Goal: Task Accomplishment & Management: Manage account settings

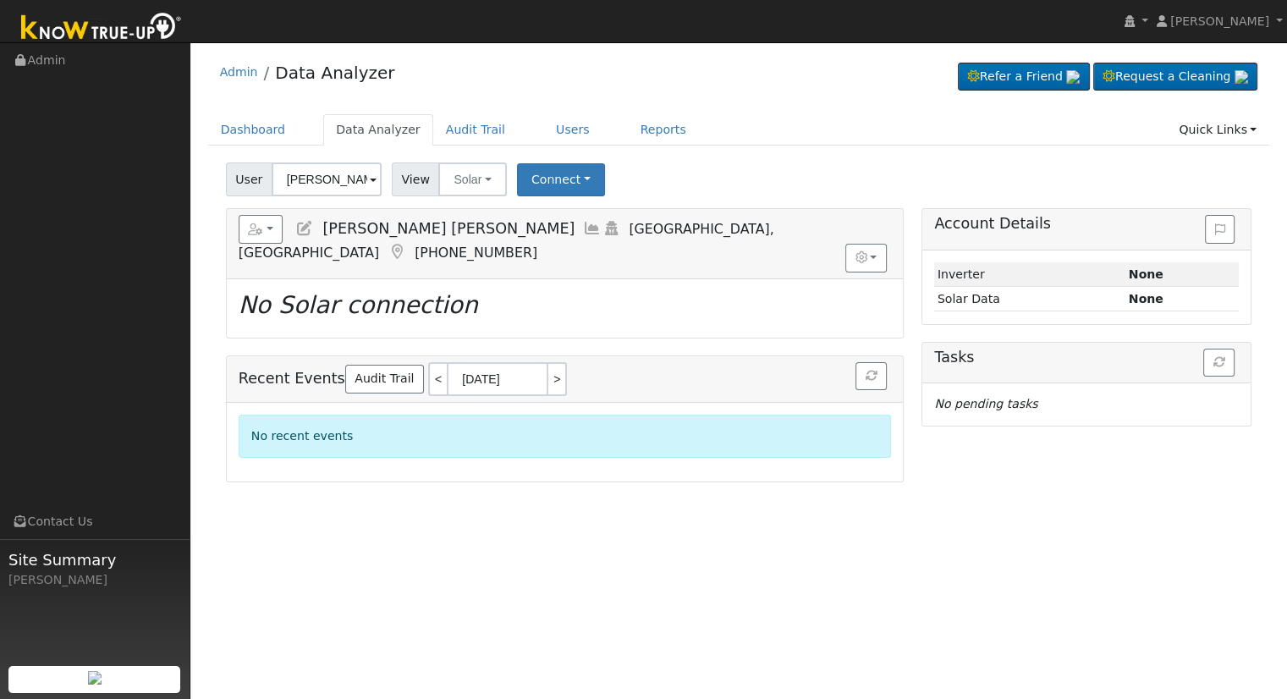
click at [304, 230] on icon at bounding box center [304, 228] width 19 height 15
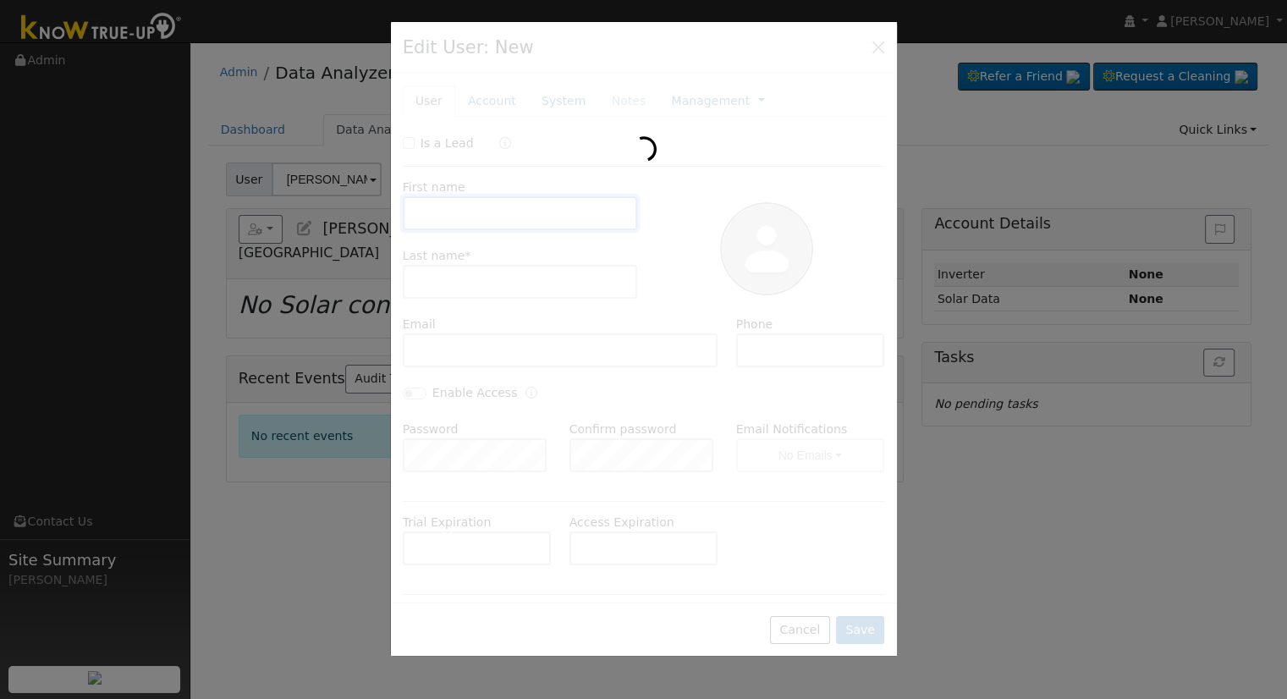
type input "[PERSON_NAME] [PERSON_NAME]"
type input "[PERSON_NAME]"
type input "[EMAIL_ADDRESS][DOMAIN_NAME]"
type input "[PHONE_NUMBER]"
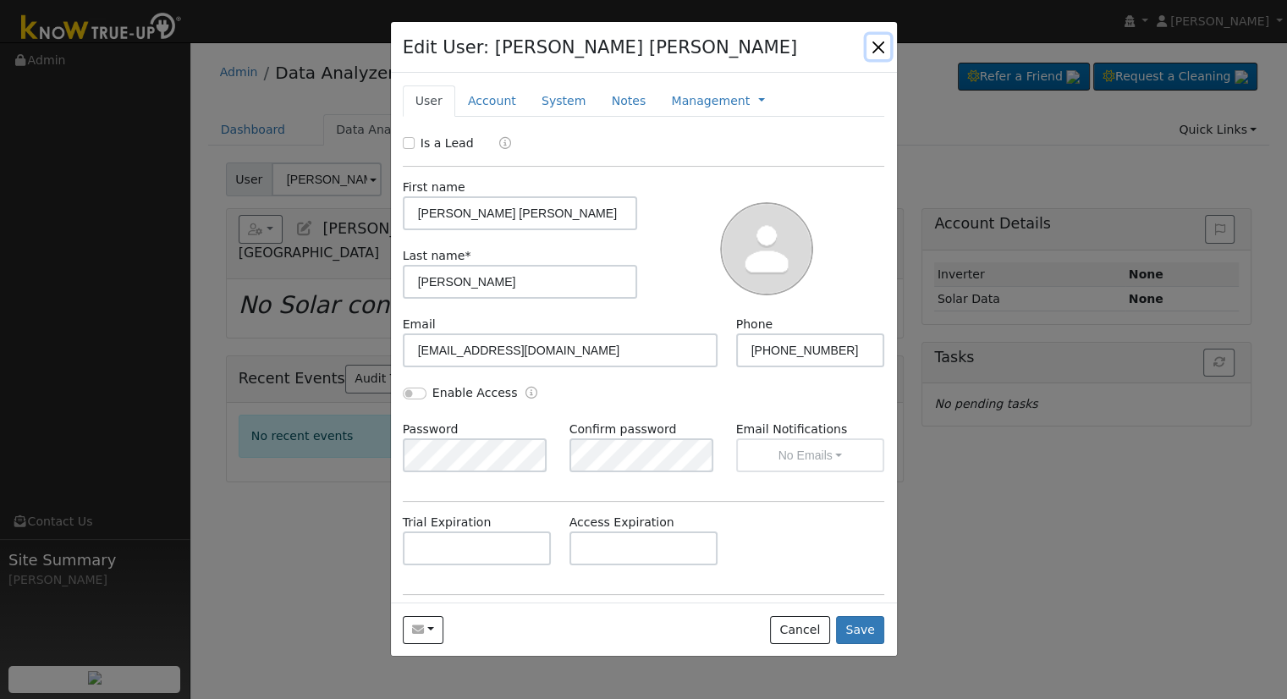
click at [880, 50] on button "button" at bounding box center [878, 47] width 24 height 24
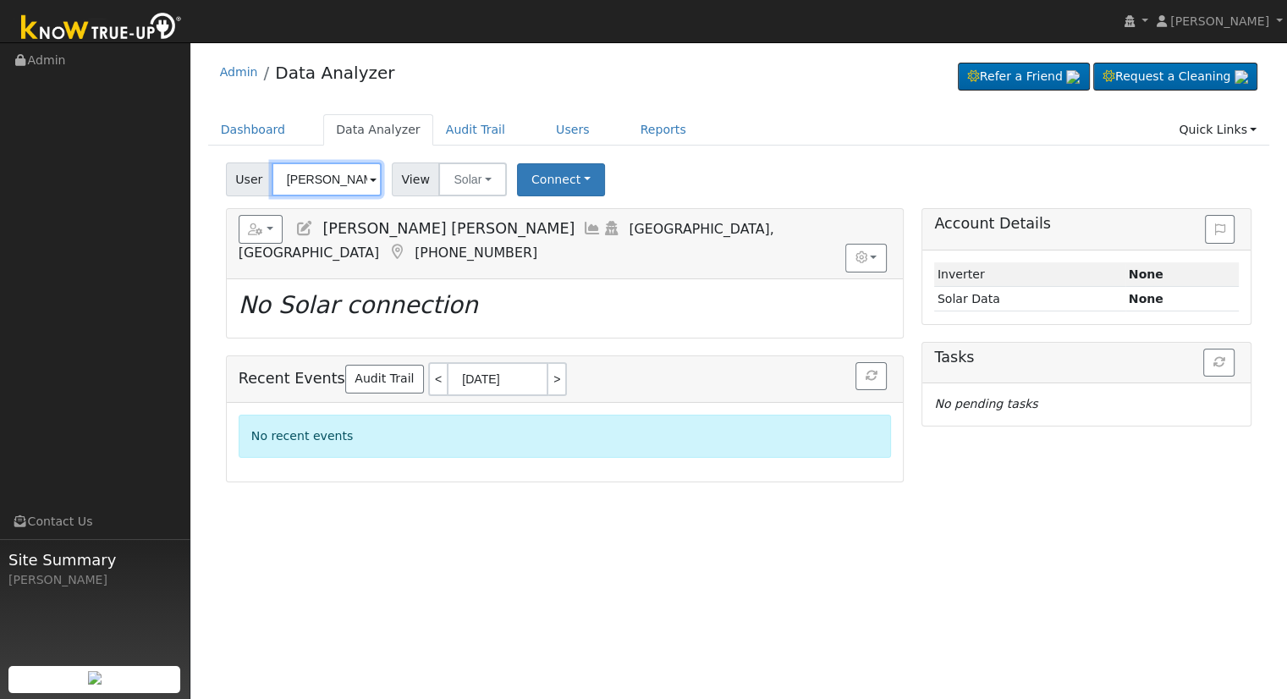
click at [327, 177] on input "[PERSON_NAME] [PERSON_NAME]" at bounding box center [327, 179] width 110 height 34
paste input "[EMAIL_ADDRESS][DOMAIN_NAME]"
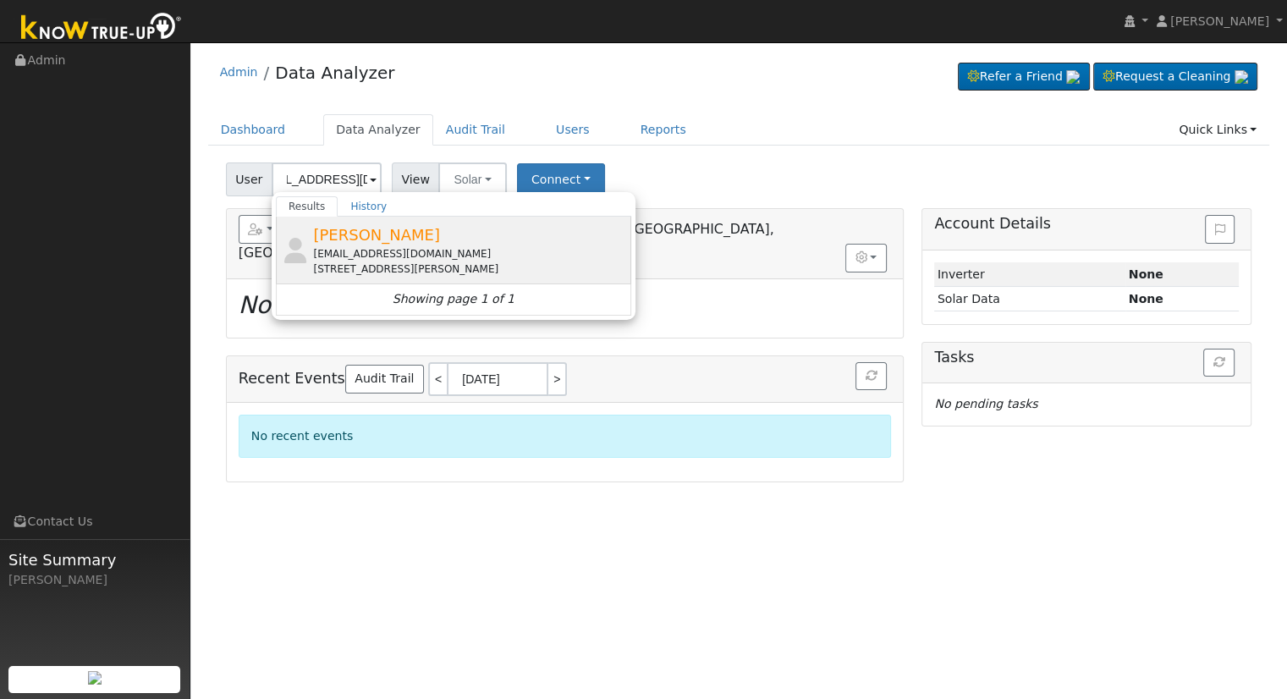
click at [543, 259] on div "[EMAIL_ADDRESS][DOMAIN_NAME]" at bounding box center [470, 253] width 314 height 15
type input "[PERSON_NAME]"
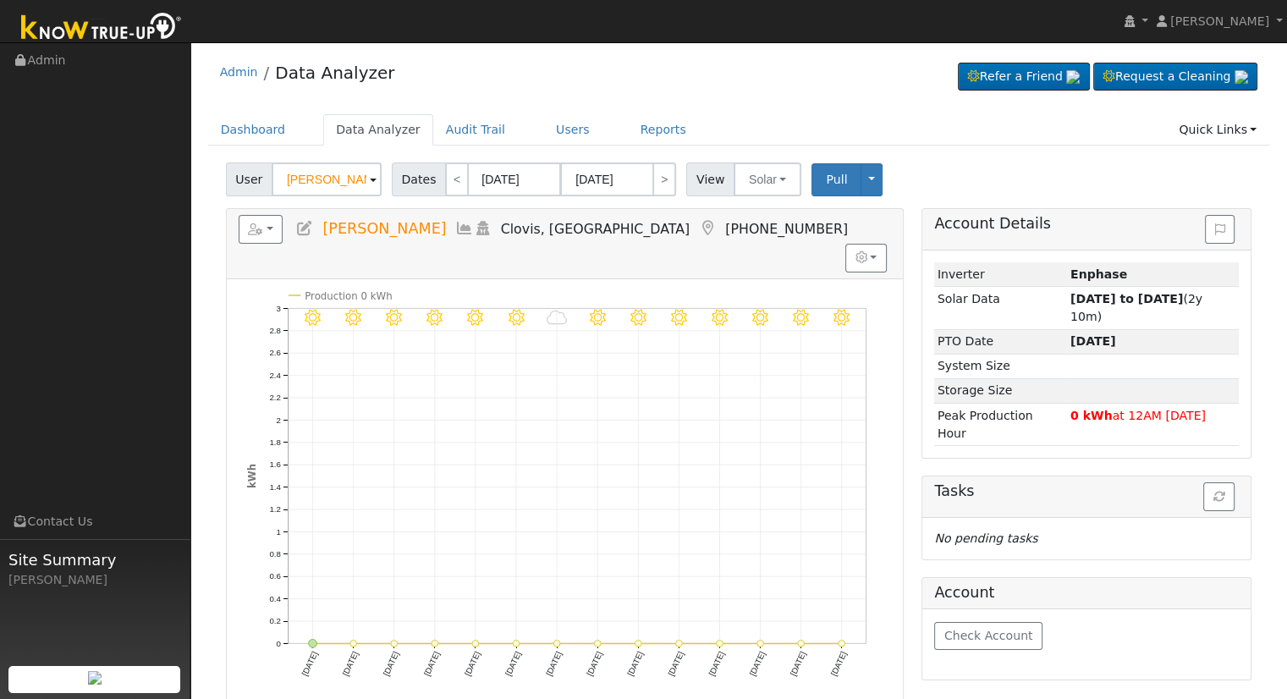
click at [301, 227] on icon at bounding box center [304, 228] width 19 height 15
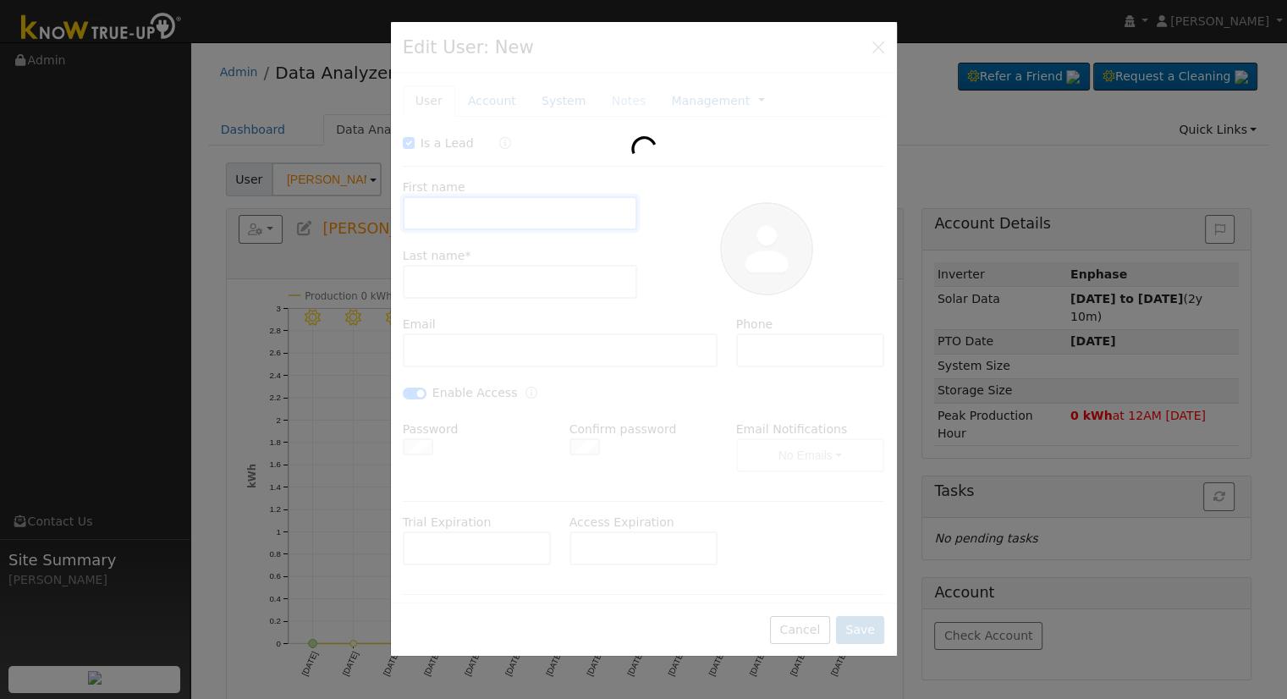
checkbox input "true"
type input "[PERSON_NAME]"
type input "Dunia"
type input "[EMAIL_ADDRESS][DOMAIN_NAME]"
type input "559.860.8037"
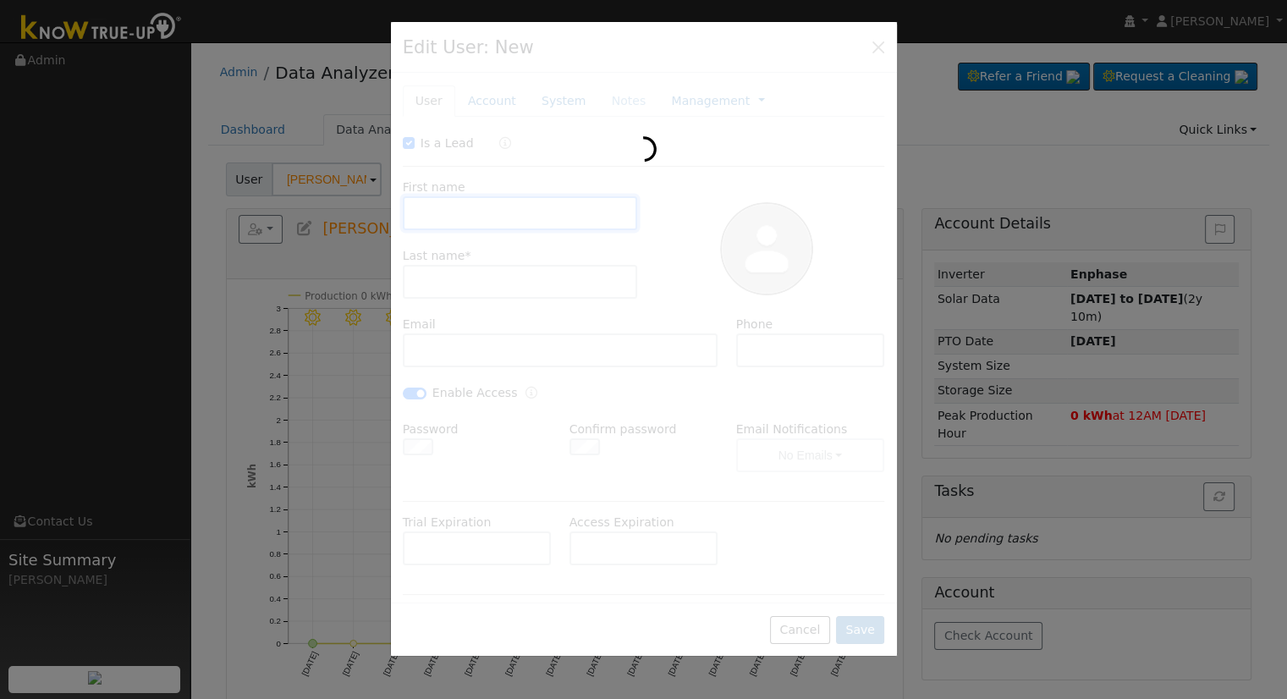
checkbox input "true"
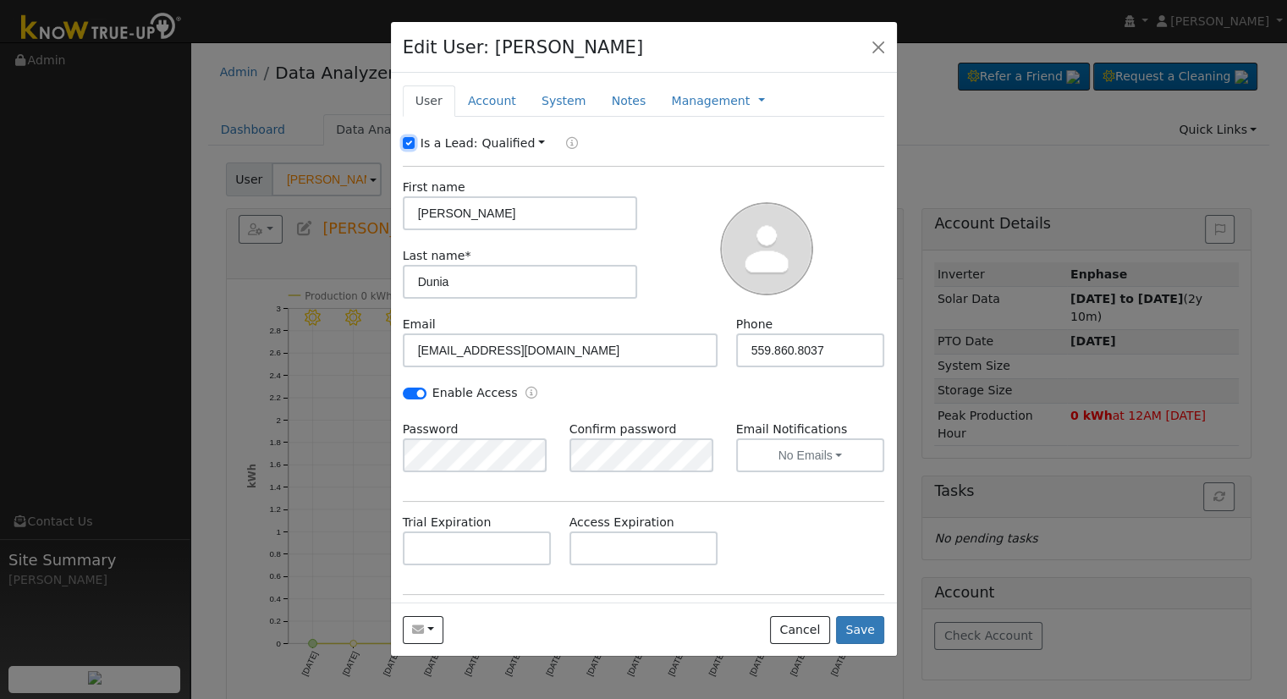
click at [404, 141] on input "Is a Lead:" at bounding box center [409, 143] width 12 height 12
checkbox input "false"
click at [417, 393] on input "Enable Access" at bounding box center [415, 394] width 24 height 12
click at [414, 394] on input "Enable Access" at bounding box center [415, 394] width 24 height 12
checkbox input "true"
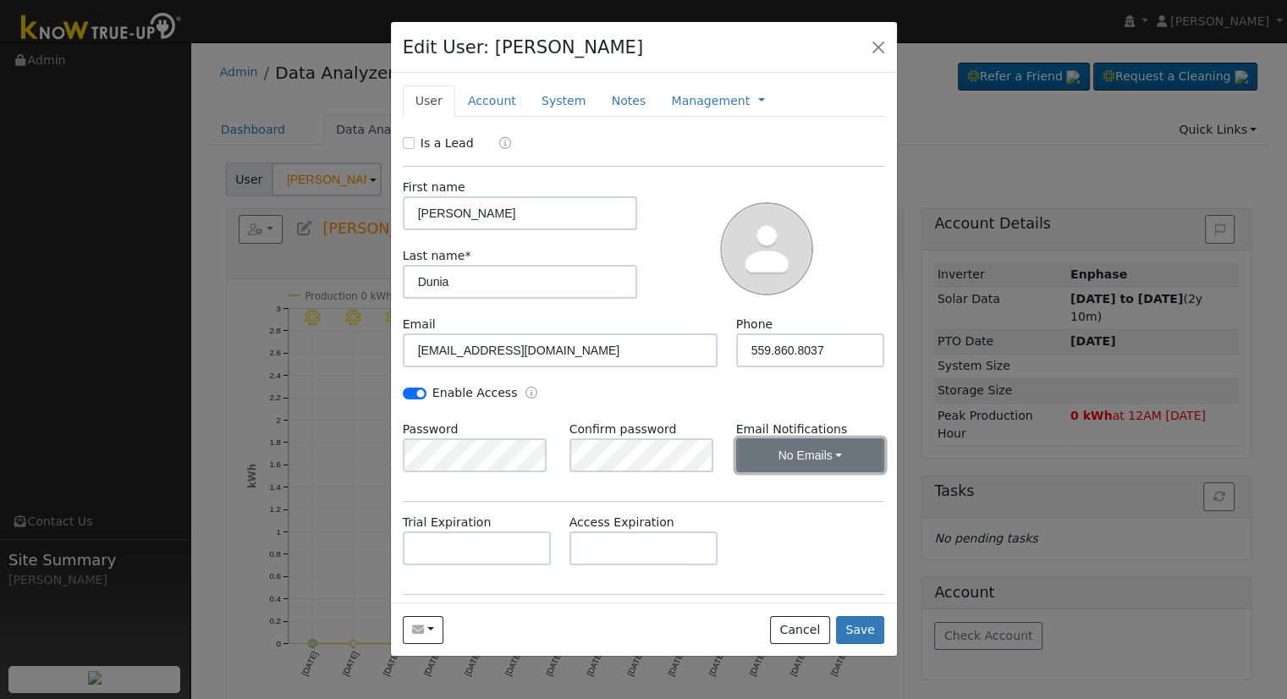
click at [819, 463] on button "No Emails" at bounding box center [810, 455] width 149 height 34
click at [806, 519] on link "Weekly Emails" at bounding box center [788, 516] width 118 height 24
click at [499, 92] on link "Account" at bounding box center [492, 100] width 74 height 31
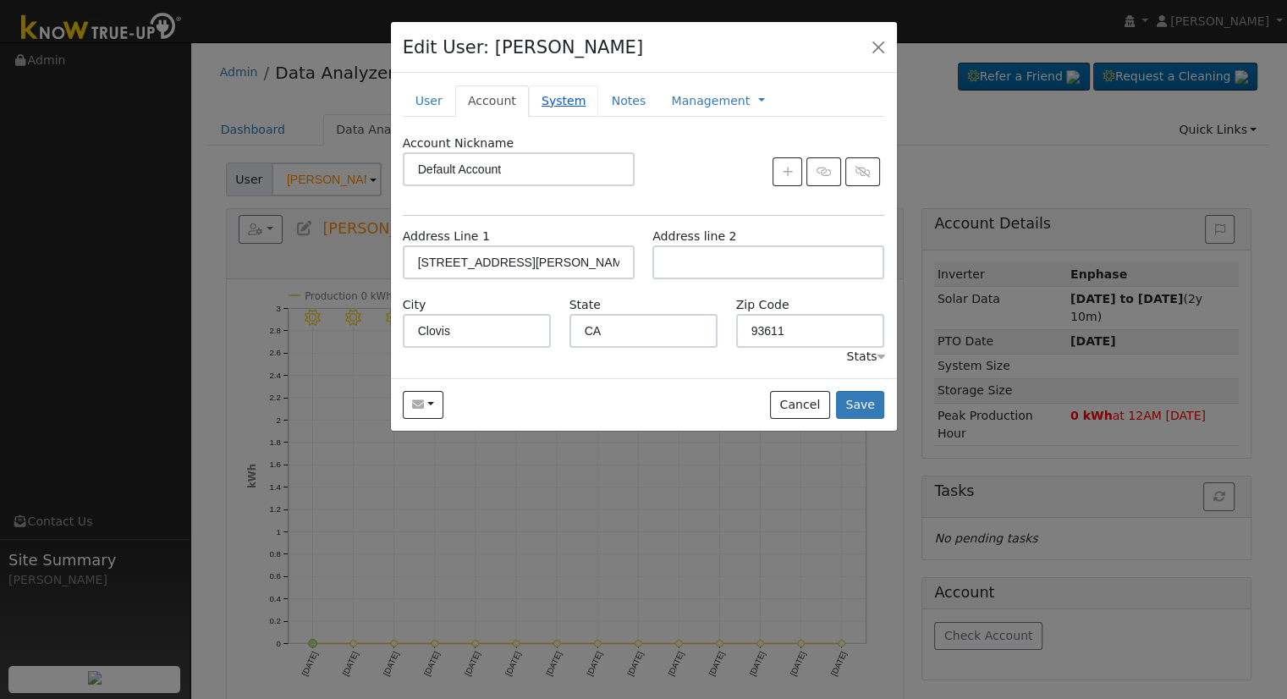
click at [552, 102] on link "System" at bounding box center [564, 100] width 70 height 31
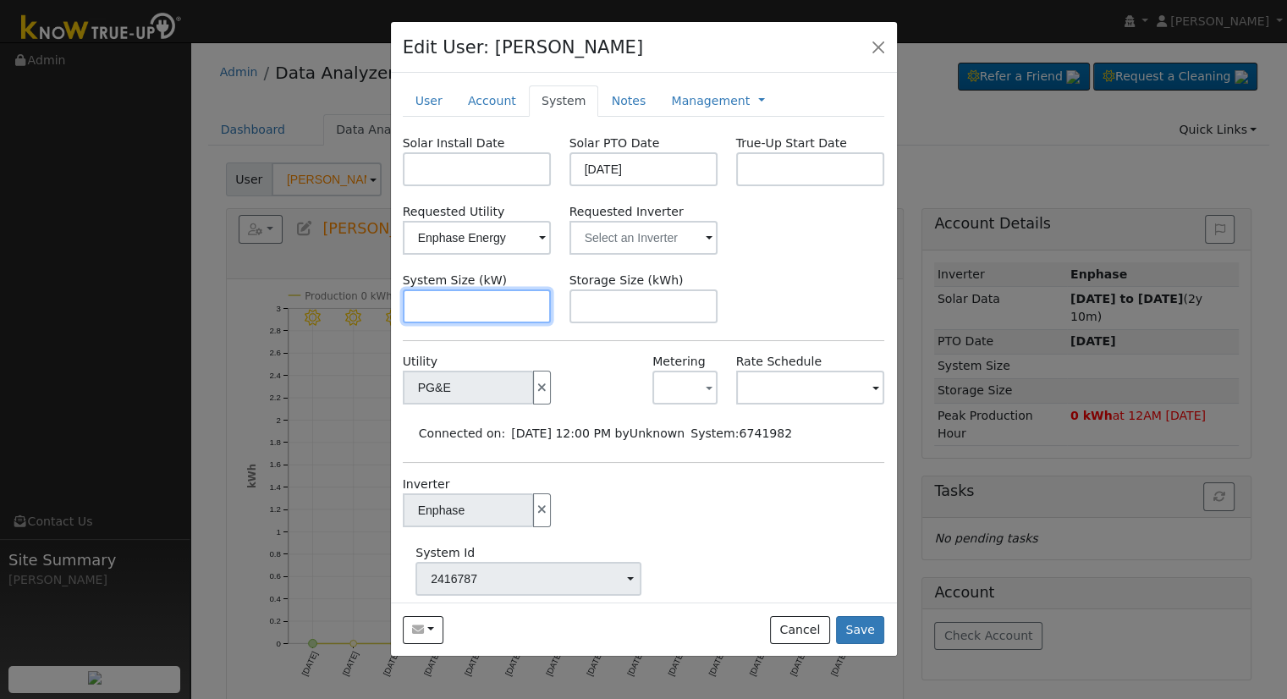
click at [476, 322] on div "Solar Install Date Solar PTO Date [DATE] True-Up Start Date Requested Utility E…" at bounding box center [644, 476] width 482 height 683
paste input "5.280"
type input "5.3"
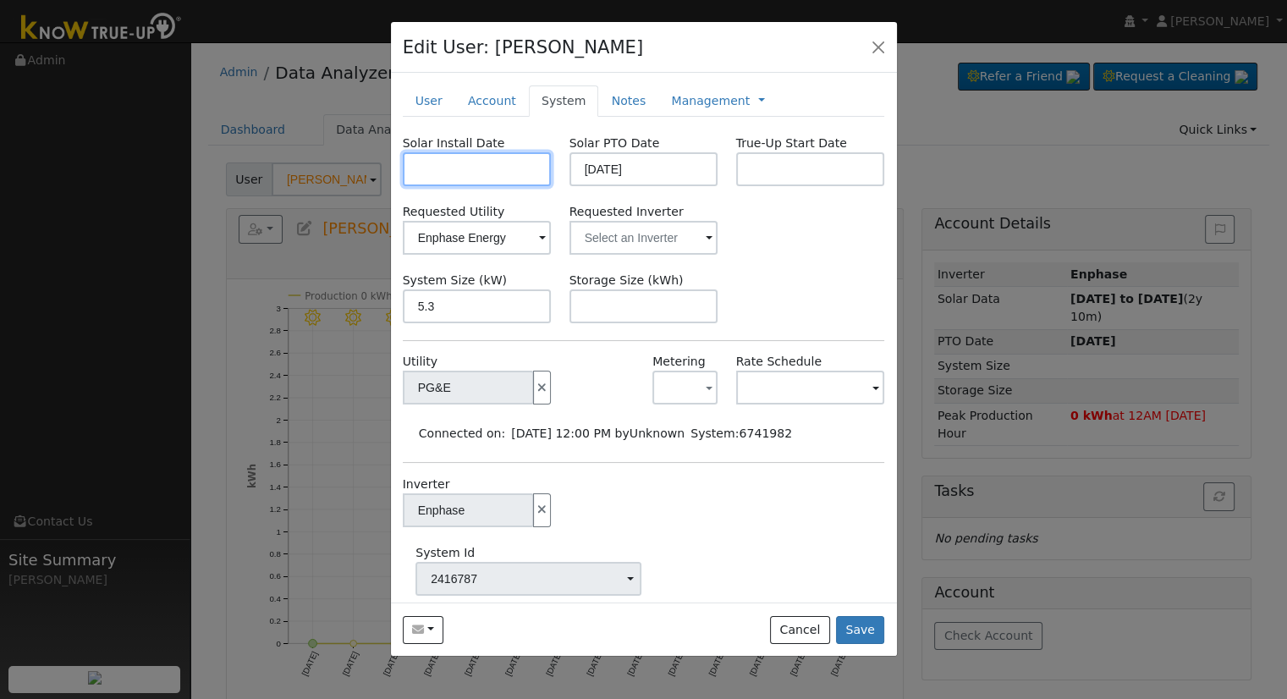
click at [487, 173] on input "text" at bounding box center [477, 169] width 149 height 34
paste input "[DATE]"
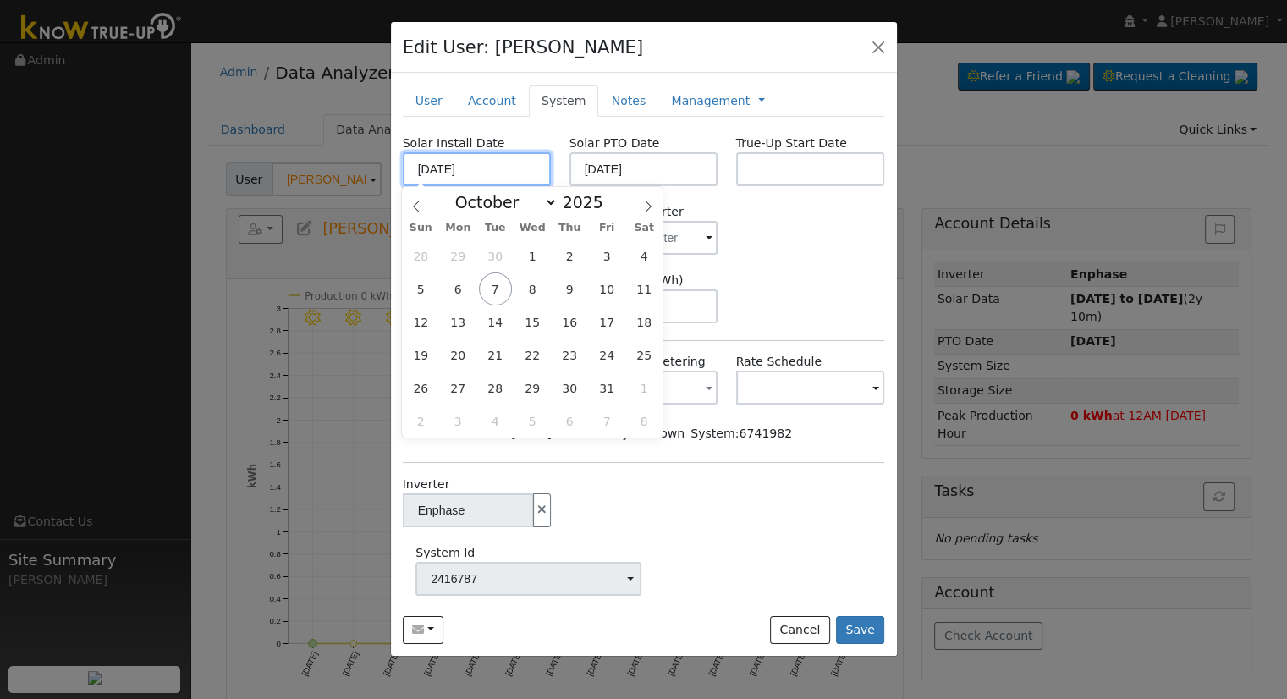
type input "[DATE]"
click at [831, 261] on div "Solar Install Date [DATE] Solar PTO Date [DATE] True-Up Start Date Requested Ut…" at bounding box center [644, 476] width 482 height 683
select select "8"
drag, startPoint x: 492, startPoint y: 168, endPoint x: 365, endPoint y: 162, distance: 127.9
click at [365, 162] on div "Edit User: [PERSON_NAME] Default Account Default Account [STREET_ADDRESS][PERSO…" at bounding box center [643, 349] width 1287 height 699
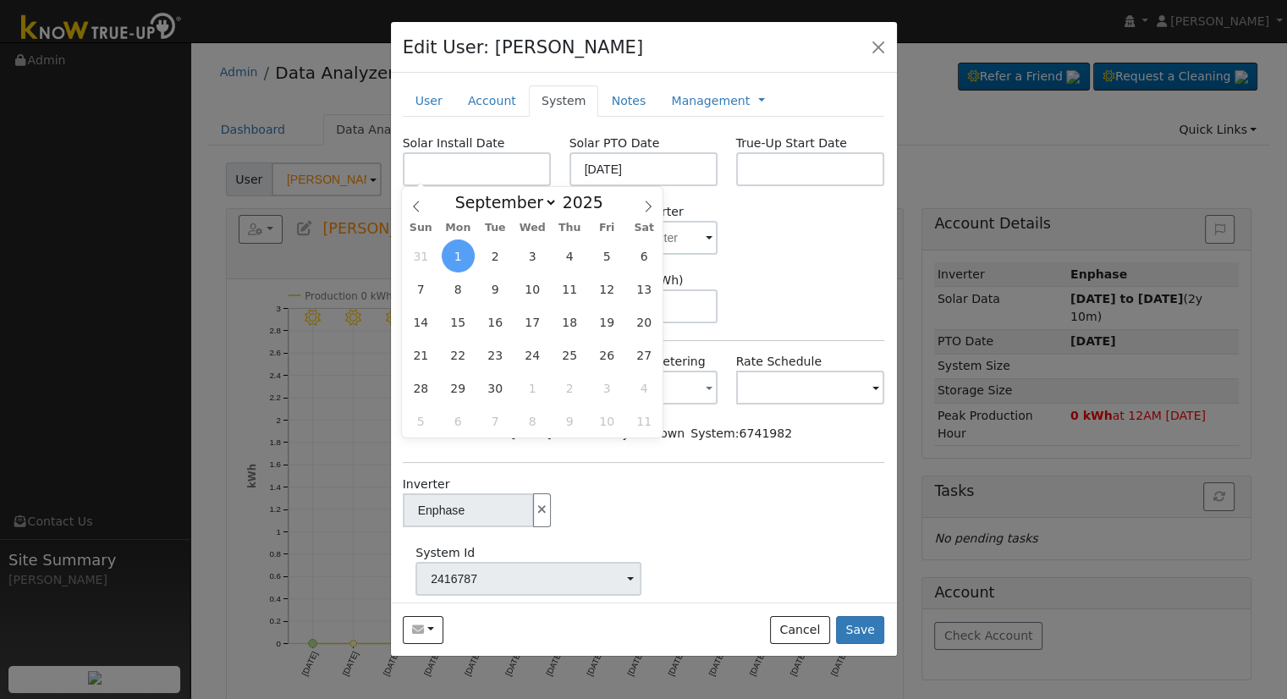
click at [826, 265] on div "Solar Install Date Solar PTO Date [DATE] True-Up Start Date Requested Utility E…" at bounding box center [644, 476] width 482 height 683
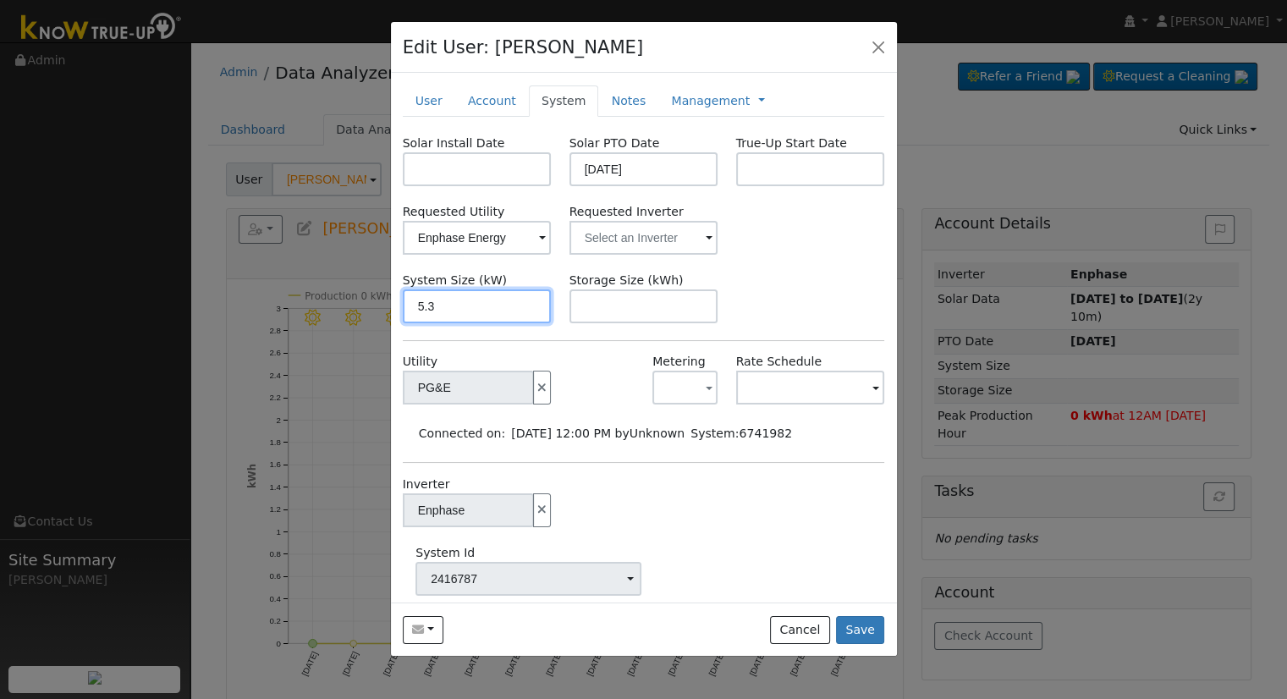
drag, startPoint x: 494, startPoint y: 311, endPoint x: 375, endPoint y: 309, distance: 119.3
click at [375, 309] on div "Edit User: [PERSON_NAME] Default Account Default Account [STREET_ADDRESS][PERSO…" at bounding box center [643, 349] width 1287 height 699
click at [802, 272] on div "System Size (kW) Storage Size (kWh)" at bounding box center [643, 298] width 500 height 52
click at [479, 96] on link "Account" at bounding box center [492, 100] width 74 height 31
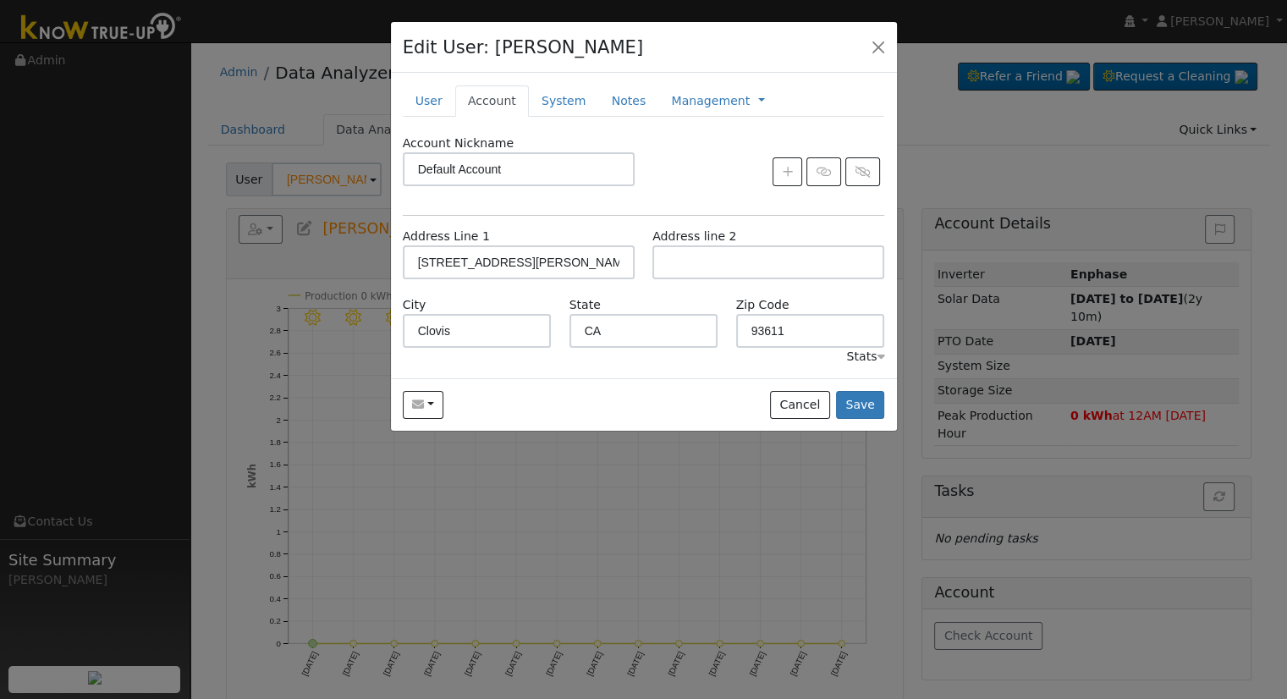
click at [711, 153] on div "Account Nickname Default Account" at bounding box center [643, 169] width 500 height 69
click at [434, 102] on link "User" at bounding box center [429, 100] width 52 height 31
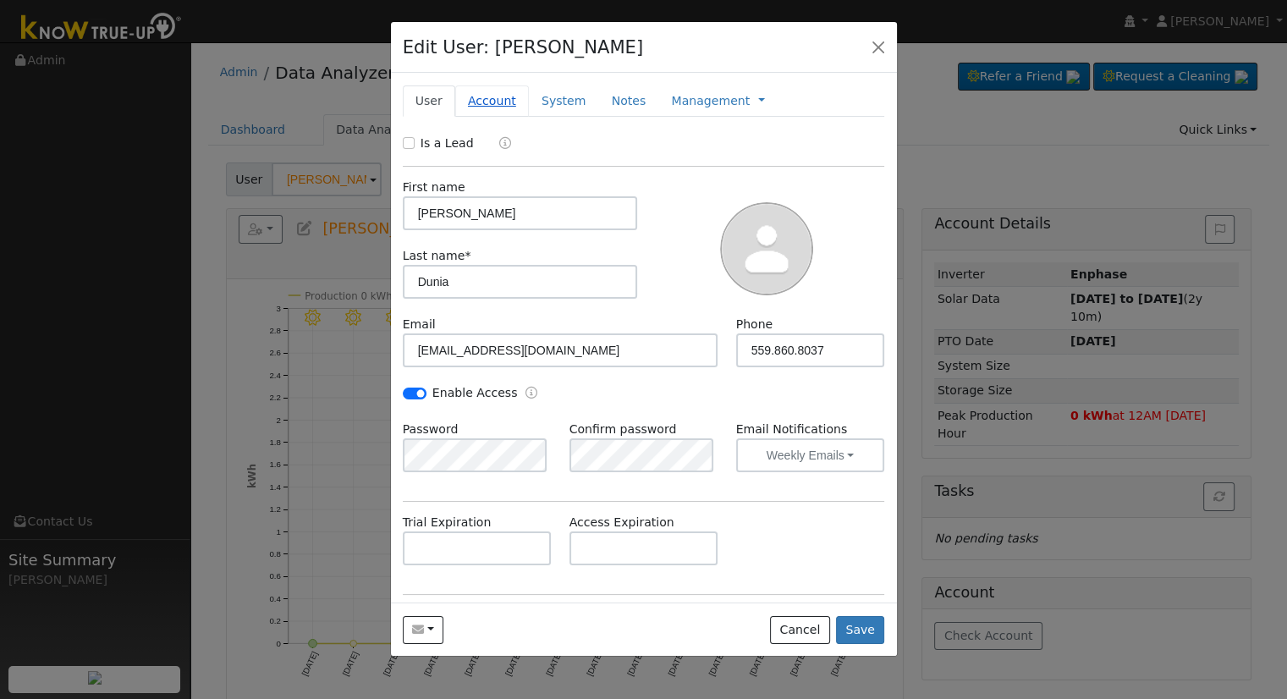
click at [479, 99] on link "Account" at bounding box center [492, 100] width 74 height 31
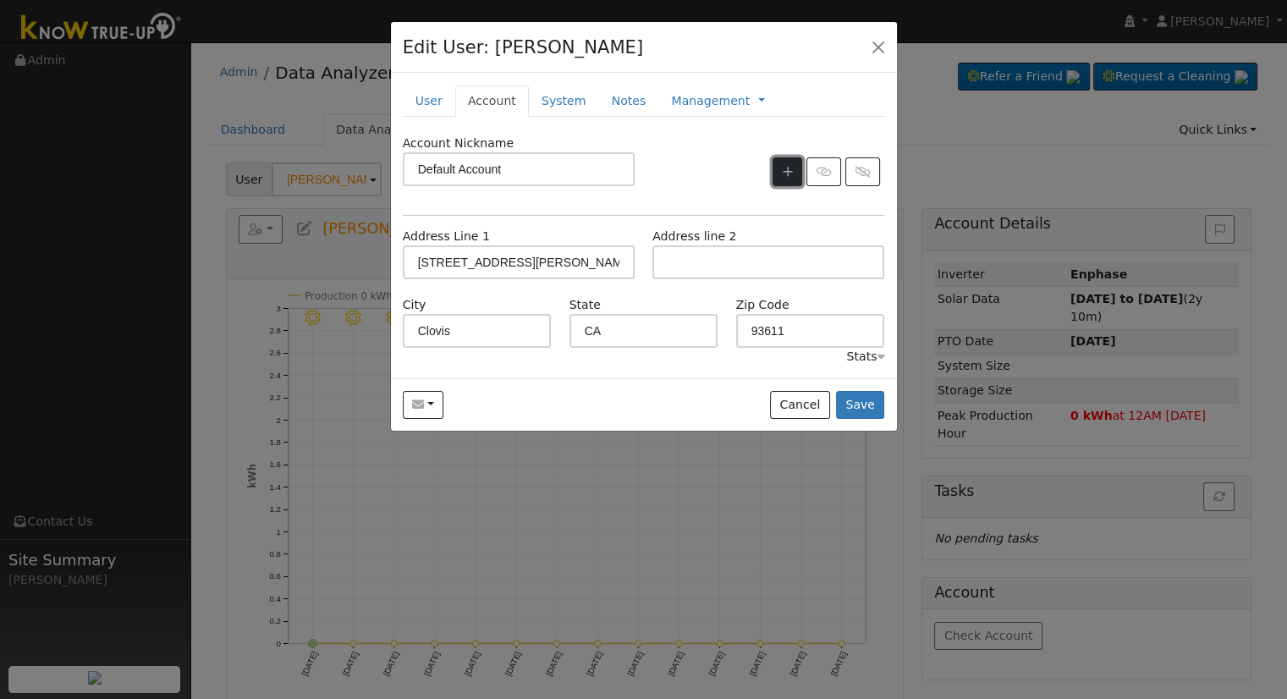
click at [778, 173] on button "button" at bounding box center [788, 171] width 30 height 29
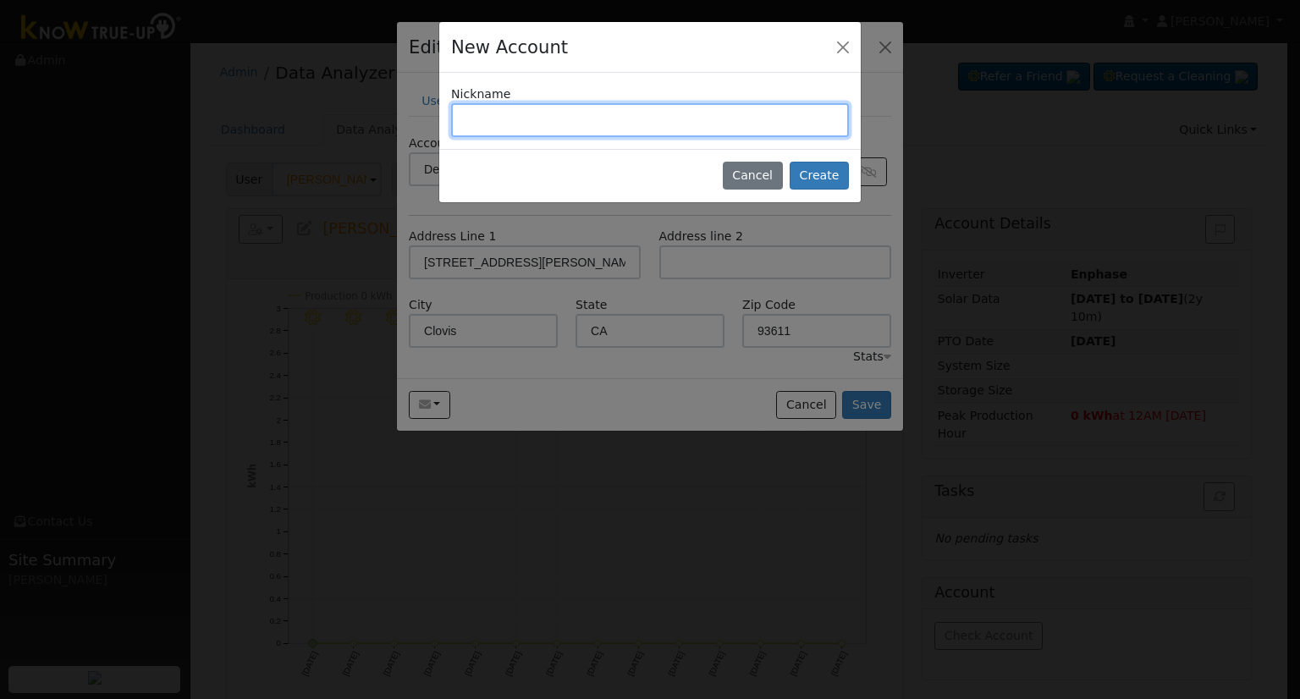
click at [517, 129] on input "text" at bounding box center [650, 120] width 398 height 34
type input "Add-On"
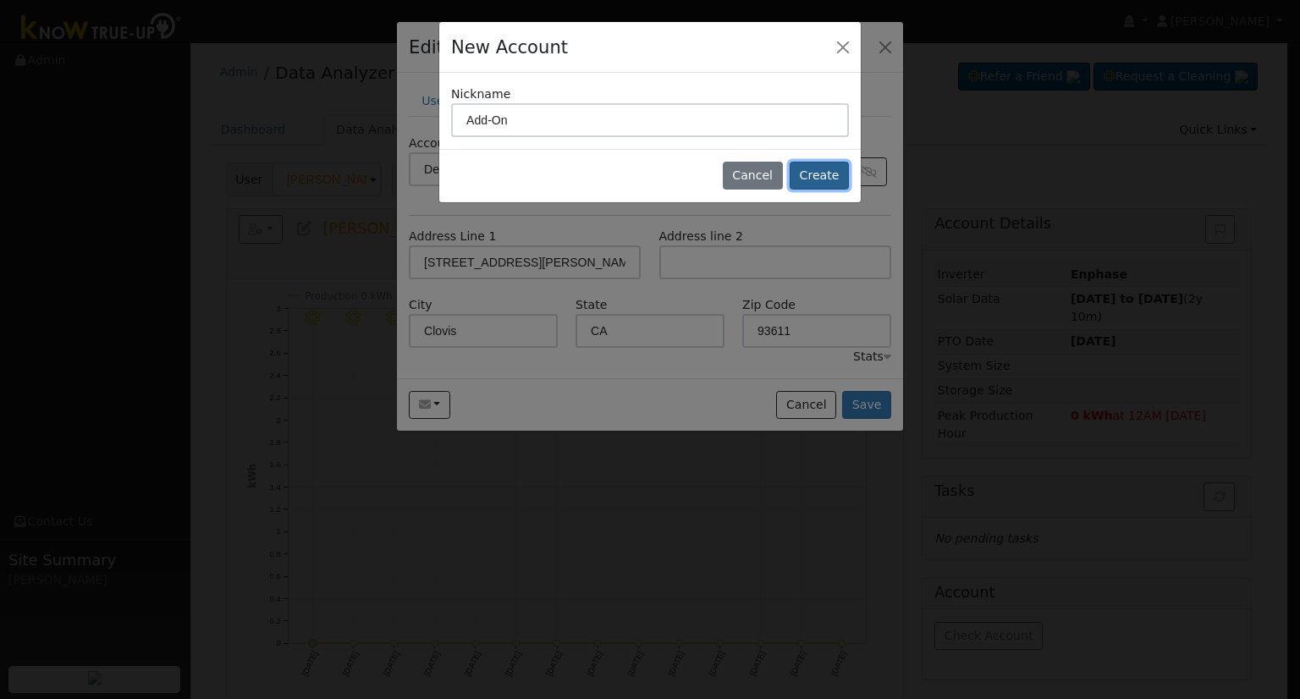
click at [810, 184] on button "Create" at bounding box center [818, 176] width 59 height 29
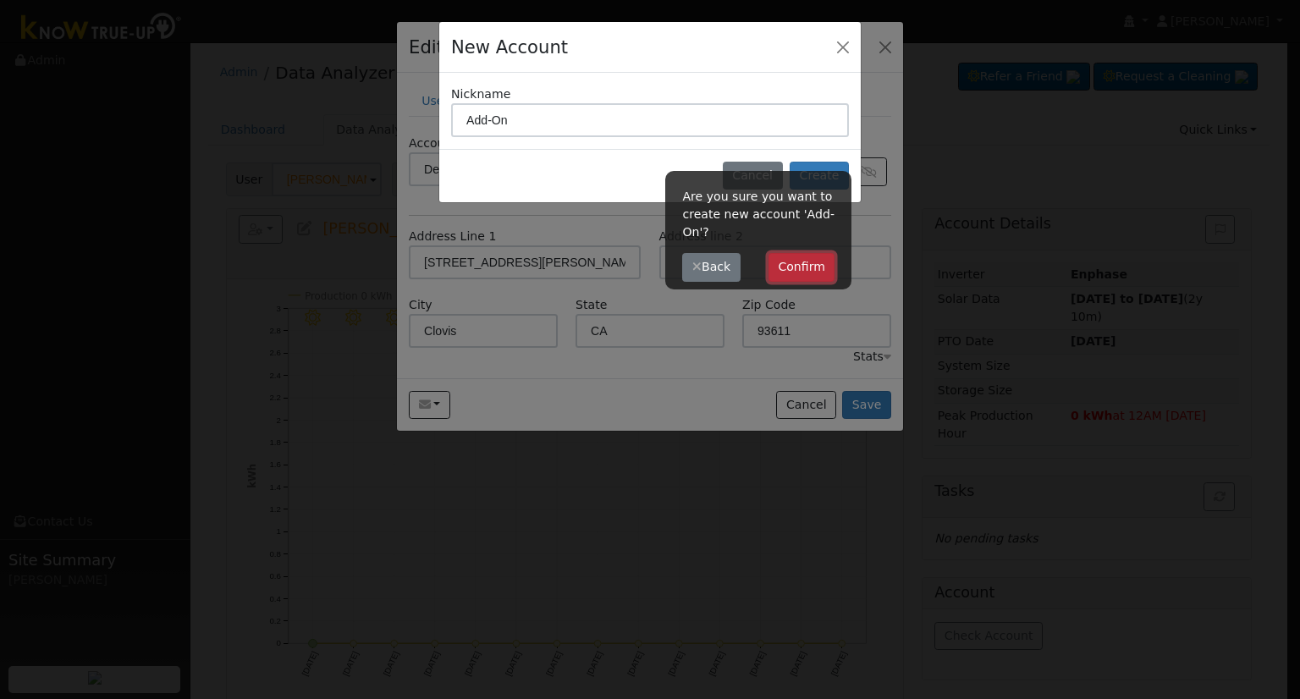
click at [795, 267] on button "Confirm" at bounding box center [801, 267] width 67 height 29
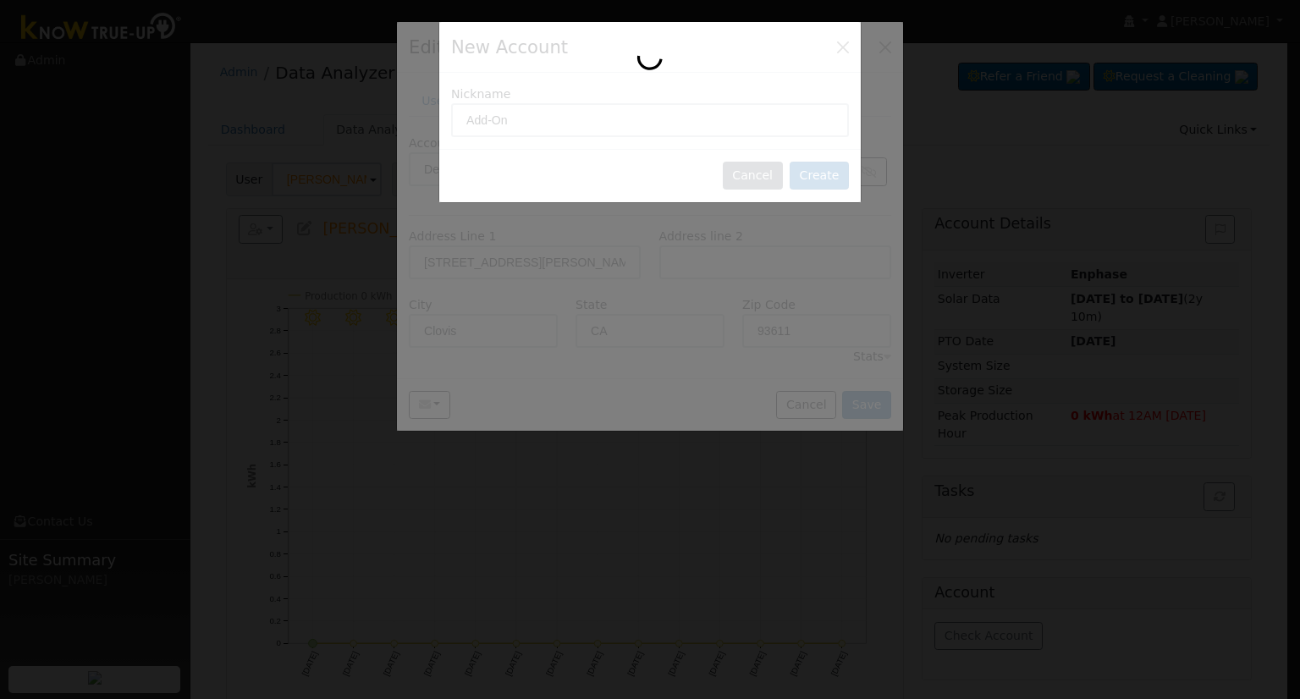
type input "Add-On"
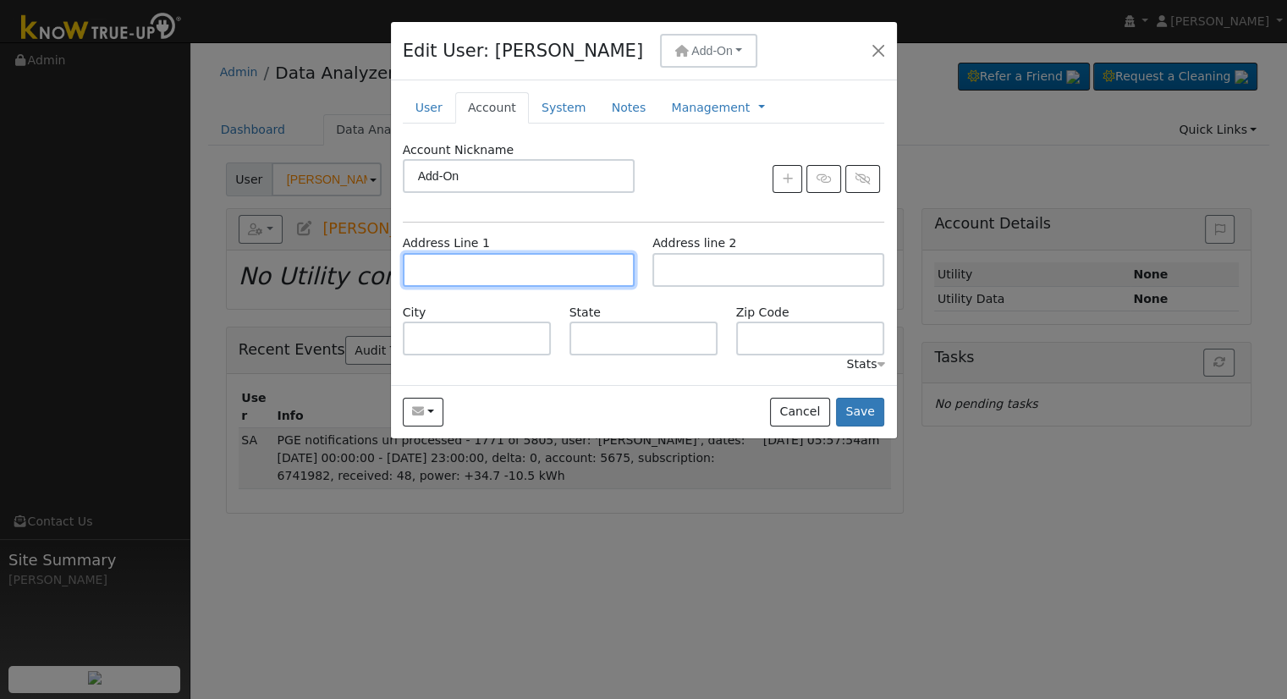
click at [469, 265] on input "text" at bounding box center [519, 270] width 232 height 34
paste input "[STREET_ADDRESS][PERSON_NAME]"
type input "[STREET_ADDRESS][PERSON_NAME]"
type input "Clovis"
type input "CA"
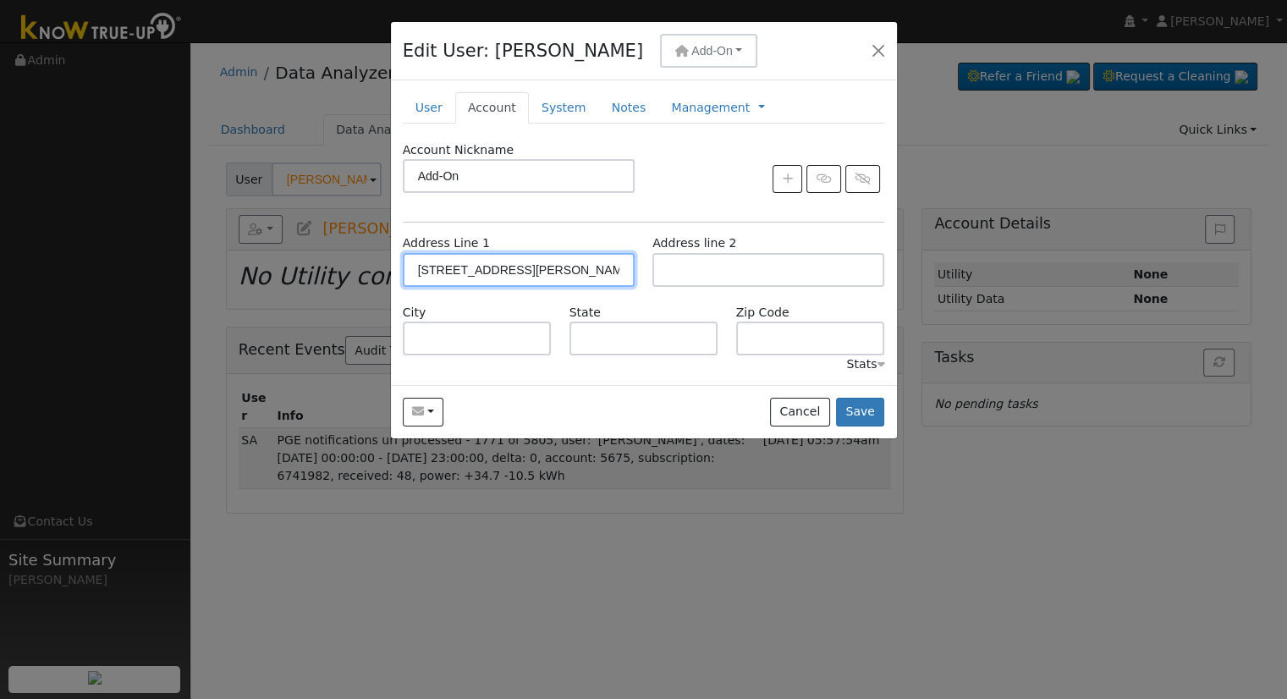
type input "93611"
click at [548, 117] on link "System" at bounding box center [564, 107] width 70 height 31
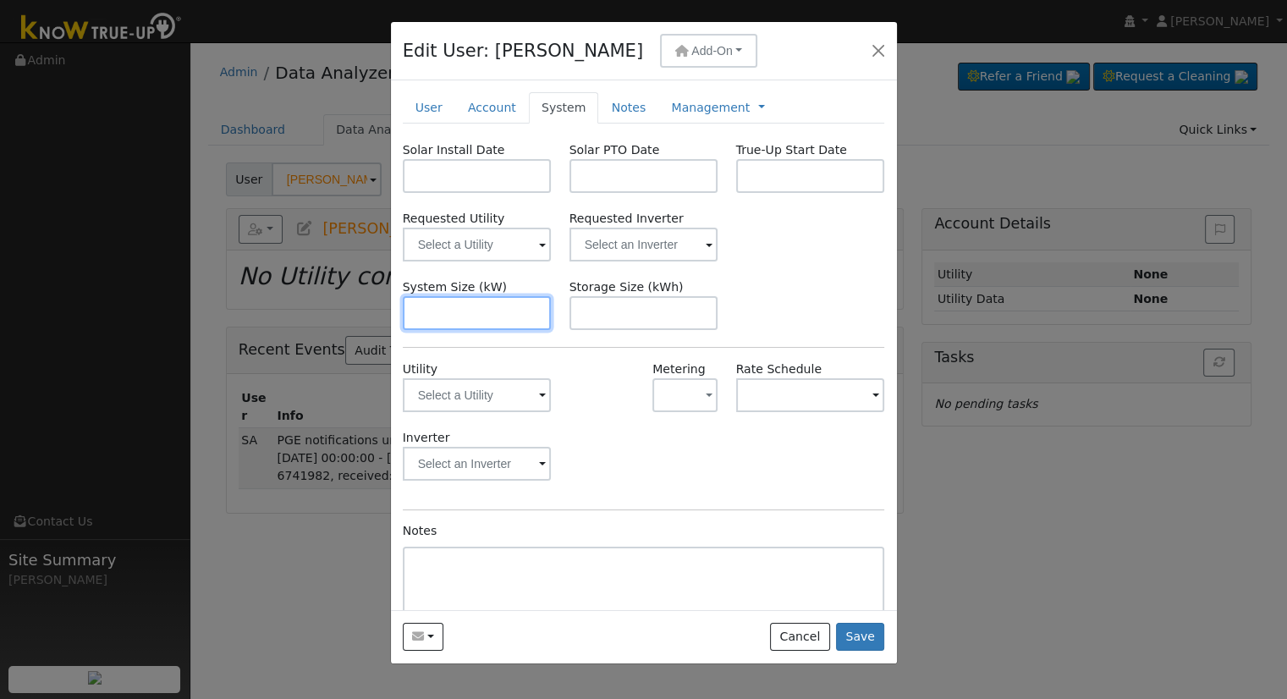
click at [469, 316] on input "text" at bounding box center [477, 313] width 149 height 34
paste input "5.280"
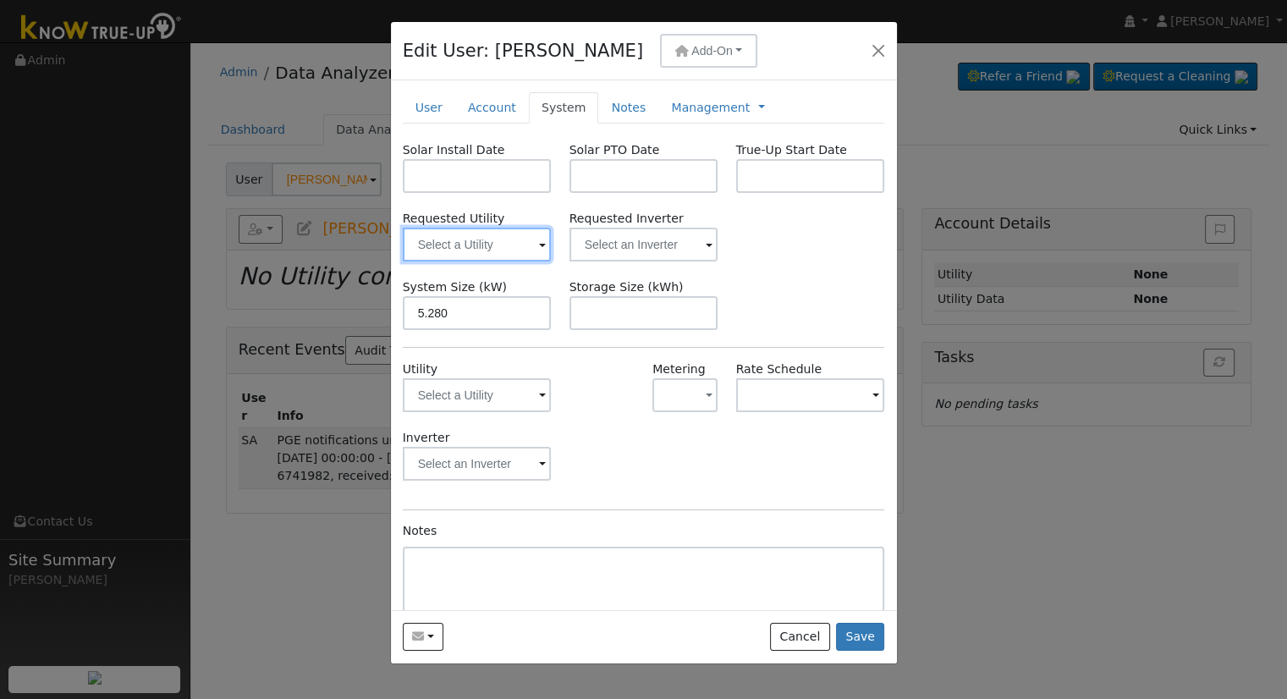
type input "5.3"
click at [487, 248] on input "text" at bounding box center [477, 245] width 149 height 34
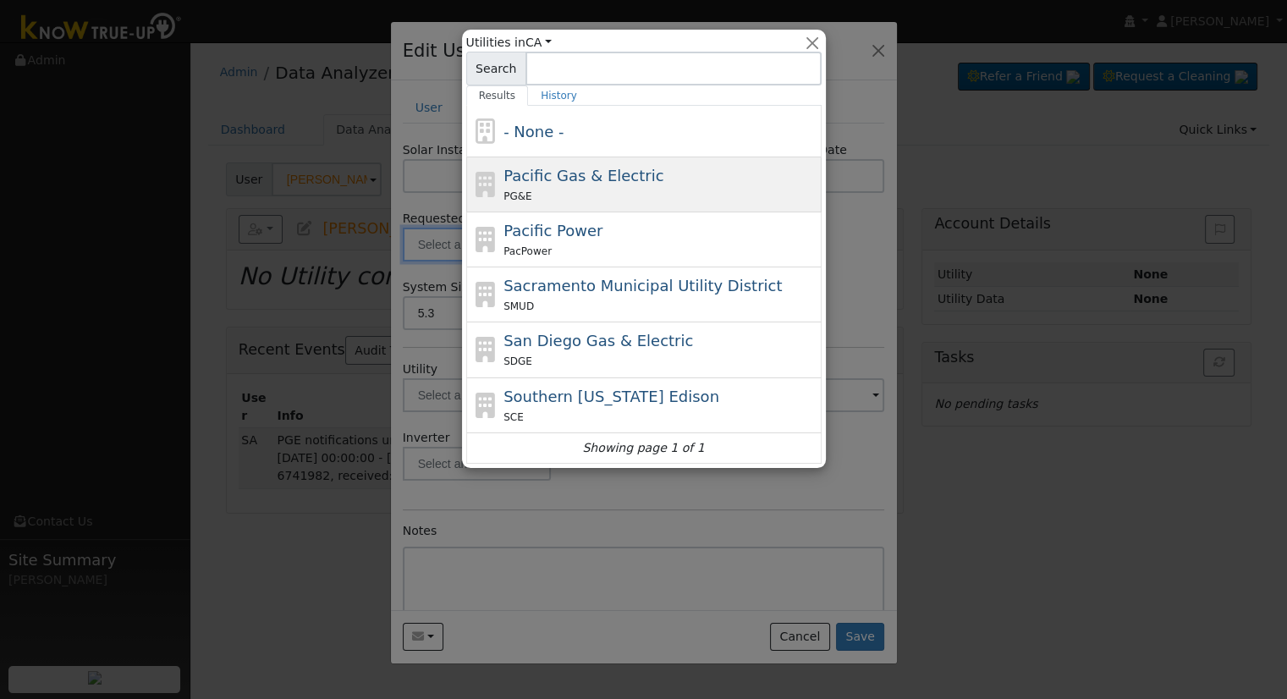
click at [569, 194] on div "PG&E" at bounding box center [660, 196] width 314 height 18
type input "Pacific Gas & Electric"
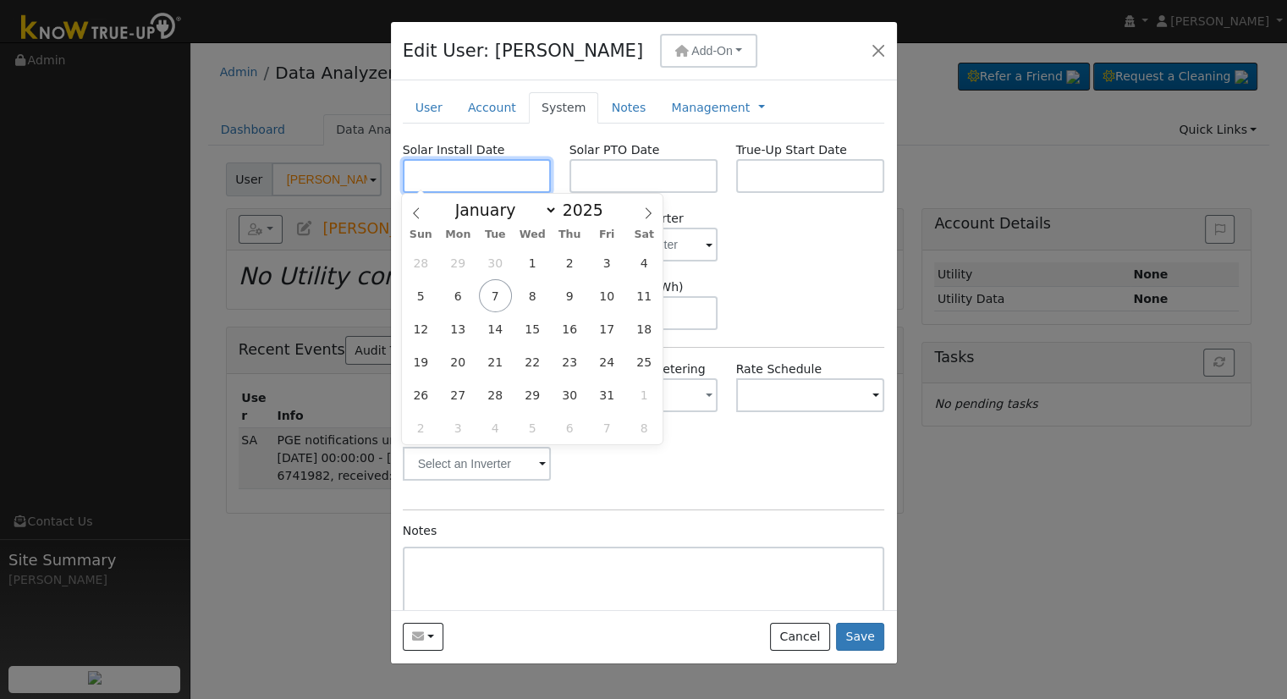
click at [462, 179] on input "text" at bounding box center [477, 176] width 149 height 34
click at [490, 179] on input "text" at bounding box center [477, 176] width 149 height 34
paste input "[DATE]"
type input "[DATE]"
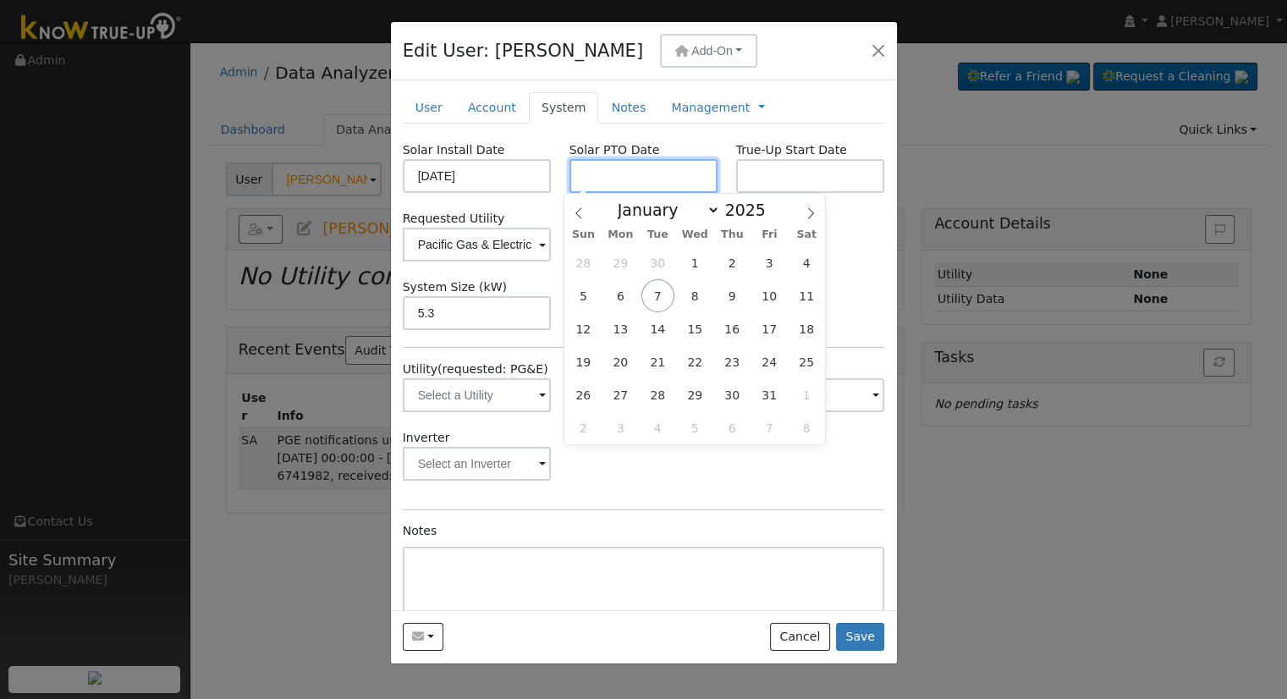
click at [600, 180] on input "text" at bounding box center [643, 176] width 149 height 34
click at [636, 184] on input "text" at bounding box center [643, 176] width 149 height 34
paste input "[DATE]"
type input "[DATE]"
click at [840, 240] on div "Requested Utility Pacific Gas & Electric Requested Inverter" at bounding box center [643, 236] width 500 height 52
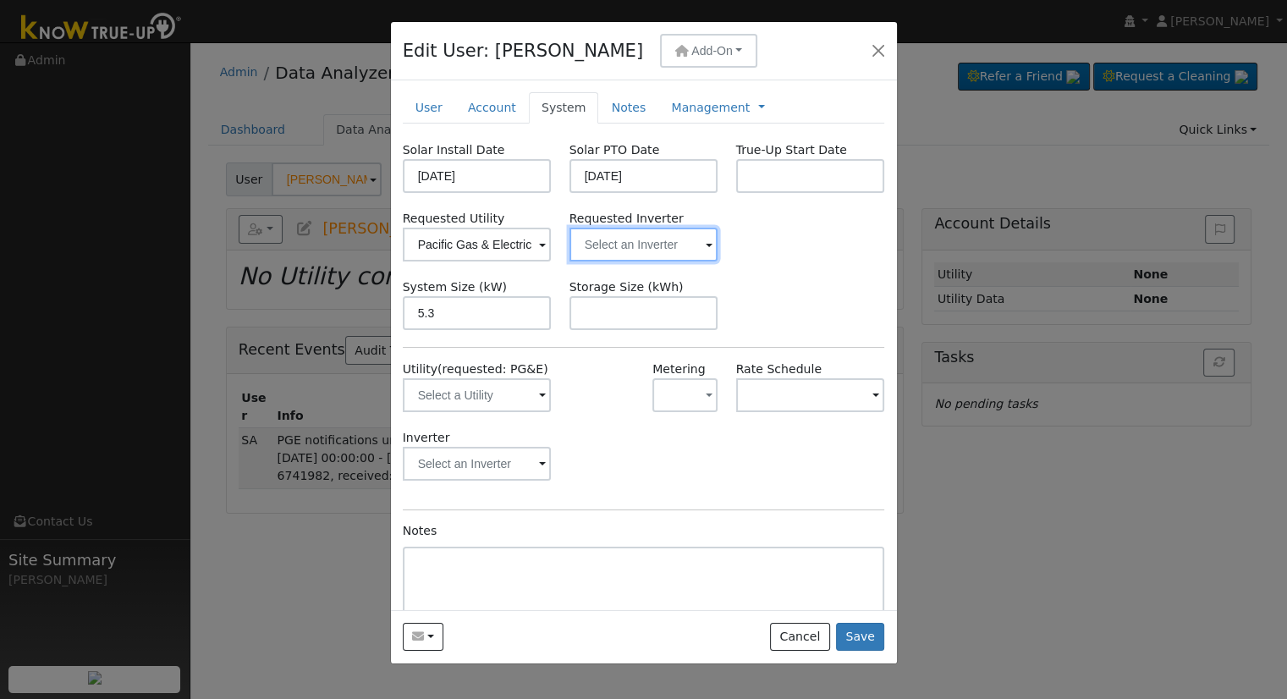
click at [599, 240] on input "text" at bounding box center [643, 245] width 149 height 34
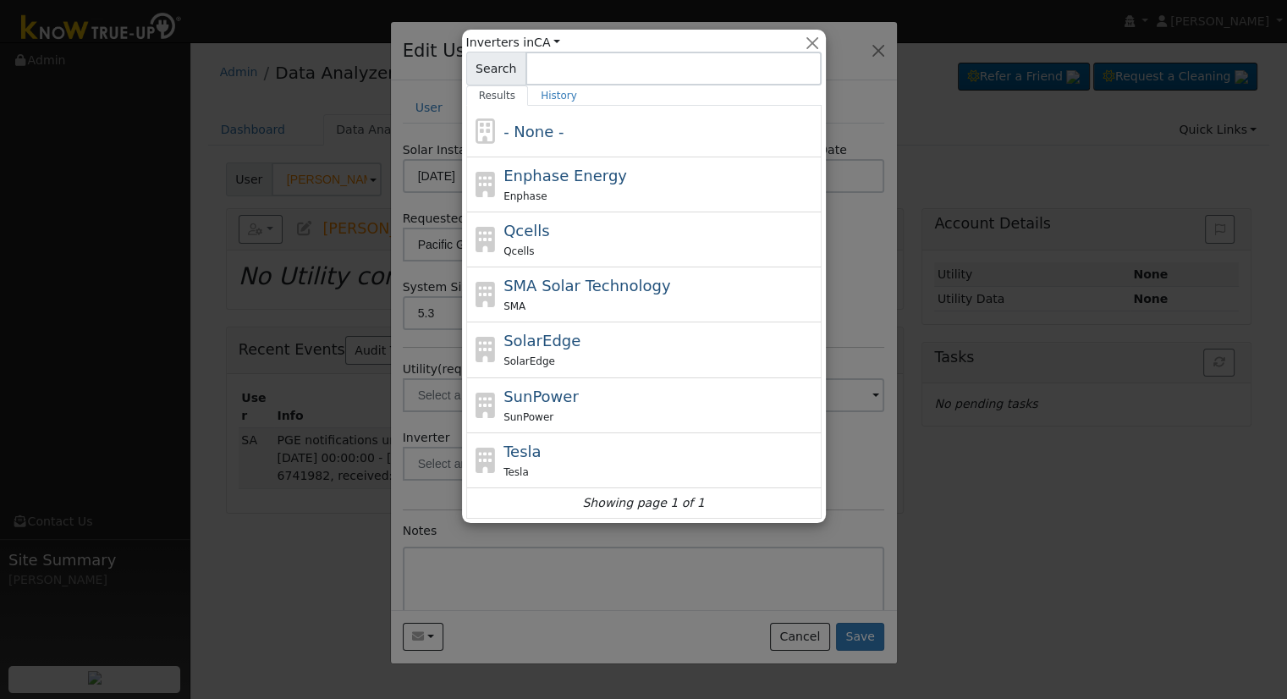
drag, startPoint x: 536, startPoint y: 167, endPoint x: 576, endPoint y: 233, distance: 77.1
click at [536, 167] on span "Enphase Energy" at bounding box center [565, 176] width 124 height 18
type input "Enphase Energy"
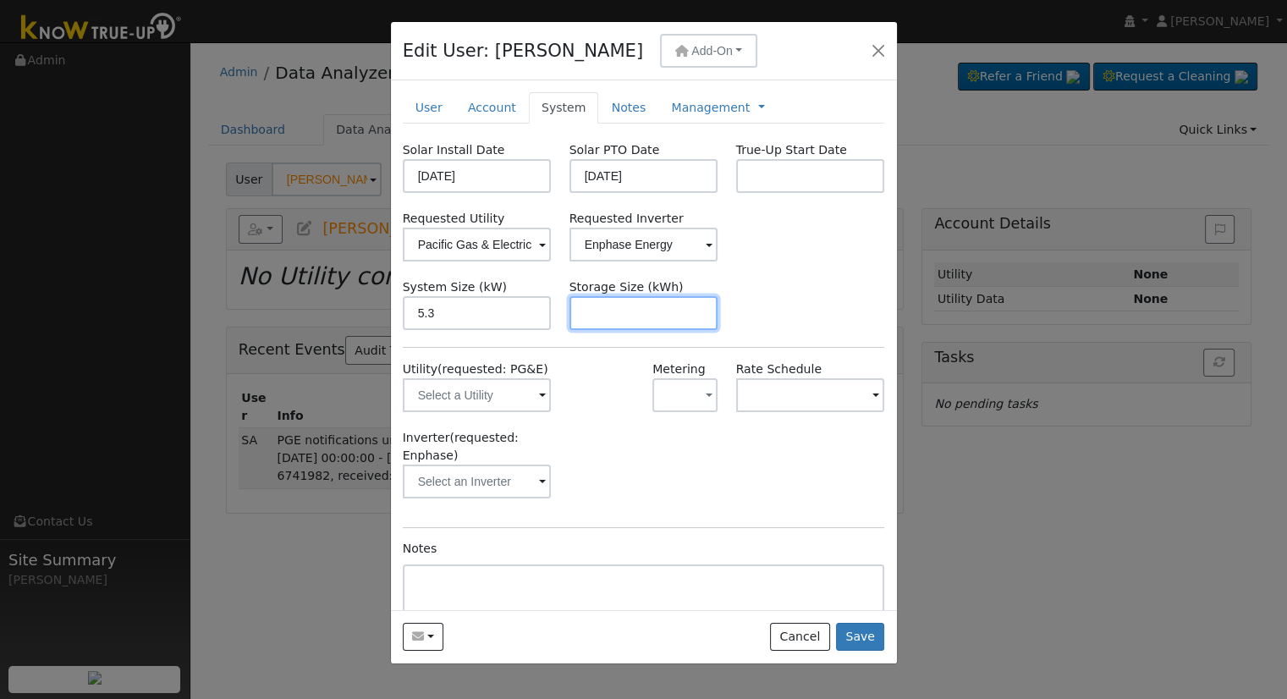
click at [590, 312] on input "text" at bounding box center [643, 313] width 149 height 34
click at [602, 315] on input "text" at bounding box center [643, 313] width 149 height 34
paste input "20.00"
type input "20"
click at [606, 116] on link "Notes" at bounding box center [628, 107] width 60 height 31
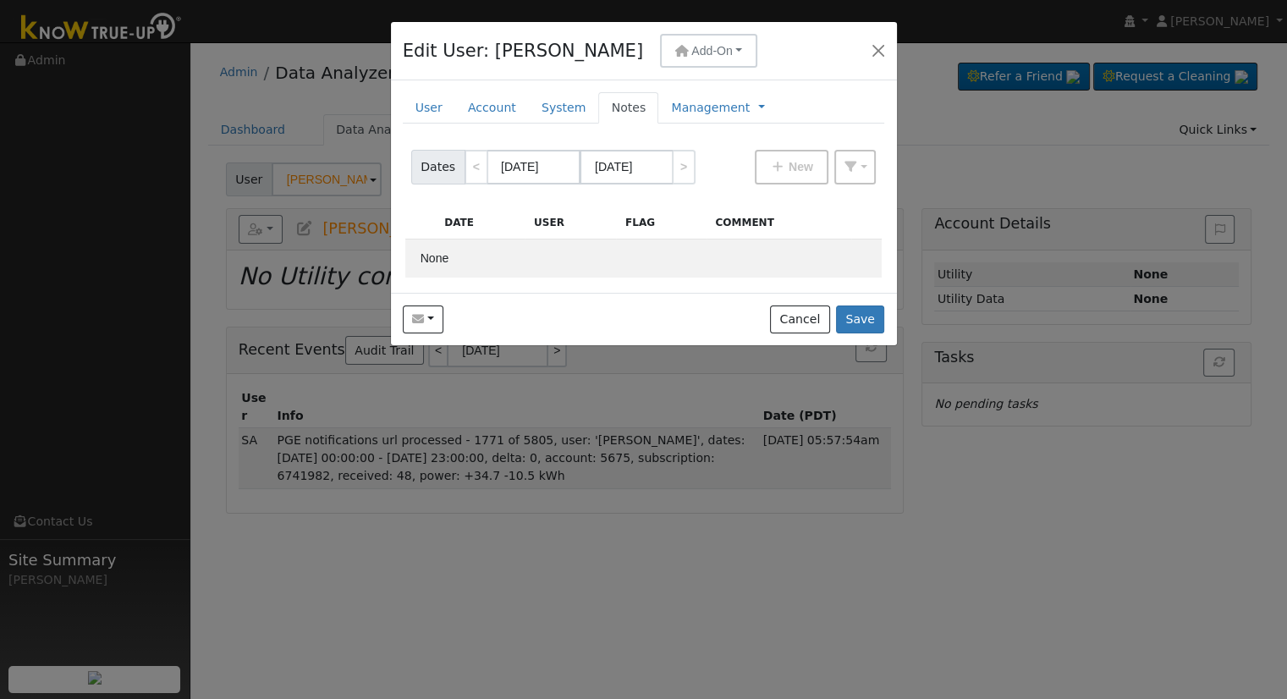
click at [675, 124] on div "New Account Nickname Add-On Cancel Create Are you sure you want to create new a…" at bounding box center [644, 186] width 506 height 212
click at [687, 103] on link "Management" at bounding box center [710, 108] width 79 height 18
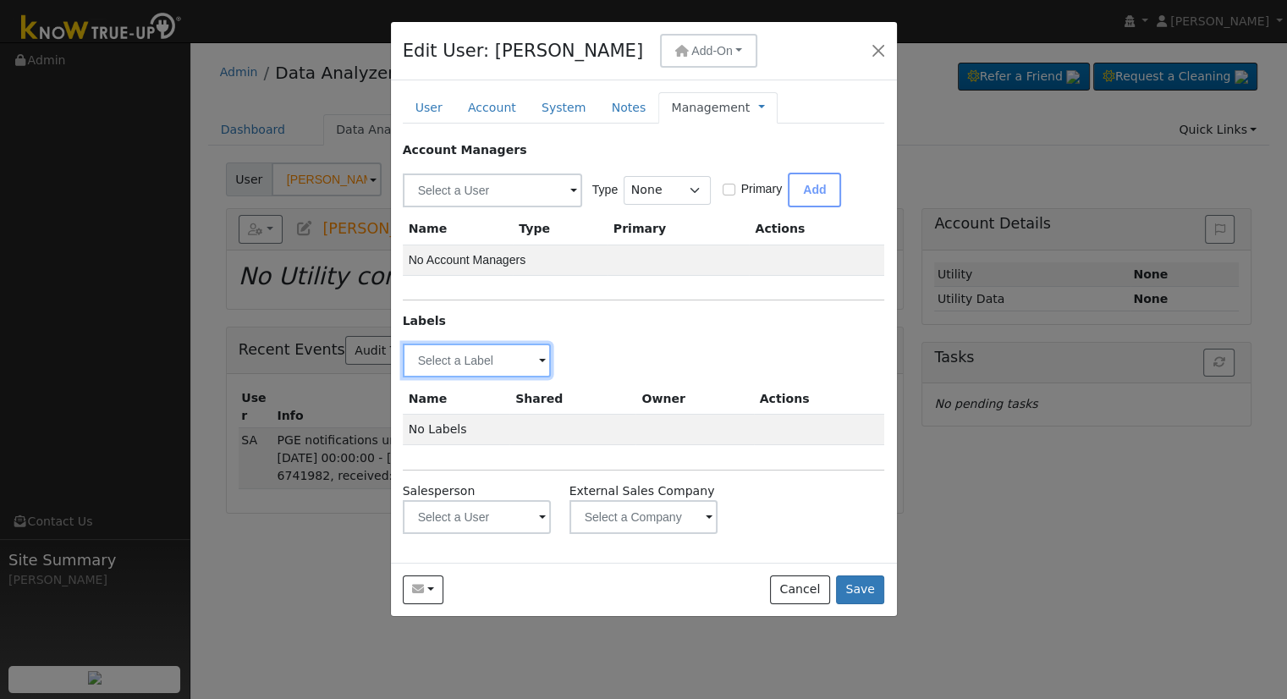
drag, startPoint x: 491, startPoint y: 371, endPoint x: 503, endPoint y: 373, distance: 12.0
click at [491, 372] on input "text" at bounding box center [477, 361] width 149 height 34
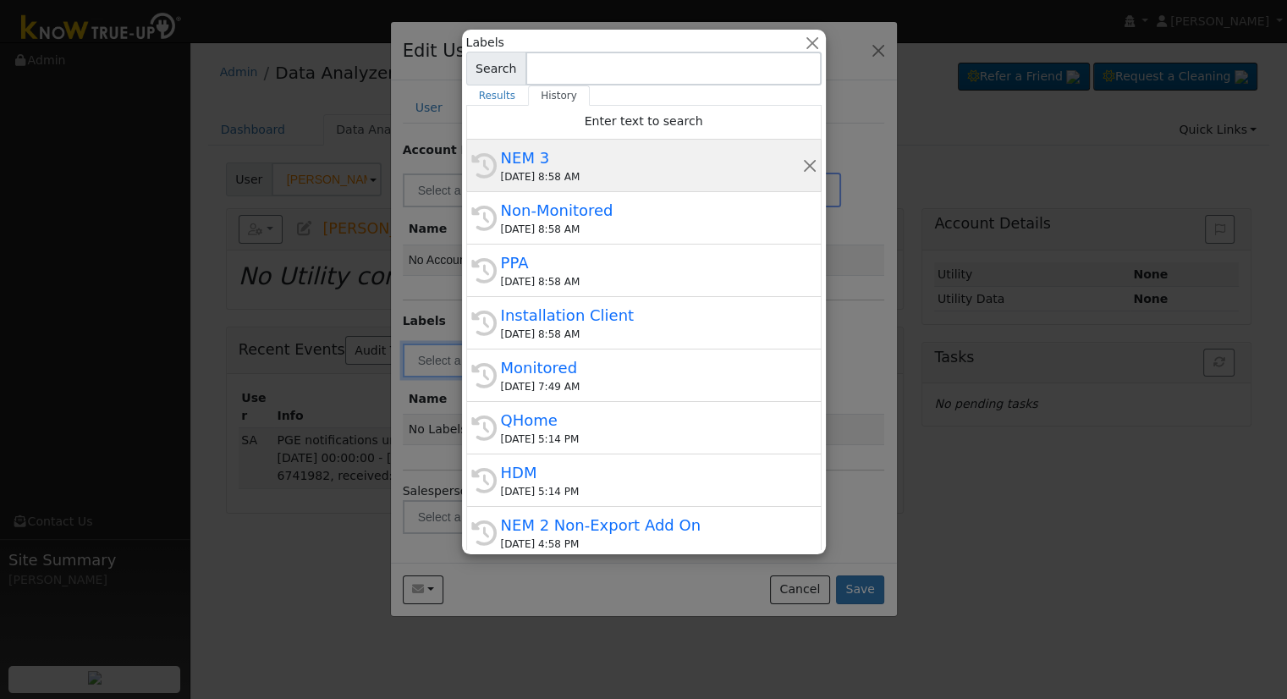
click at [589, 162] on div "NEM 3" at bounding box center [651, 157] width 301 height 23
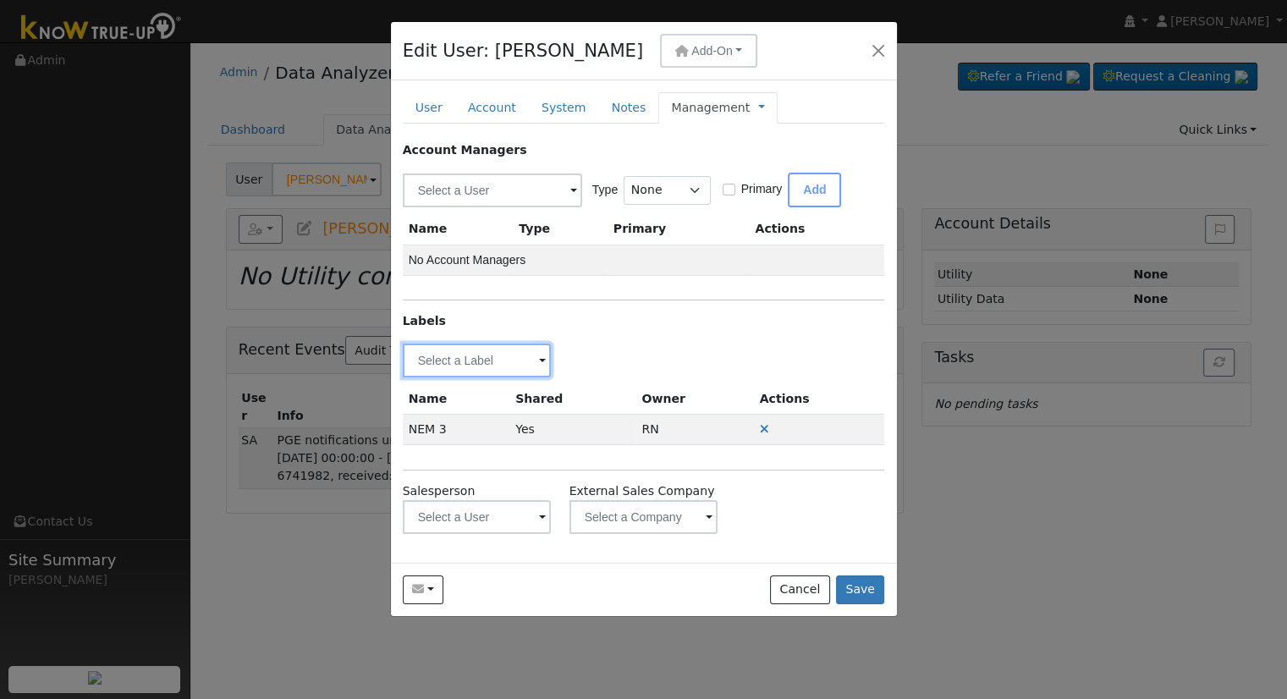
click at [485, 361] on input "text" at bounding box center [477, 361] width 149 height 34
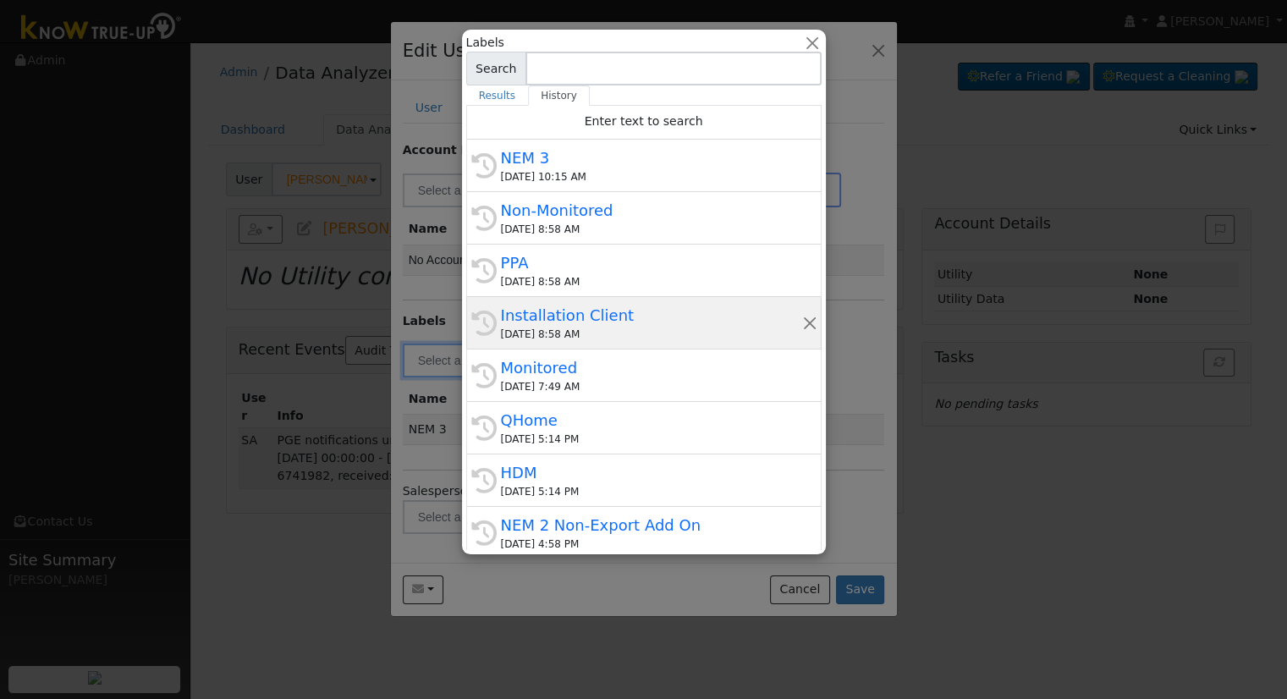
click at [570, 323] on div "Installation Client" at bounding box center [651, 315] width 301 height 23
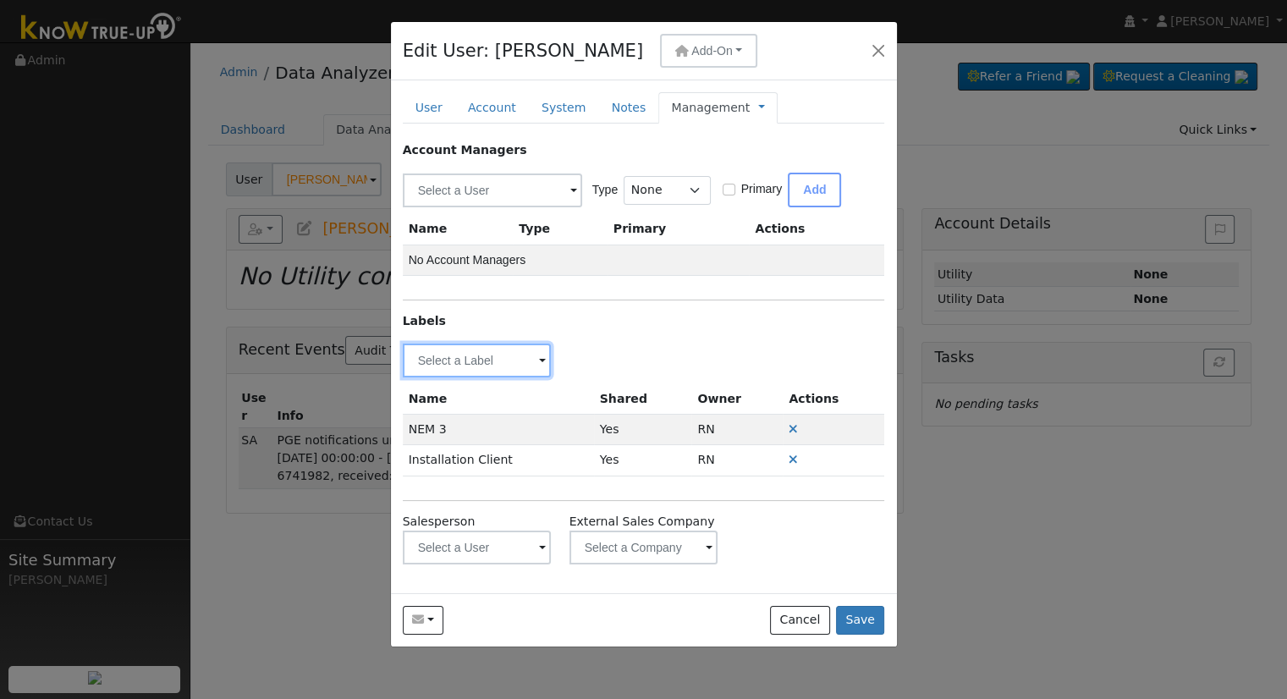
click at [526, 362] on input "text" at bounding box center [477, 361] width 149 height 34
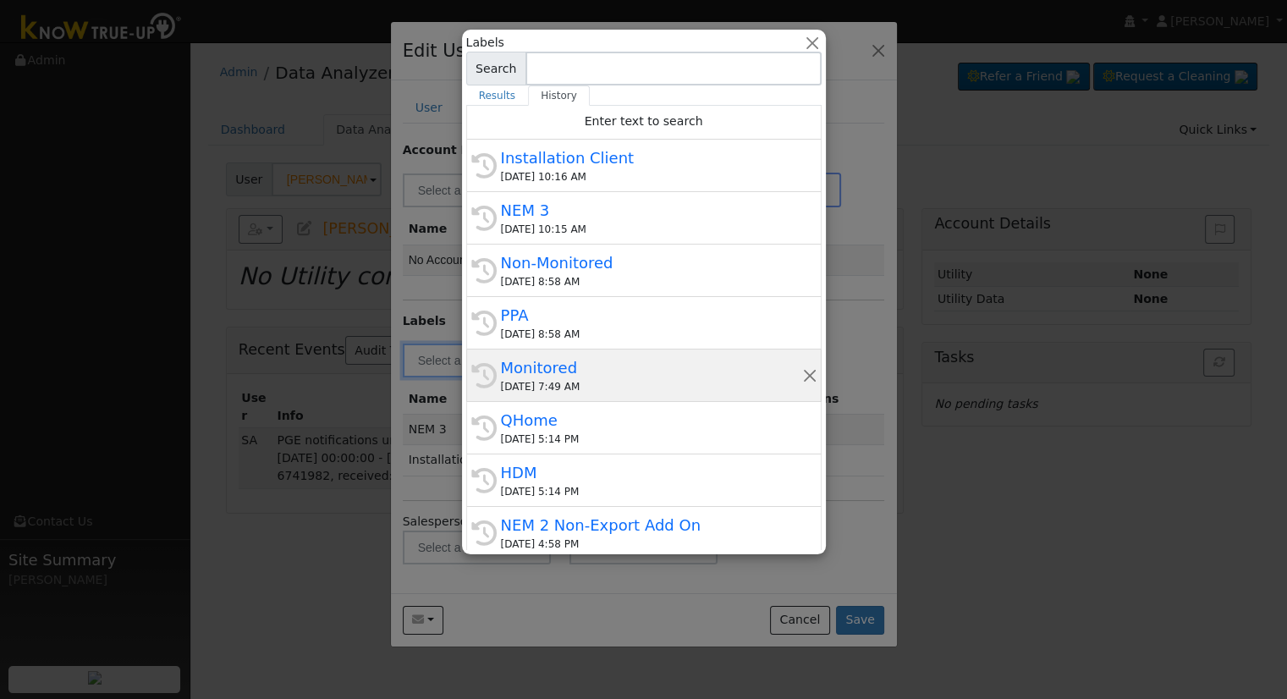
click at [572, 376] on div "Monitored" at bounding box center [651, 367] width 301 height 23
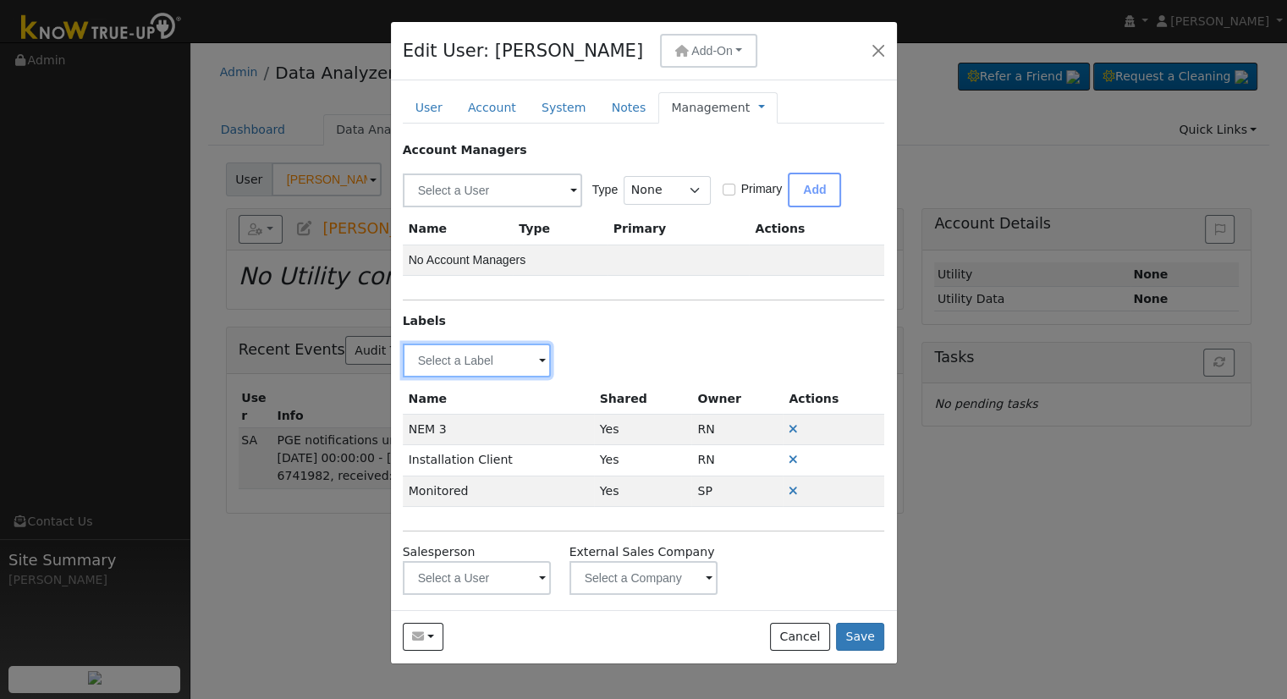
click at [509, 356] on input "text" at bounding box center [477, 361] width 149 height 34
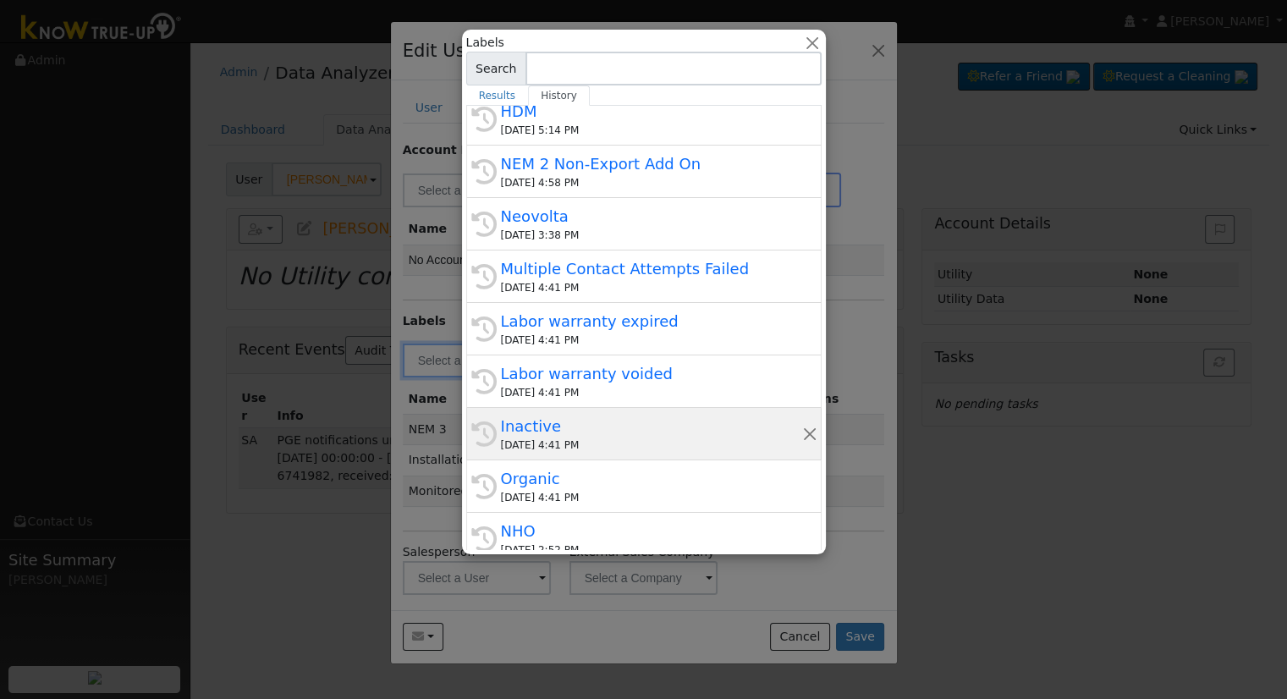
scroll to position [373, 0]
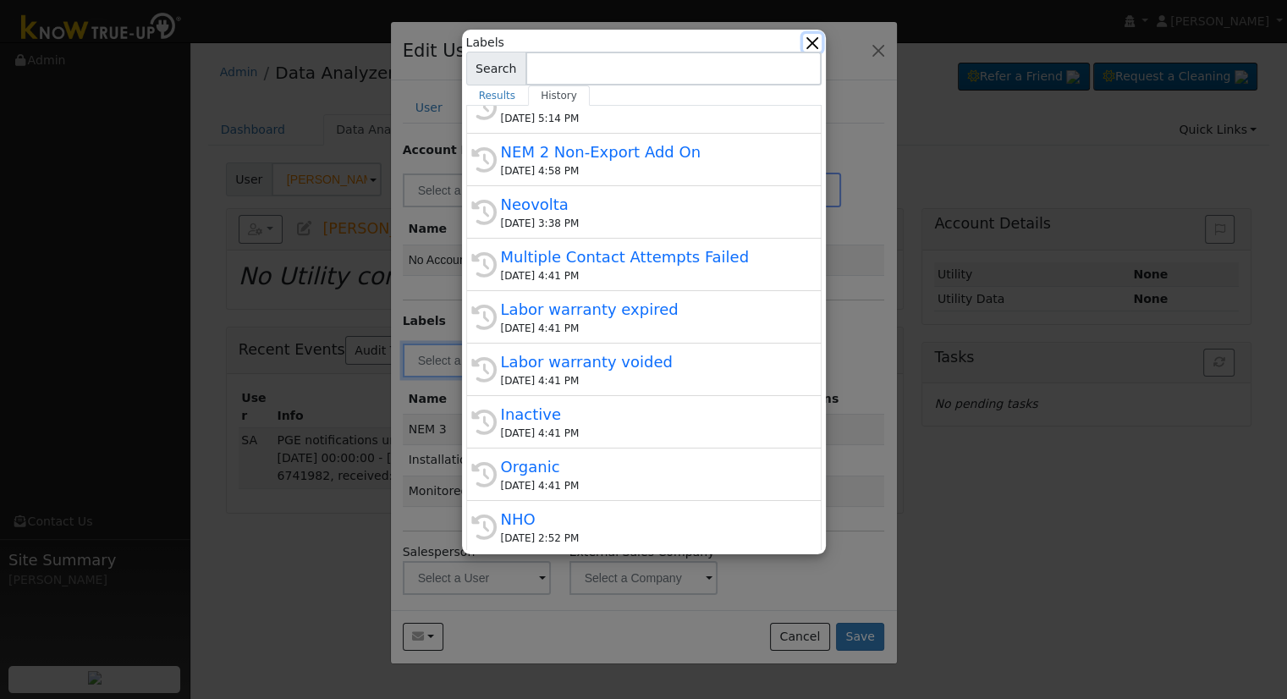
click at [810, 43] on button "button" at bounding box center [812, 43] width 18 height 18
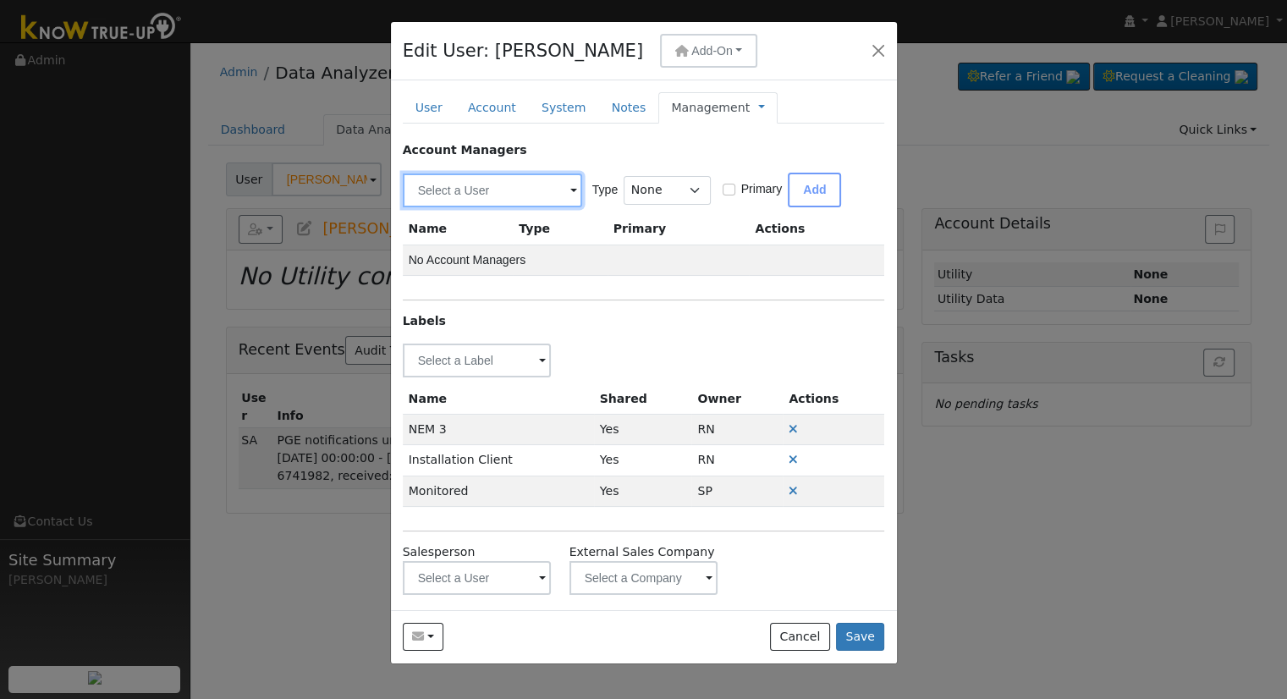
click at [514, 193] on input "text" at bounding box center [492, 190] width 179 height 34
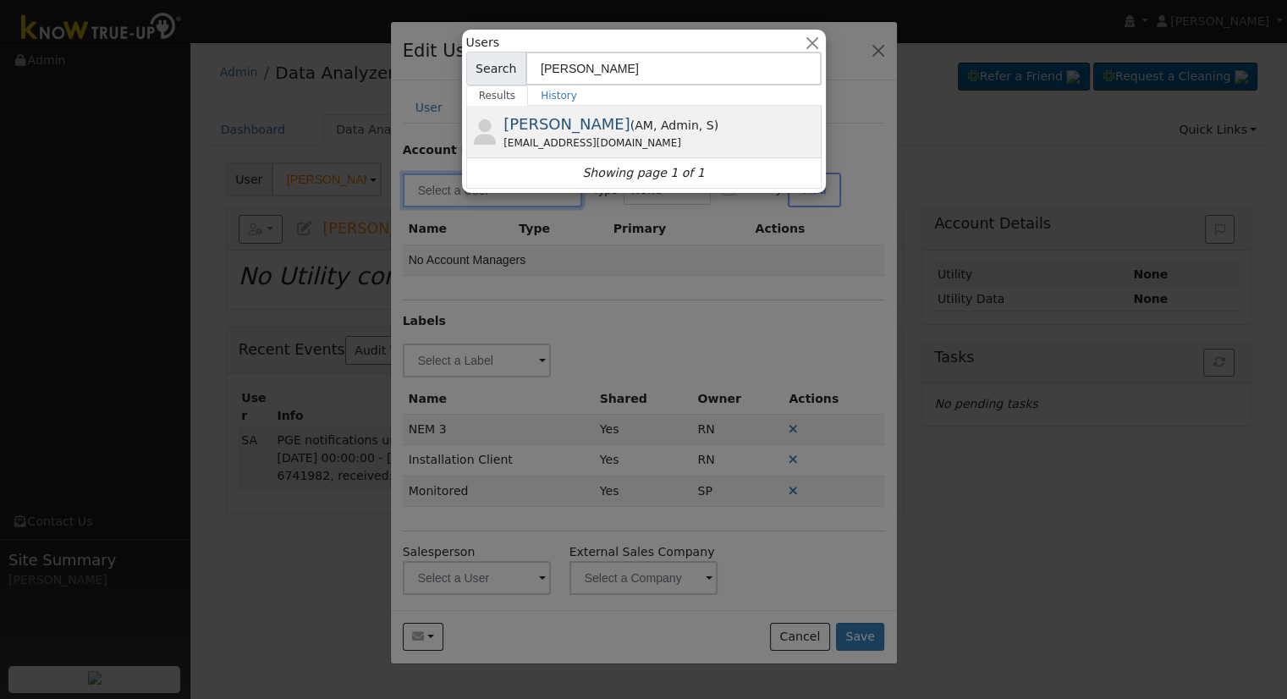
type input "[PERSON_NAME]"
click at [550, 139] on div "[EMAIL_ADDRESS][DOMAIN_NAME]" at bounding box center [660, 142] width 314 height 15
type input "[PERSON_NAME]"
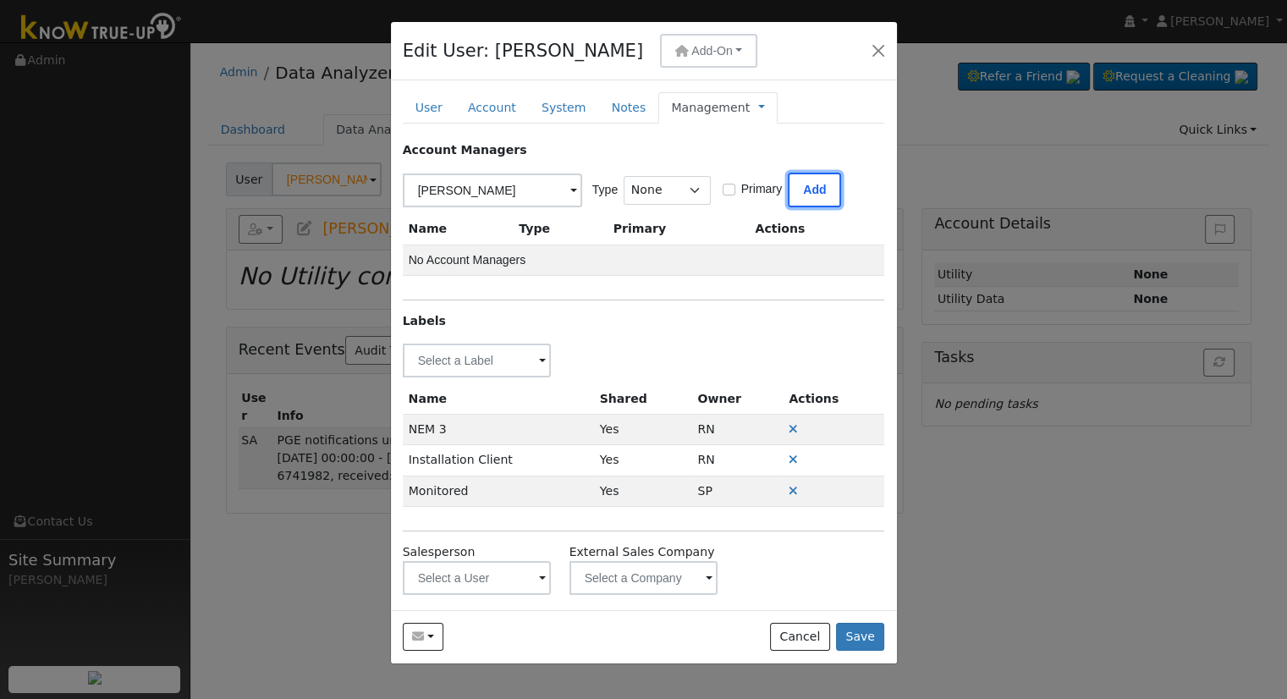
click at [813, 192] on button "Add" at bounding box center [814, 190] width 53 height 35
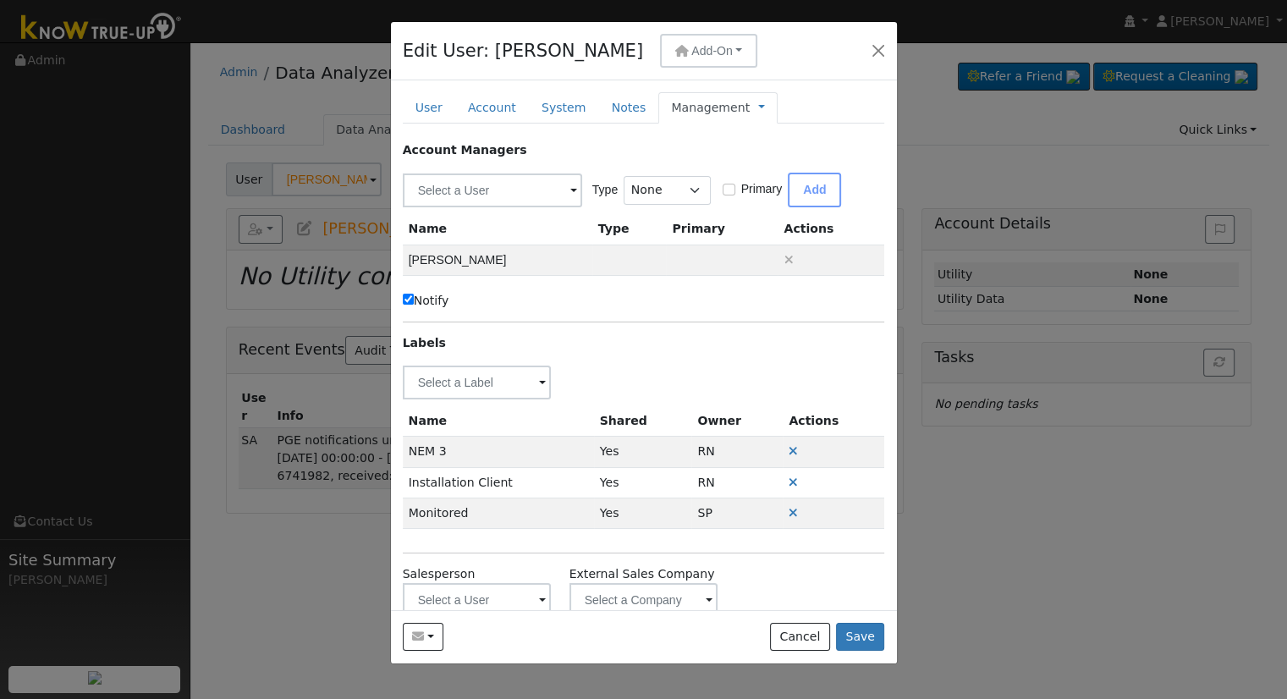
click at [434, 307] on label "Notify" at bounding box center [426, 301] width 47 height 18
click at [414, 305] on input "Notify" at bounding box center [408, 299] width 11 height 11
checkbox input "false"
click at [701, 96] on div "Management Management Billing Timeline" at bounding box center [717, 107] width 119 height 31
click at [702, 109] on link "Management" at bounding box center [710, 108] width 79 height 18
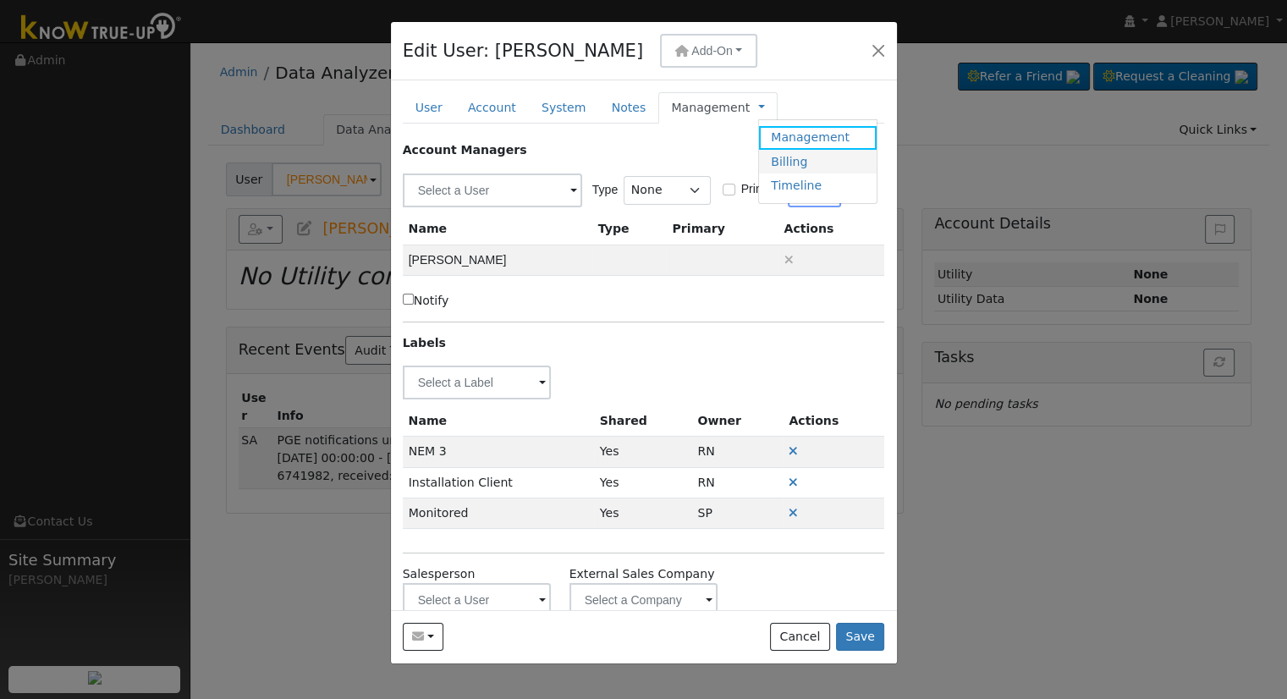
click at [781, 166] on link "Billing" at bounding box center [818, 162] width 118 height 24
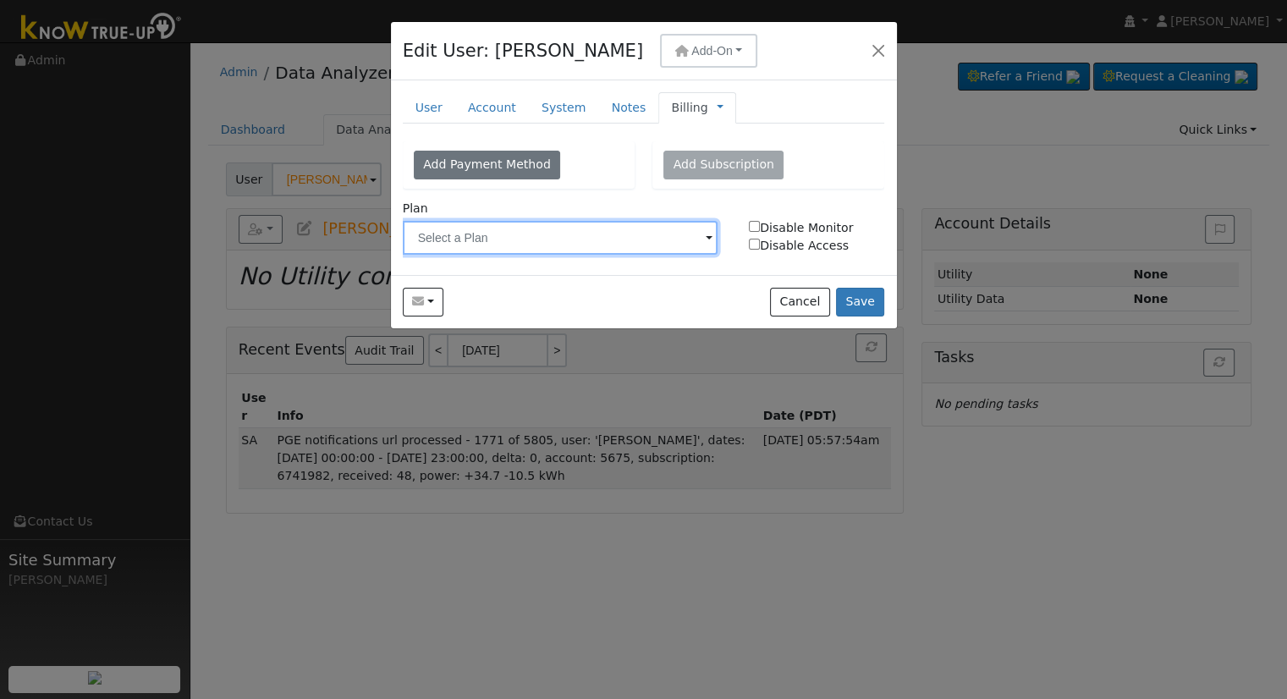
click at [552, 239] on input "text" at bounding box center [561, 238] width 316 height 34
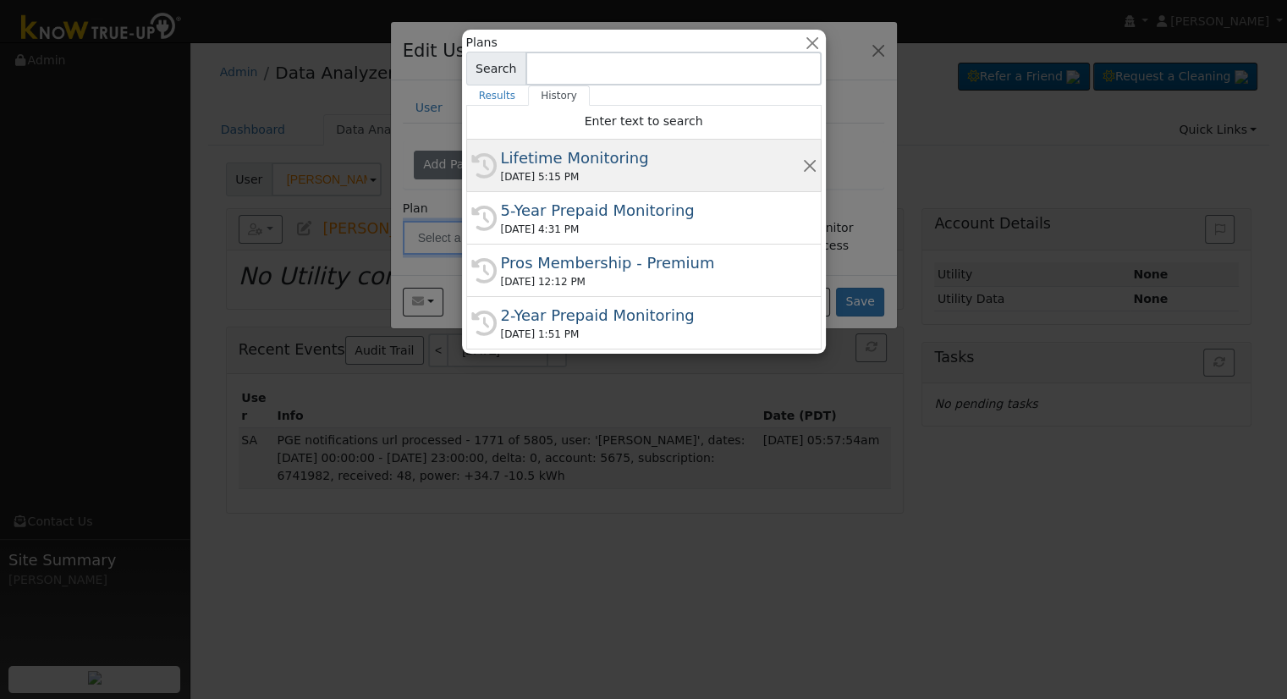
click at [572, 173] on div "[DATE] 5:15 PM" at bounding box center [651, 176] width 301 height 15
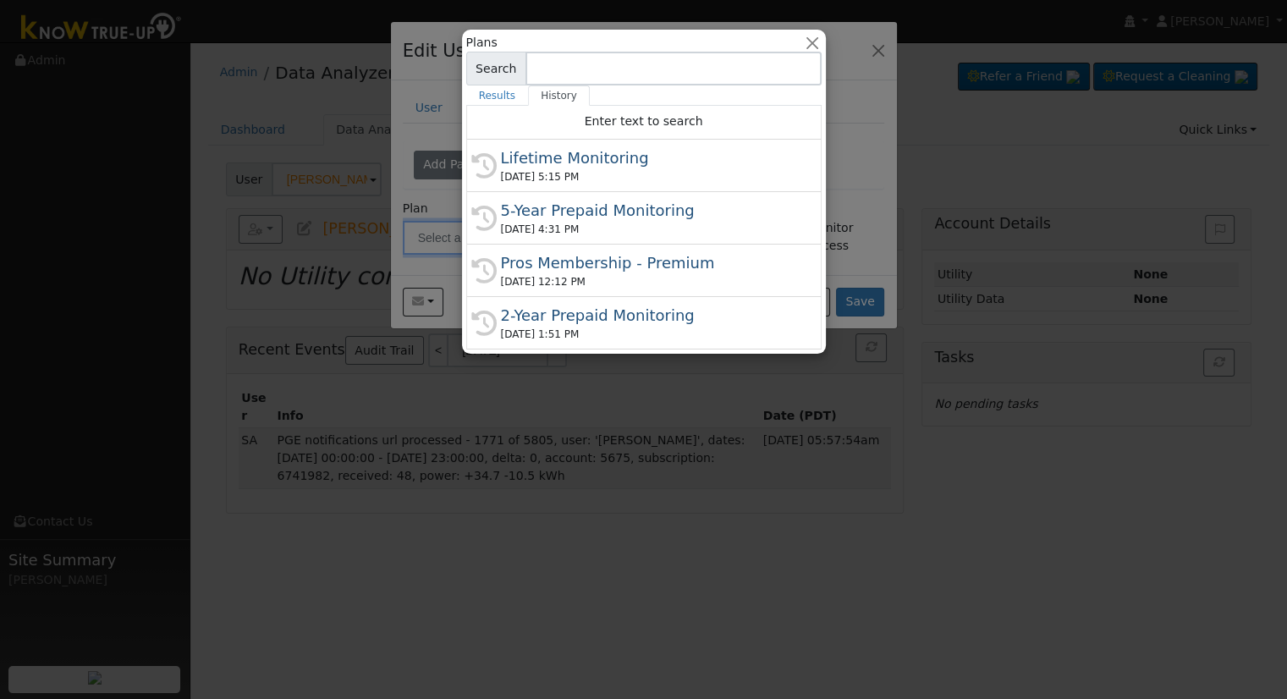
type input "Lifetime Monitoring"
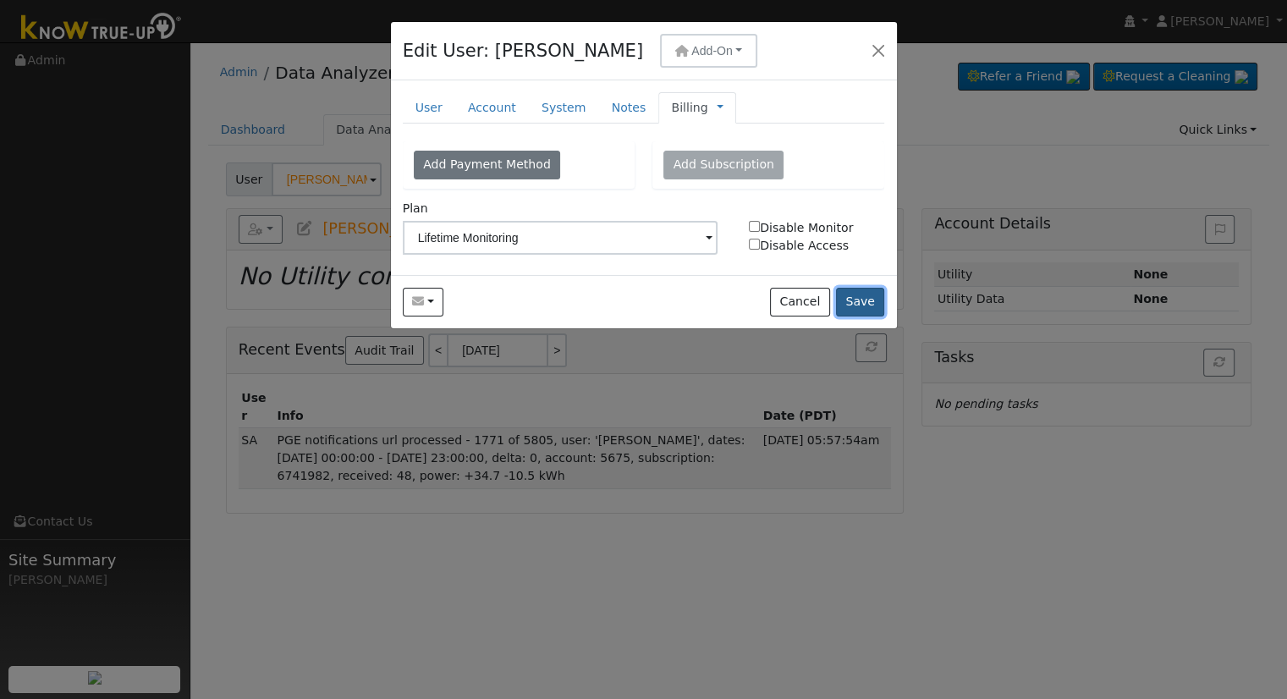
click at [864, 297] on button "Save" at bounding box center [860, 302] width 49 height 29
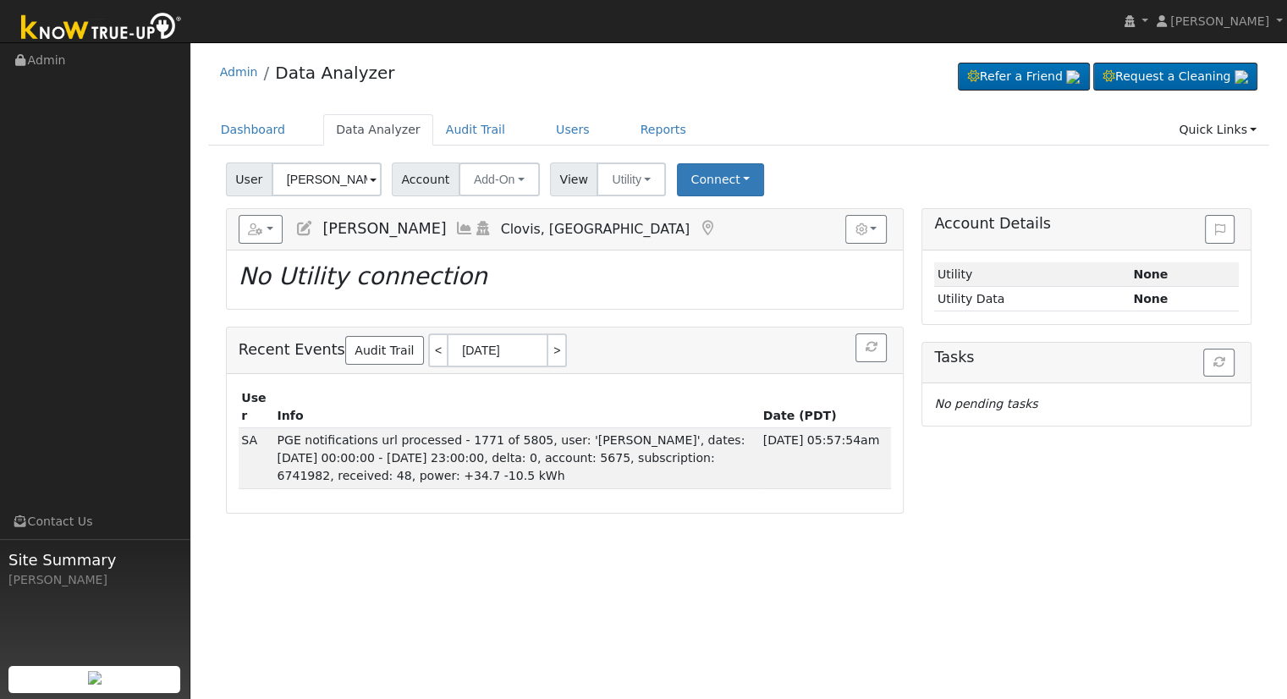
click at [625, 225] on h5 "Reports Scenario Health Check Energy Audit Account Timeline User Audit Trail In…" at bounding box center [565, 229] width 652 height 29
click at [635, 190] on button "Utility" at bounding box center [631, 179] width 69 height 34
click at [802, 188] on div "User [PERSON_NAME] Account Add-On Add-On [STREET_ADDRESS][PERSON_NAME] Primary …" at bounding box center [739, 177] width 1032 height 40
click at [477, 185] on span "Add-On" at bounding box center [494, 180] width 41 height 14
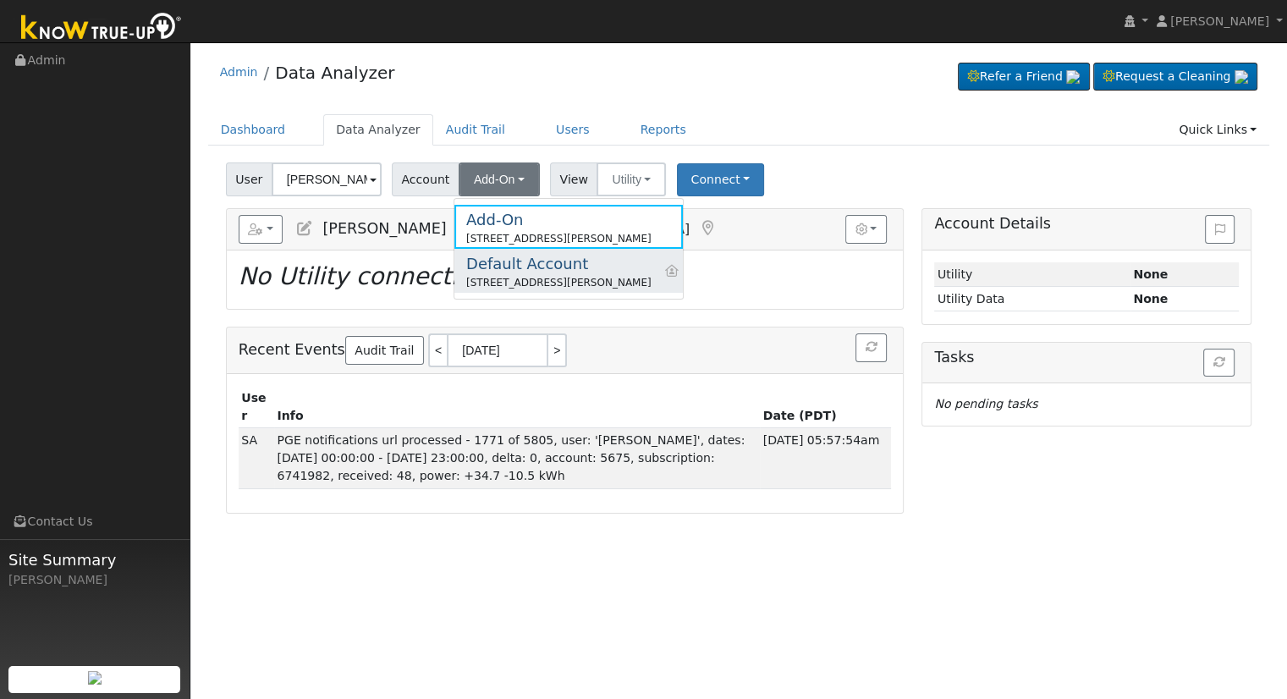
click at [550, 269] on div "Default Account" at bounding box center [558, 263] width 185 height 23
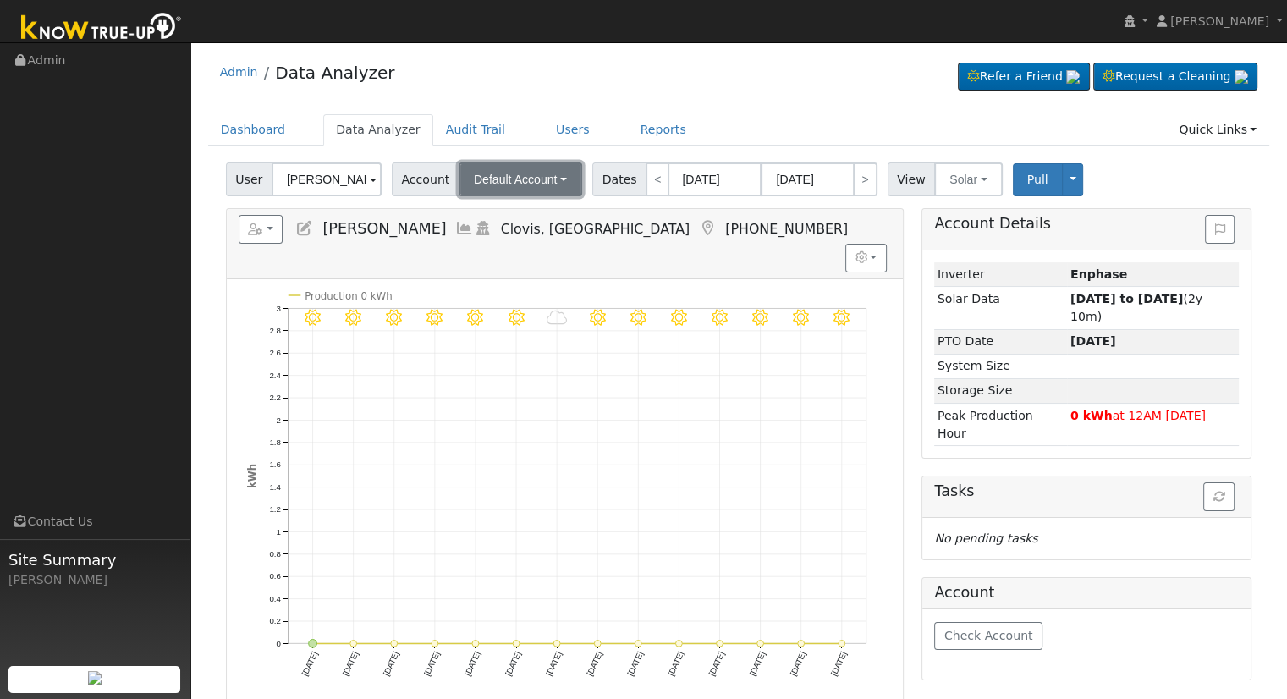
click at [531, 179] on span "Default Account" at bounding box center [516, 180] width 84 height 14
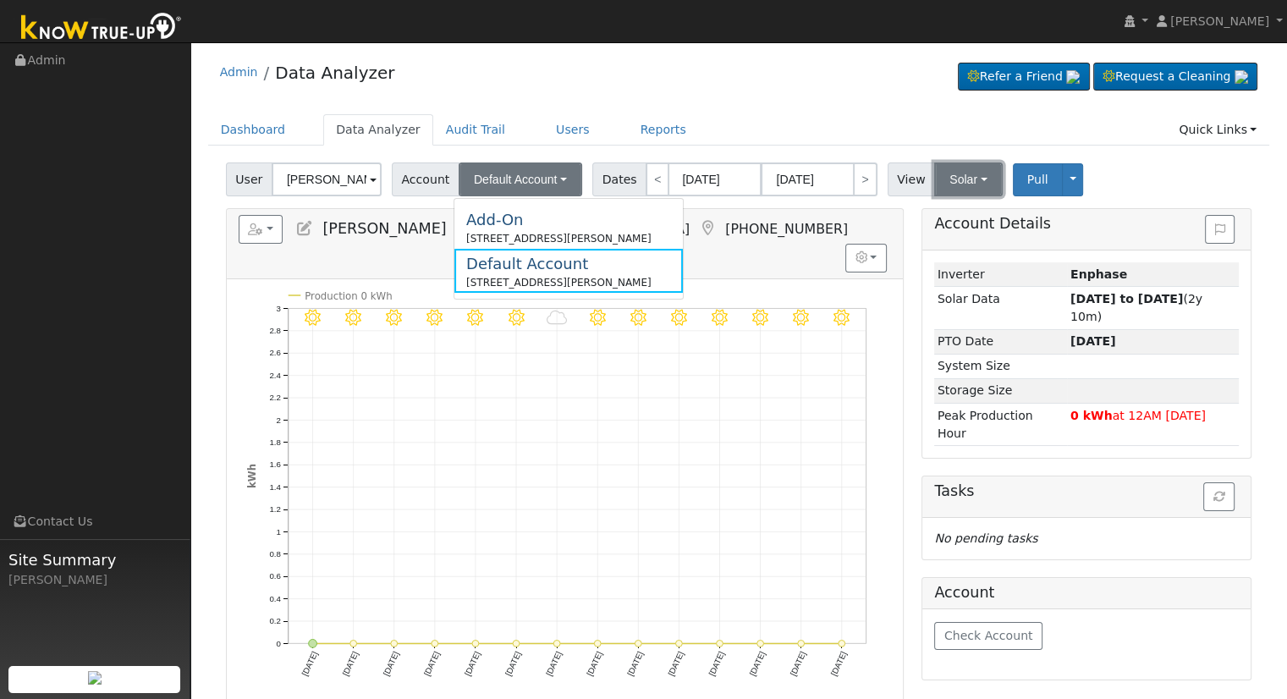
click at [940, 179] on button "Solar" at bounding box center [968, 179] width 68 height 34
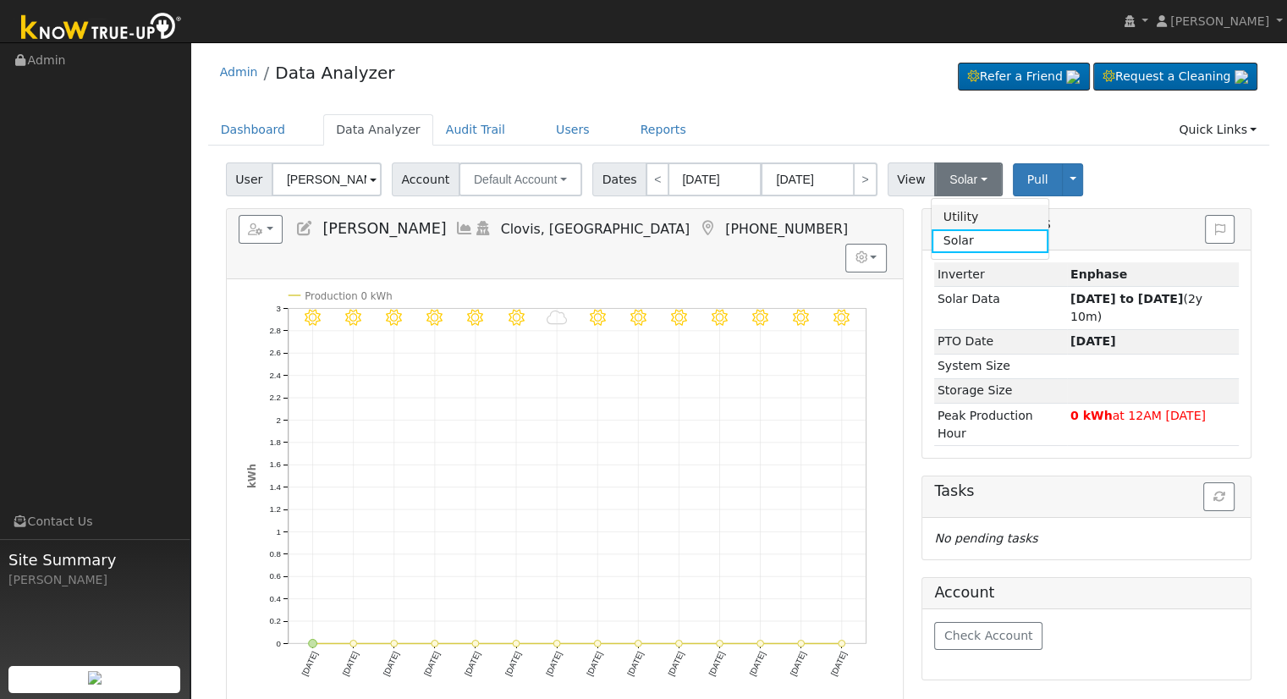
click at [951, 214] on link "Utility" at bounding box center [991, 217] width 118 height 24
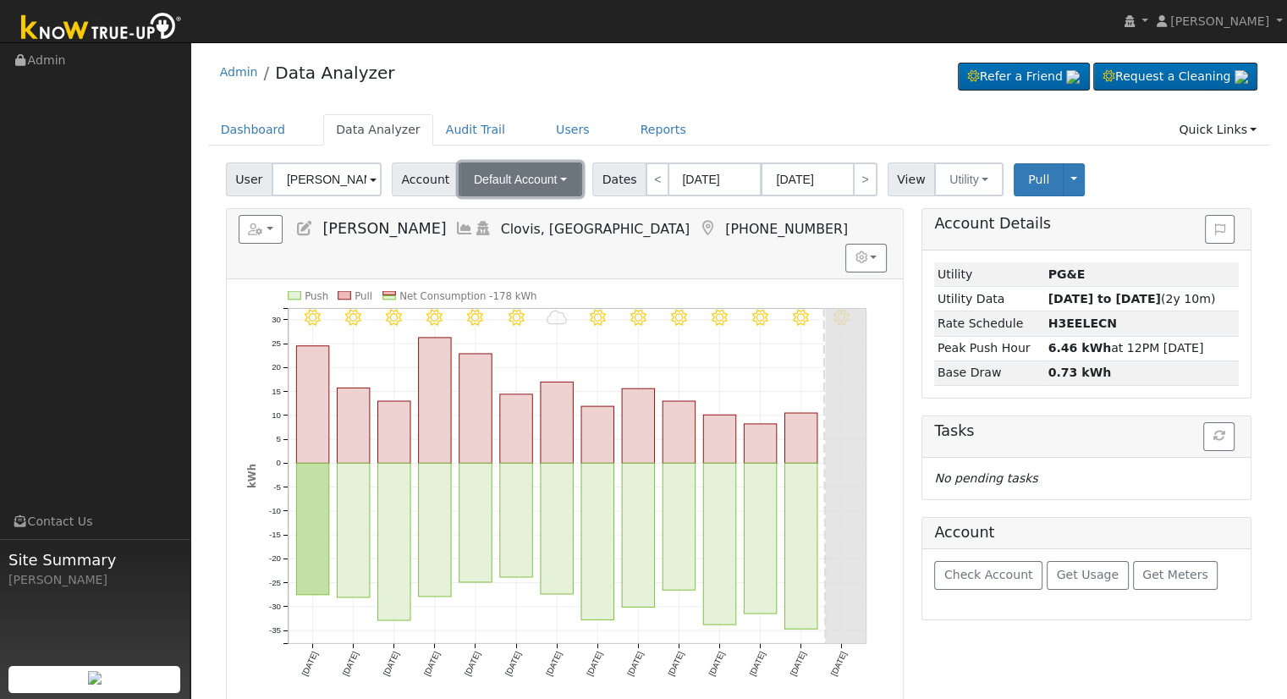
click at [509, 176] on span "Default Account" at bounding box center [516, 180] width 84 height 14
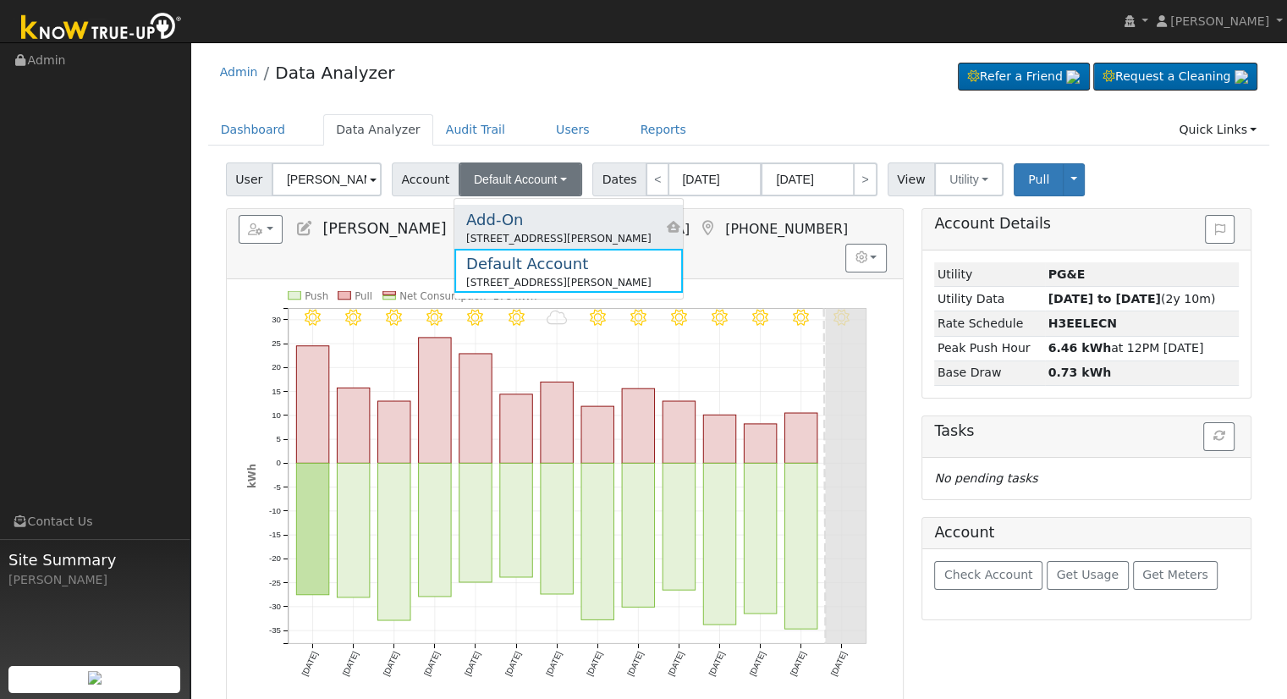
click at [540, 213] on div "Add-On" at bounding box center [558, 219] width 185 height 23
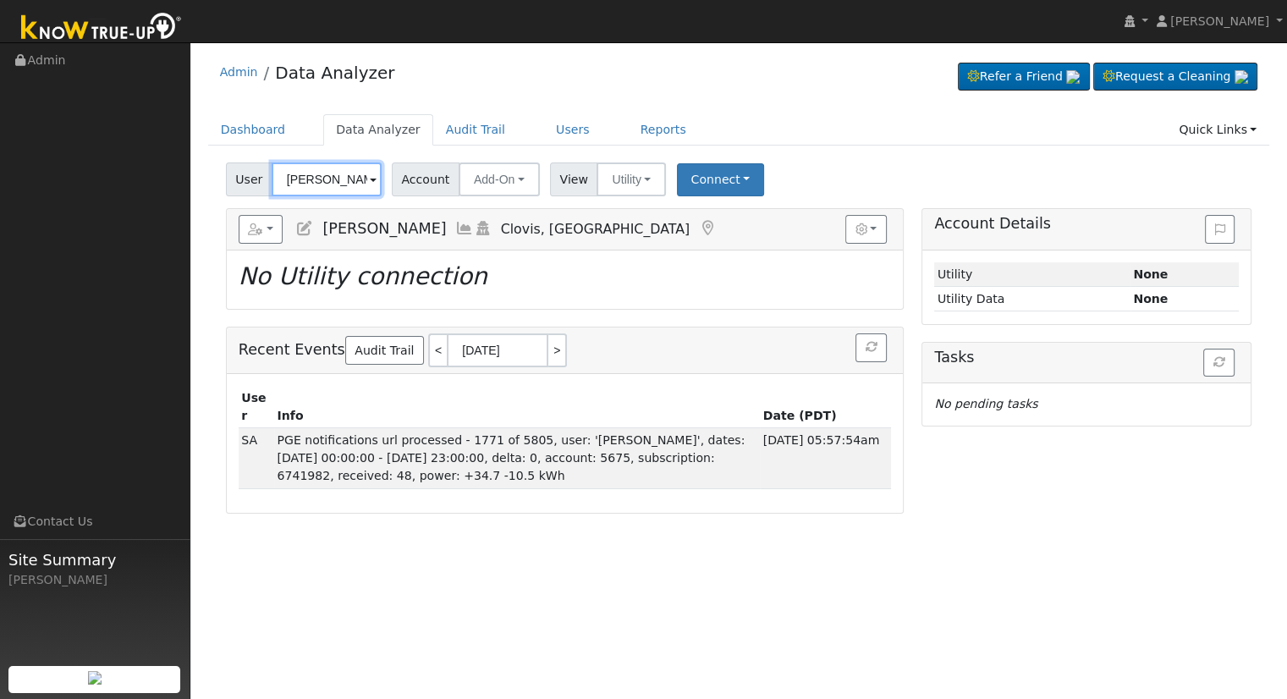
click at [307, 177] on input "[PERSON_NAME]" at bounding box center [327, 179] width 110 height 34
paste input "[EMAIL_ADDRESS][DOMAIN_NAME]"
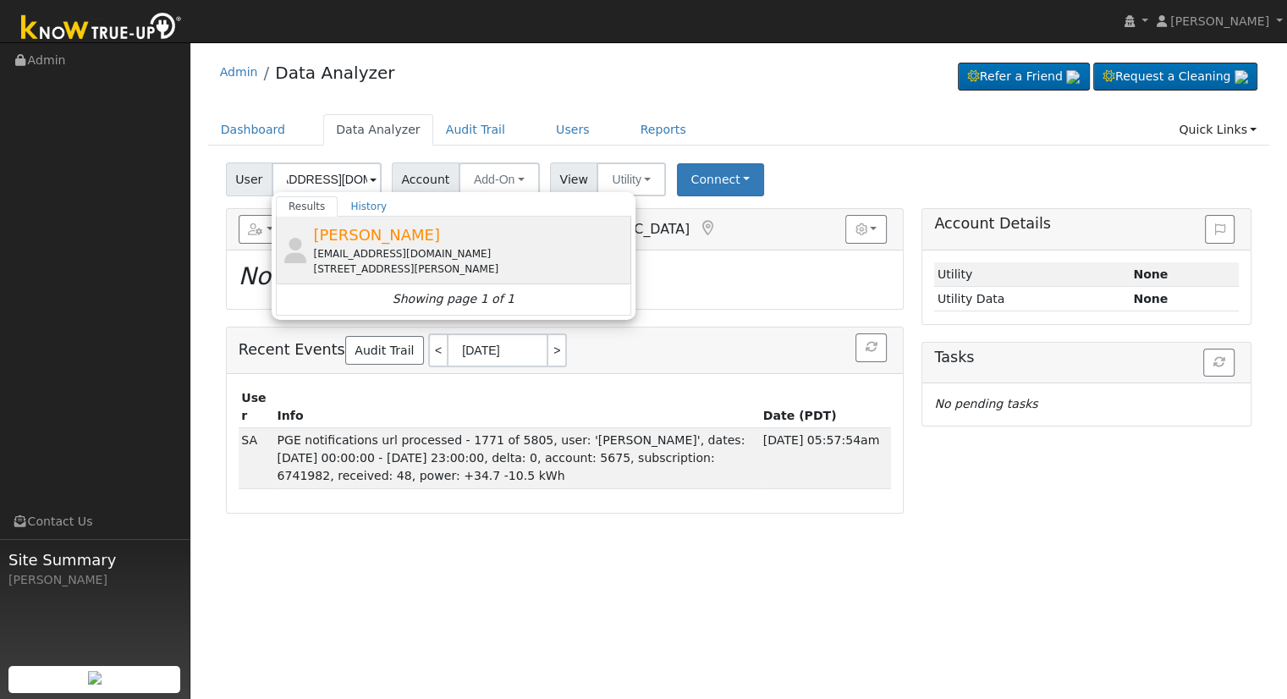
scroll to position [0, 0]
click at [391, 248] on div "[EMAIL_ADDRESS][DOMAIN_NAME]" at bounding box center [470, 253] width 314 height 15
type input "[PERSON_NAME]"
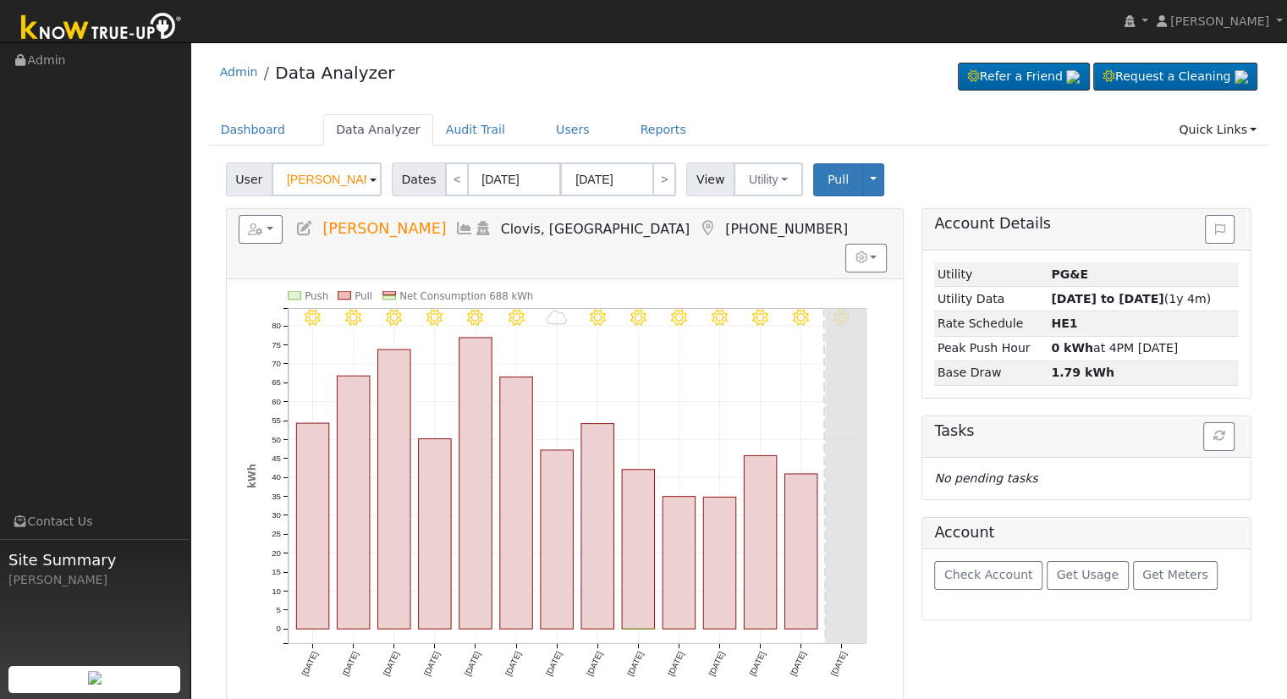
click at [305, 230] on icon at bounding box center [304, 228] width 19 height 15
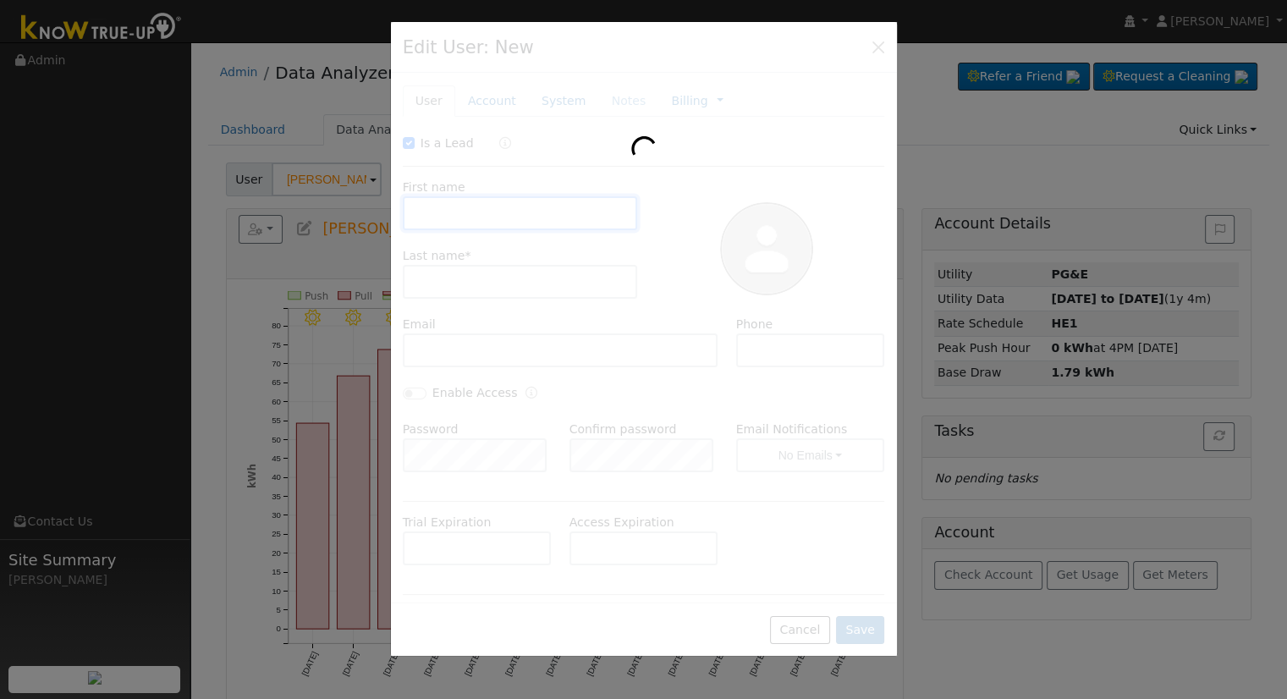
checkbox input "true"
type input "[PERSON_NAME]"
type input "[EMAIL_ADDRESS][DOMAIN_NAME]"
type input "[PHONE_NUMBER]"
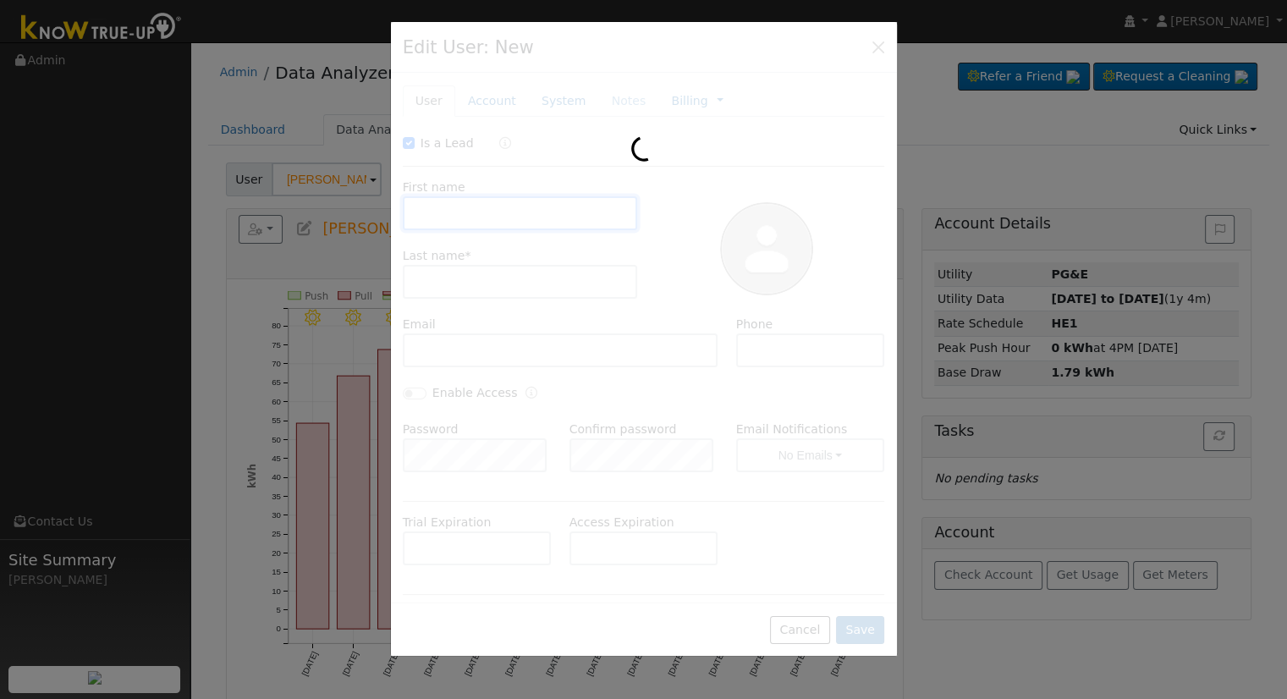
checkbox input "false"
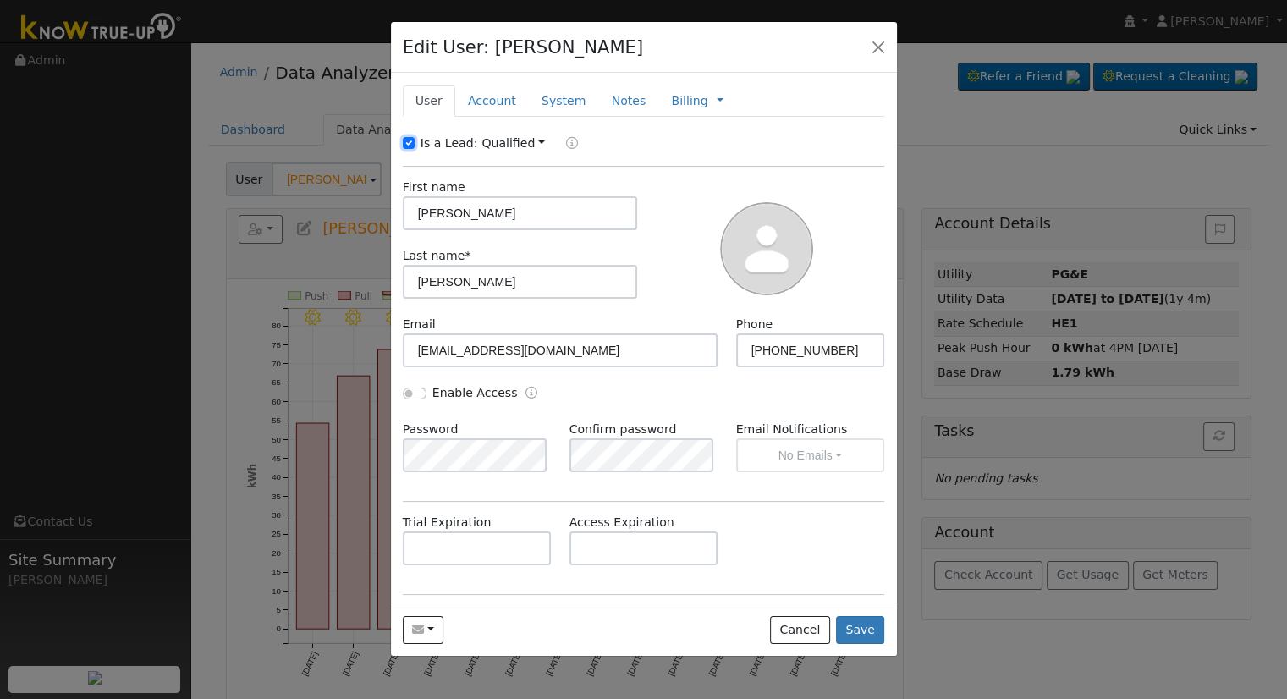
click at [412, 147] on input "Is a Lead:" at bounding box center [409, 143] width 12 height 12
checkbox input "false"
click at [483, 218] on input "[PERSON_NAME]" at bounding box center [520, 213] width 235 height 34
paste input "[PERSON_NAME] &"
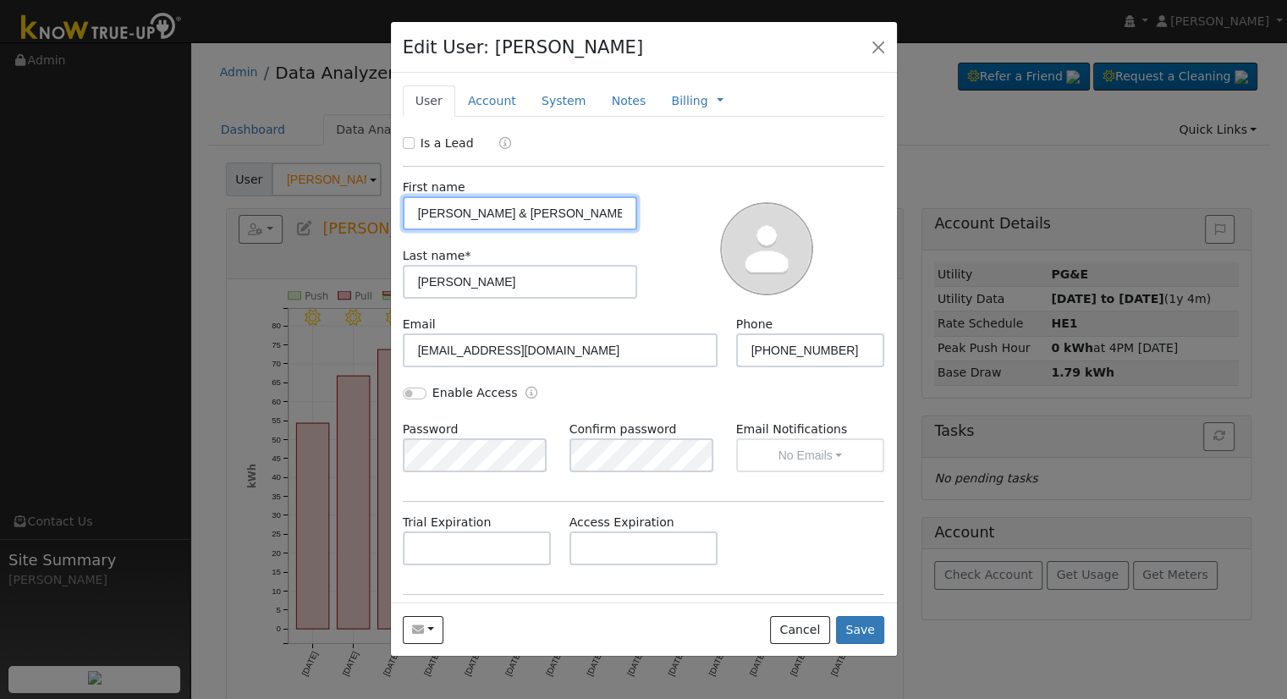
click at [423, 215] on input "[PERSON_NAME] & [PERSON_NAME]" at bounding box center [520, 213] width 235 height 34
type input "[PERSON_NAME] & [PERSON_NAME]"
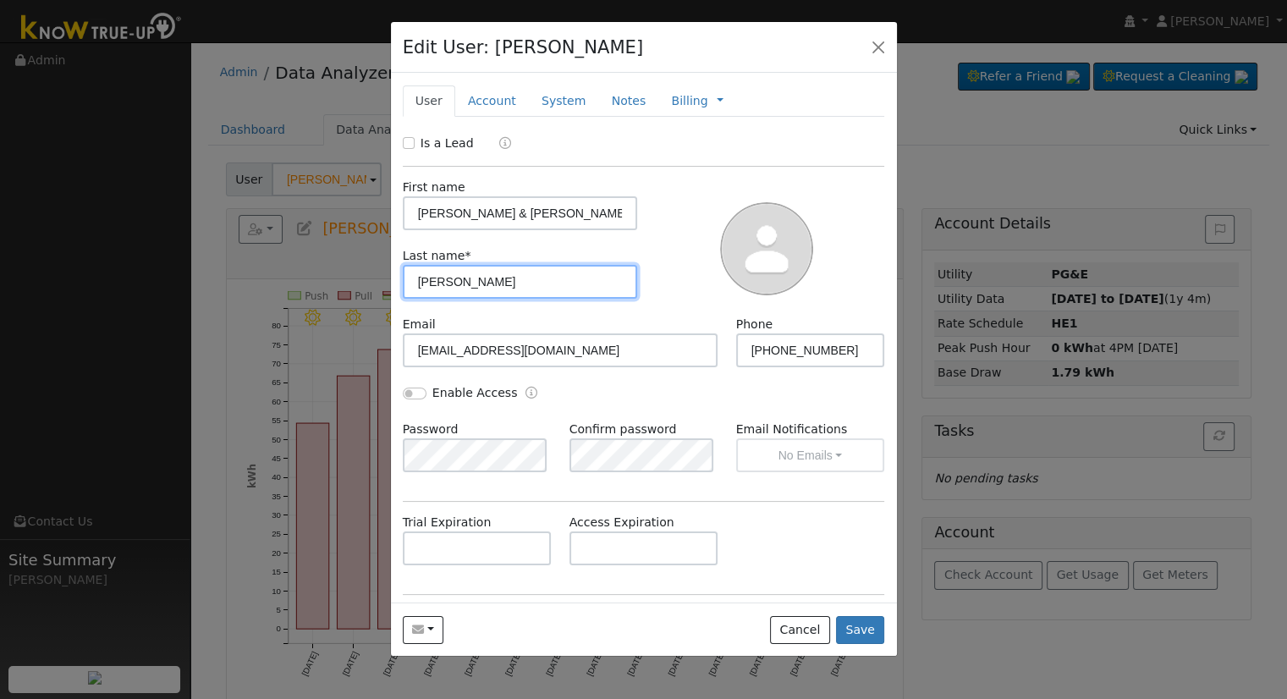
click at [532, 292] on input "[PERSON_NAME]" at bounding box center [520, 282] width 235 height 34
click at [407, 390] on input "Enable Access" at bounding box center [415, 394] width 24 height 12
checkbox input "true"
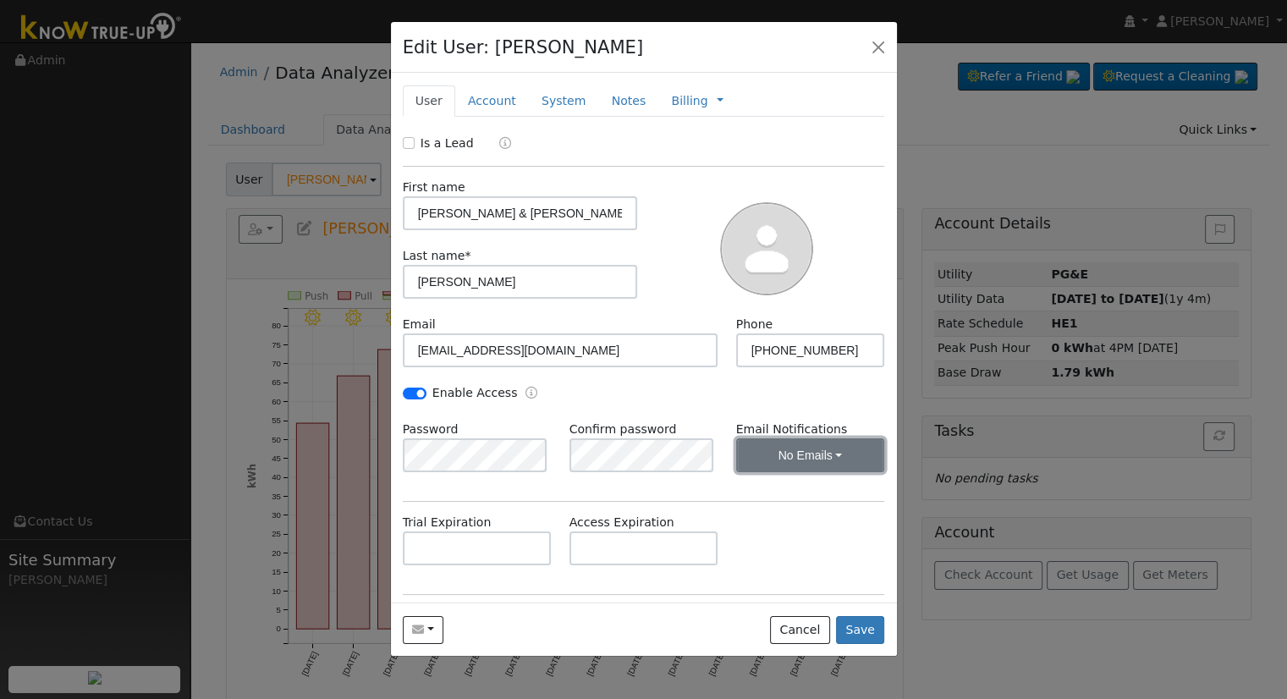
click at [801, 465] on button "No Emails" at bounding box center [810, 455] width 149 height 34
click at [790, 519] on link "Weekly Emails" at bounding box center [788, 516] width 118 height 24
click at [493, 102] on link "Account" at bounding box center [492, 100] width 74 height 31
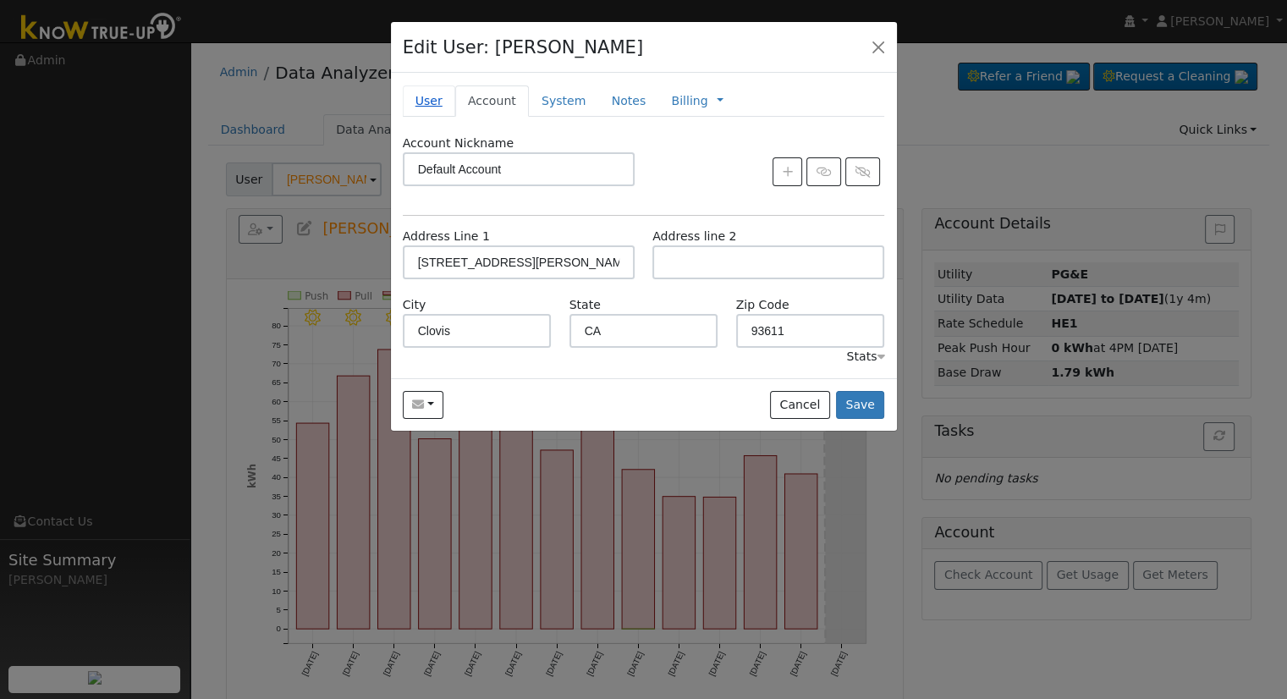
click at [431, 102] on link "User" at bounding box center [429, 100] width 52 height 31
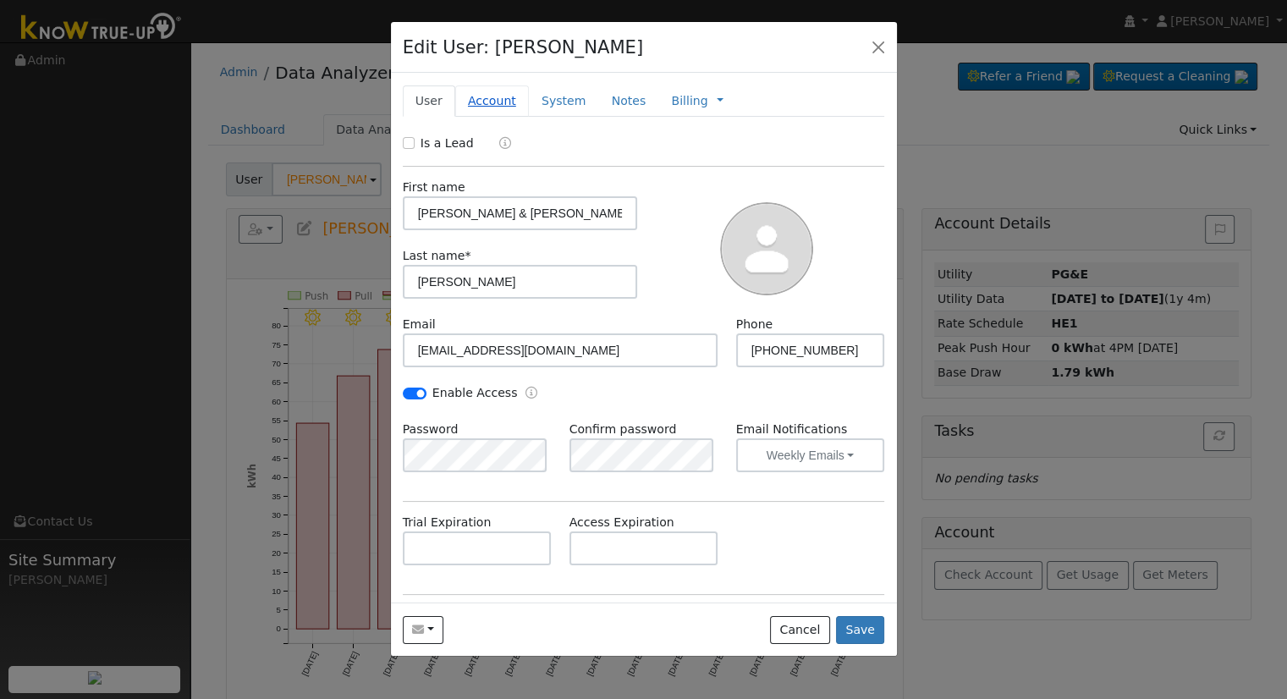
click at [487, 100] on link "Account" at bounding box center [492, 100] width 74 height 31
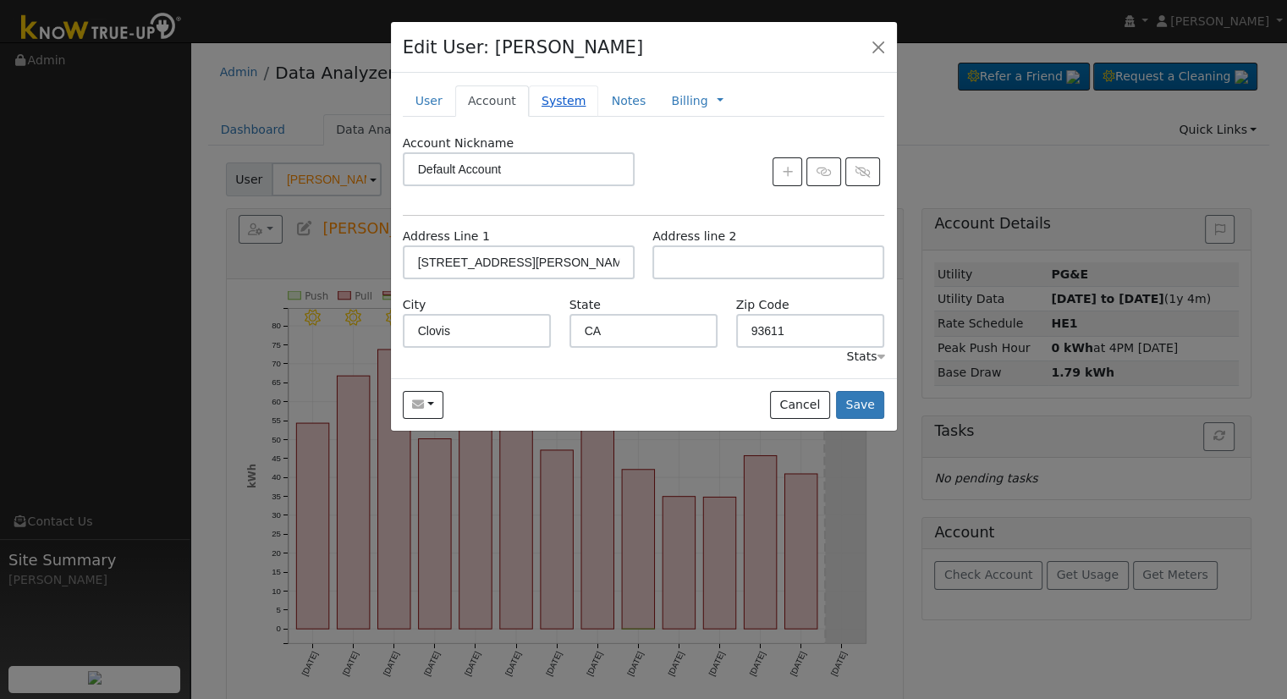
click at [548, 109] on link "System" at bounding box center [564, 100] width 70 height 31
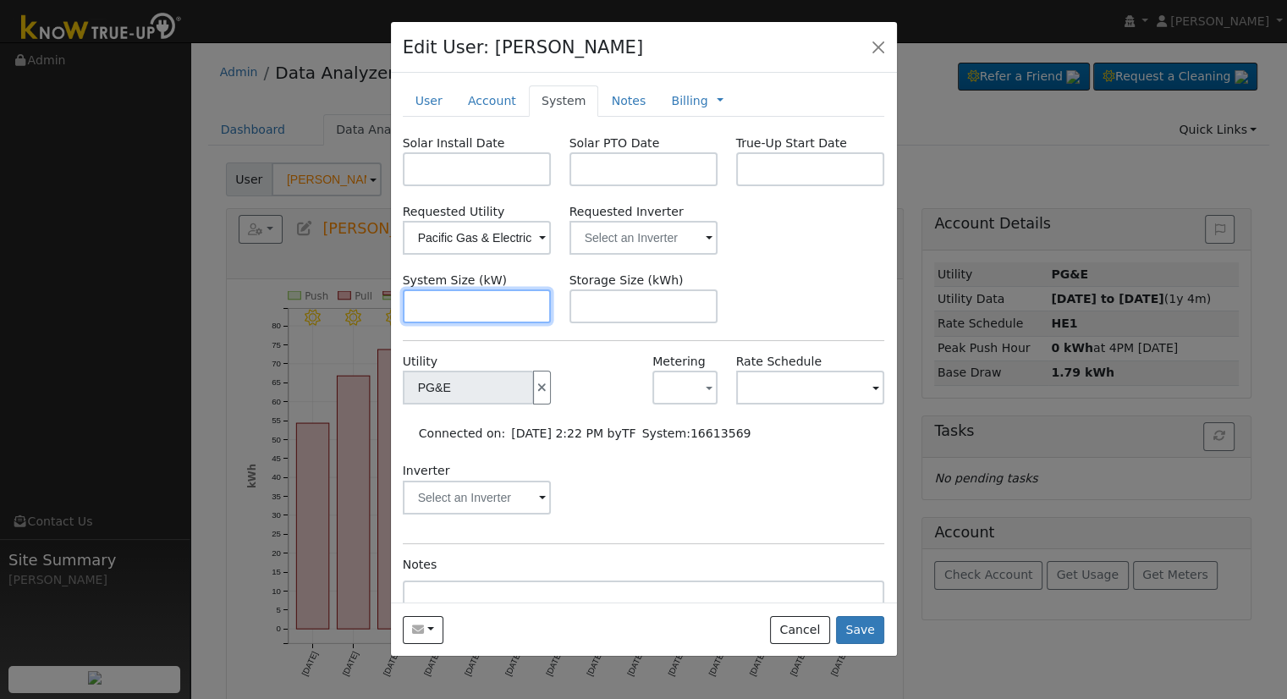
click at [435, 301] on input "text" at bounding box center [477, 306] width 149 height 34
paste input "16.810"
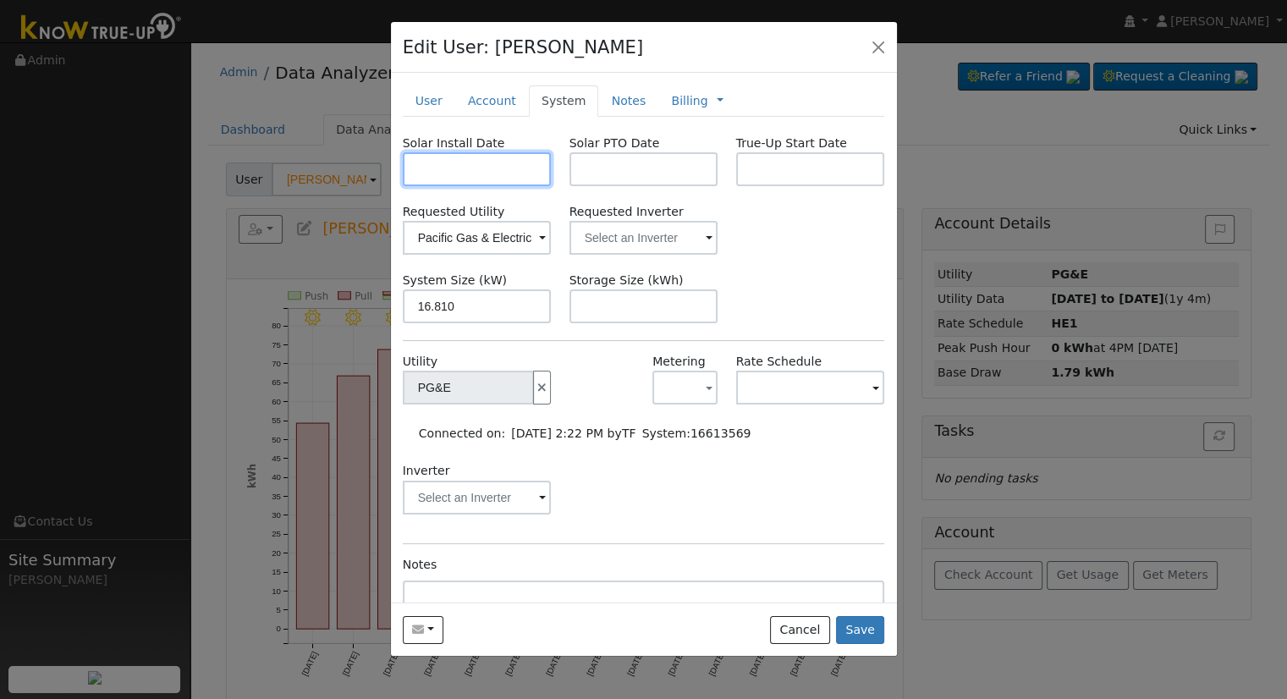
type input "16.8"
click at [481, 155] on input "text" at bounding box center [477, 169] width 149 height 34
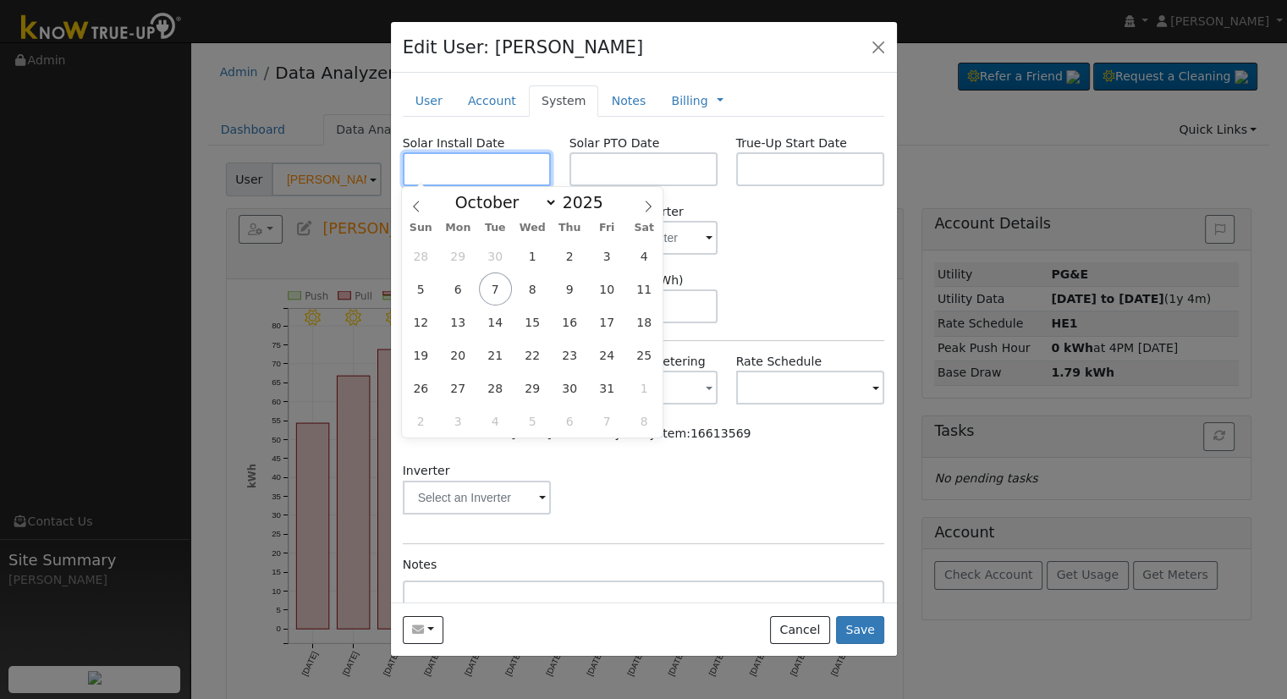
click at [453, 170] on input "text" at bounding box center [477, 169] width 149 height 34
paste input "[DATE]"
type input "[DATE]"
click at [650, 173] on input "text" at bounding box center [643, 169] width 149 height 34
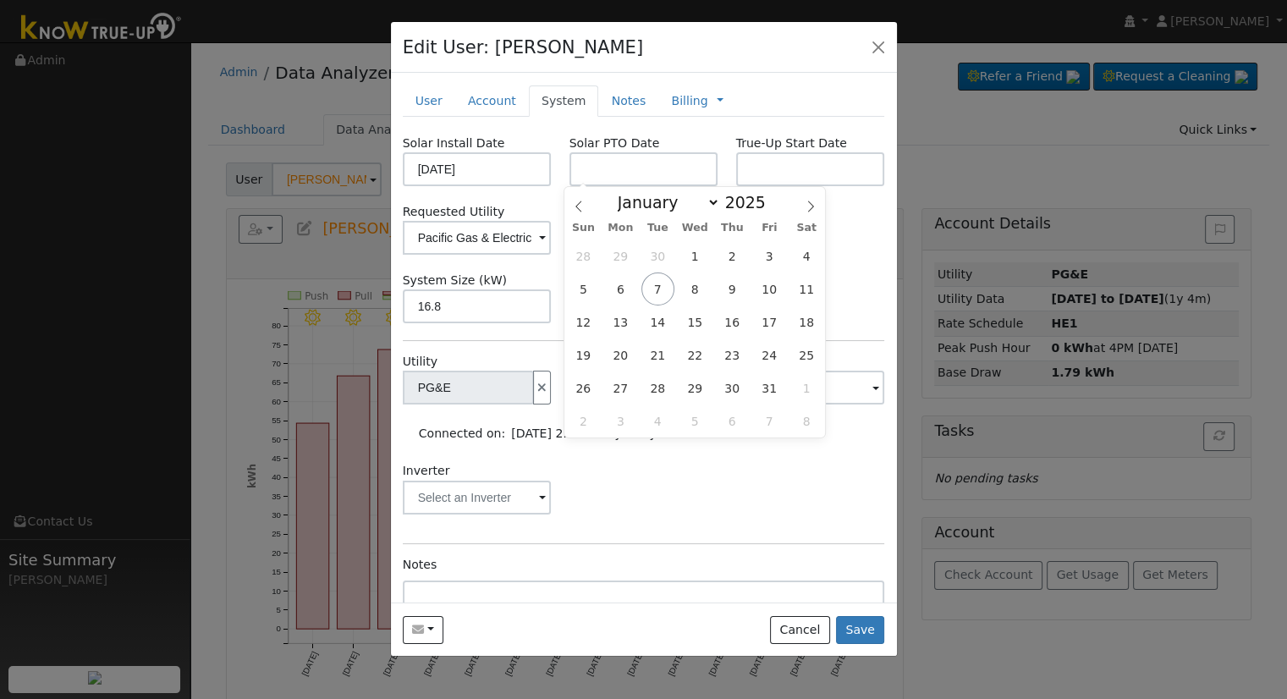
click at [731, 477] on div "Inverter" at bounding box center [643, 496] width 500 height 69
click at [630, 168] on input "text" at bounding box center [643, 169] width 149 height 34
paste input "[DATE]"
type input "[DATE]"
click at [846, 234] on div "Requested Utility Pacific Gas & Electric Requested Inverter" at bounding box center [643, 229] width 500 height 52
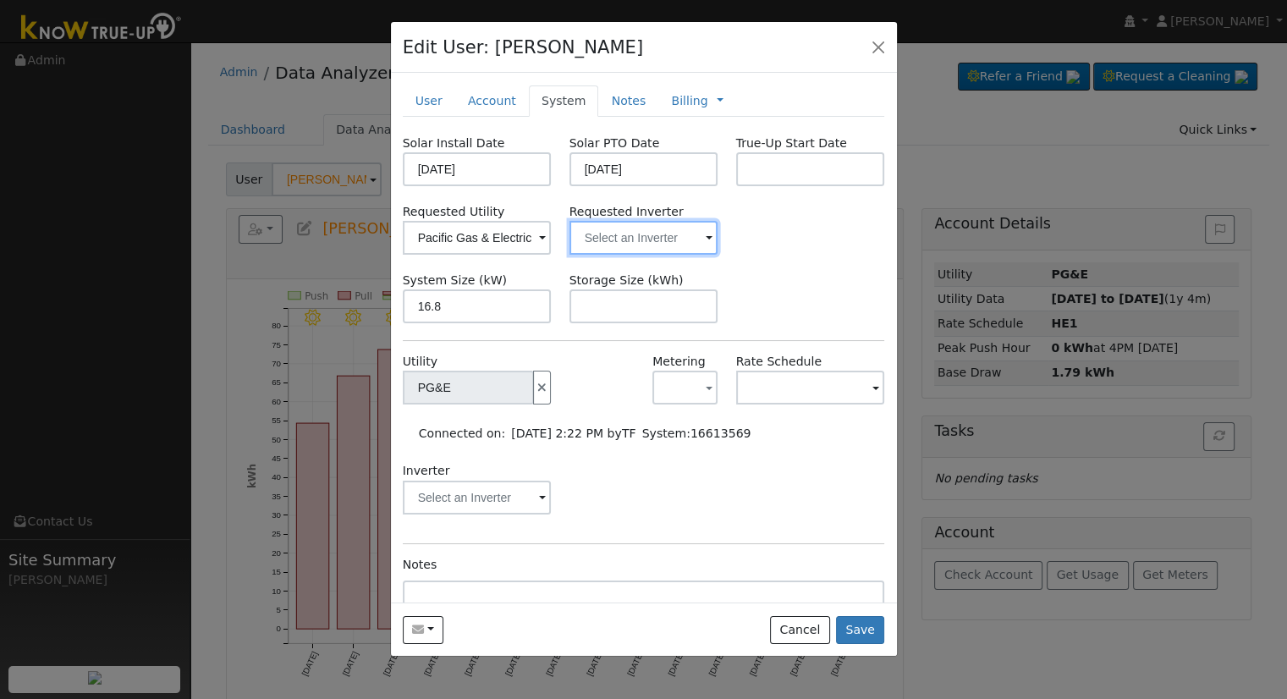
click at [601, 235] on input "text" at bounding box center [643, 238] width 149 height 34
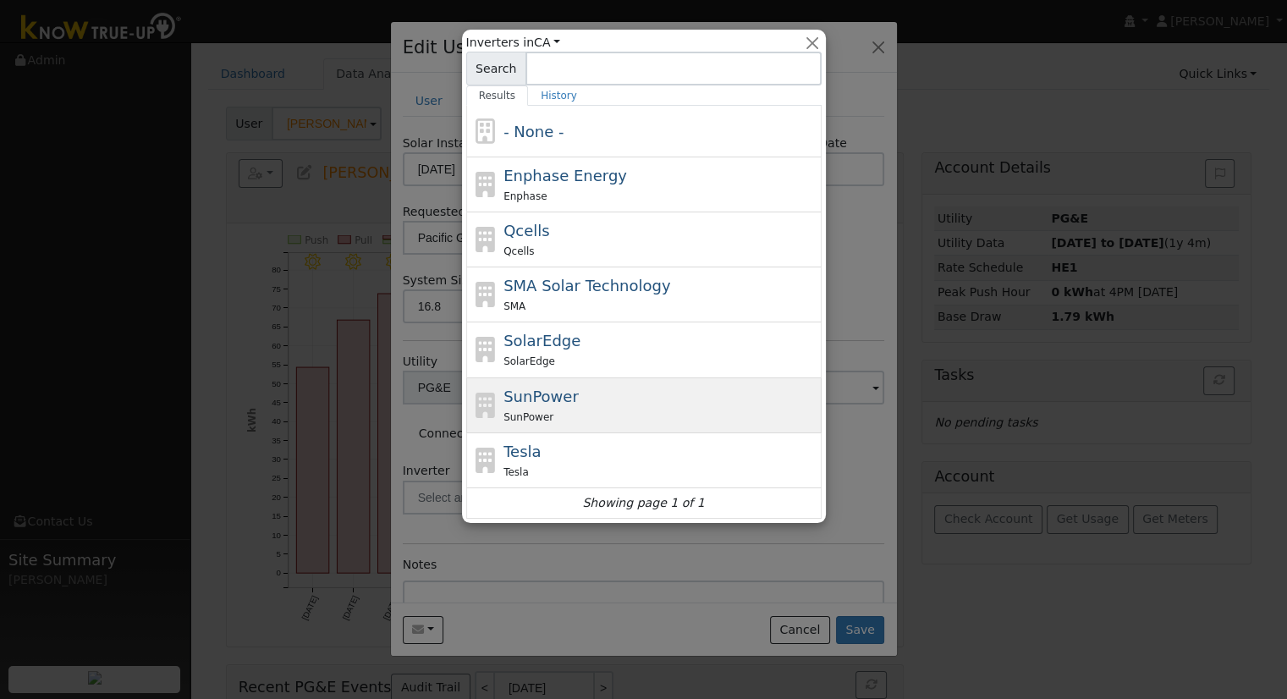
scroll to position [167, 0]
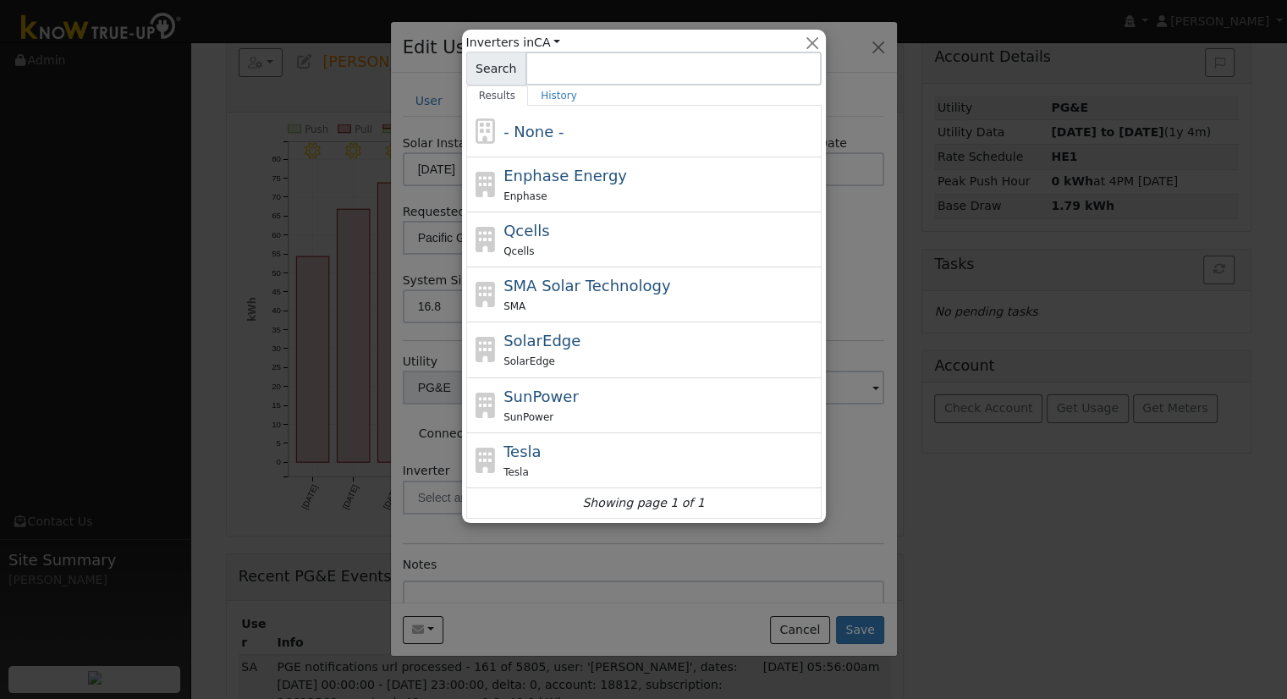
click at [714, 128] on div "- None -" at bounding box center [660, 131] width 314 height 23
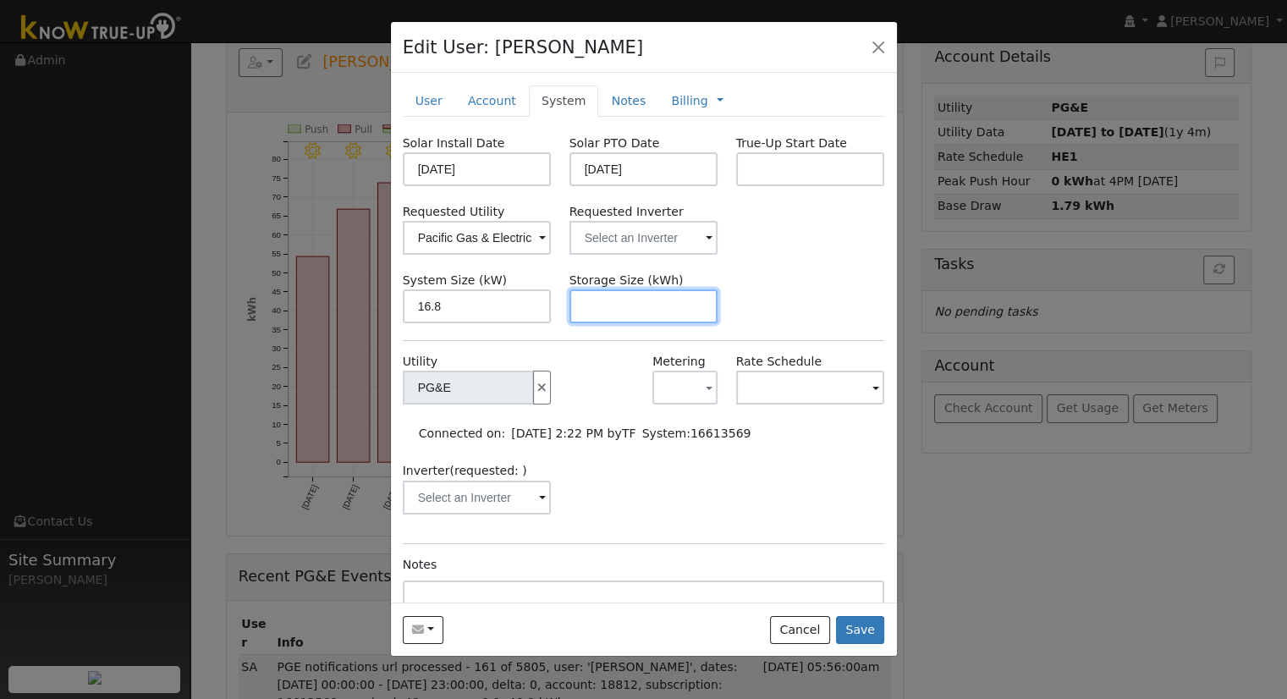
click at [603, 316] on input "text" at bounding box center [643, 306] width 149 height 34
click at [619, 308] on input "text" at bounding box center [643, 306] width 149 height 34
paste input "30.60"
type input "30.6"
click at [621, 99] on link "Notes" at bounding box center [628, 100] width 60 height 31
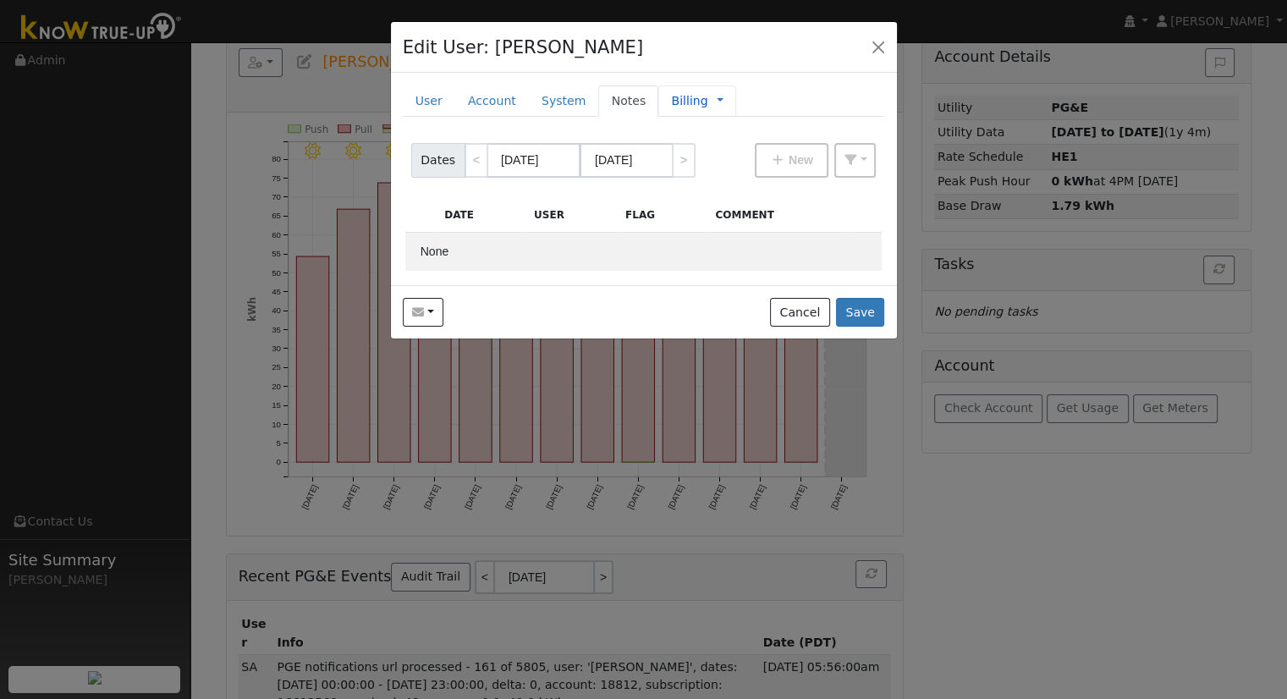
click at [671, 101] on link "Billing" at bounding box center [689, 101] width 36 height 18
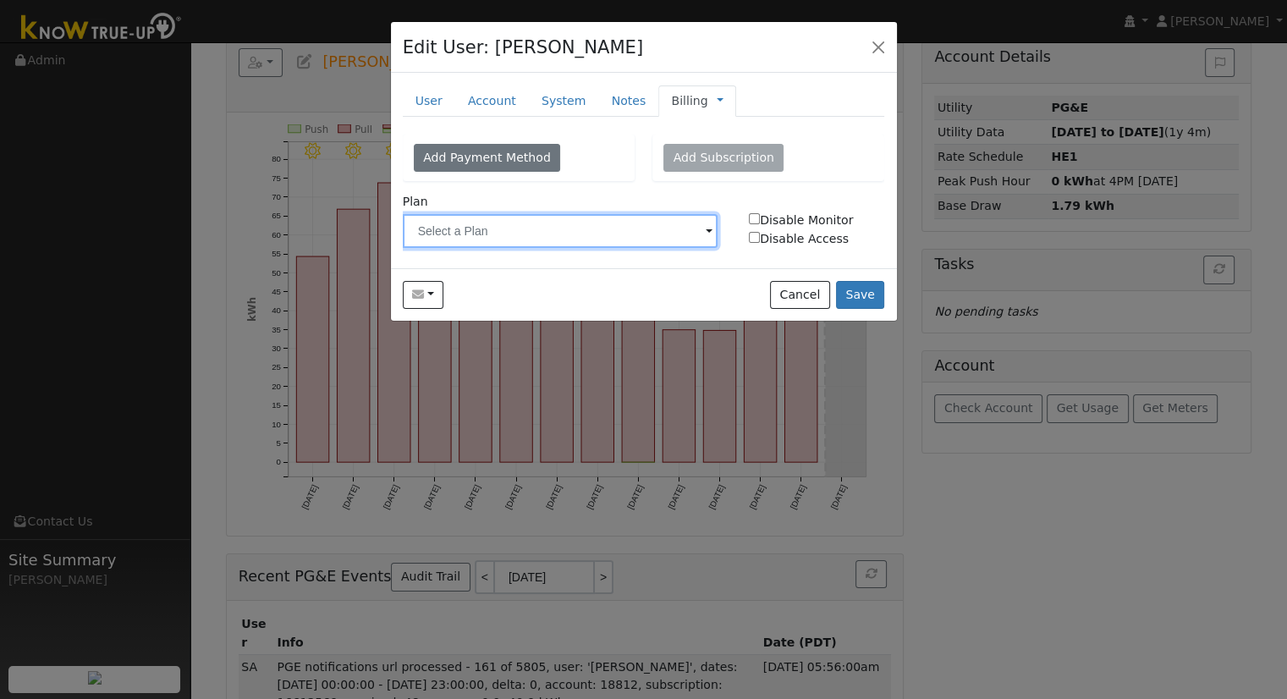
click at [517, 234] on input "text" at bounding box center [561, 231] width 316 height 34
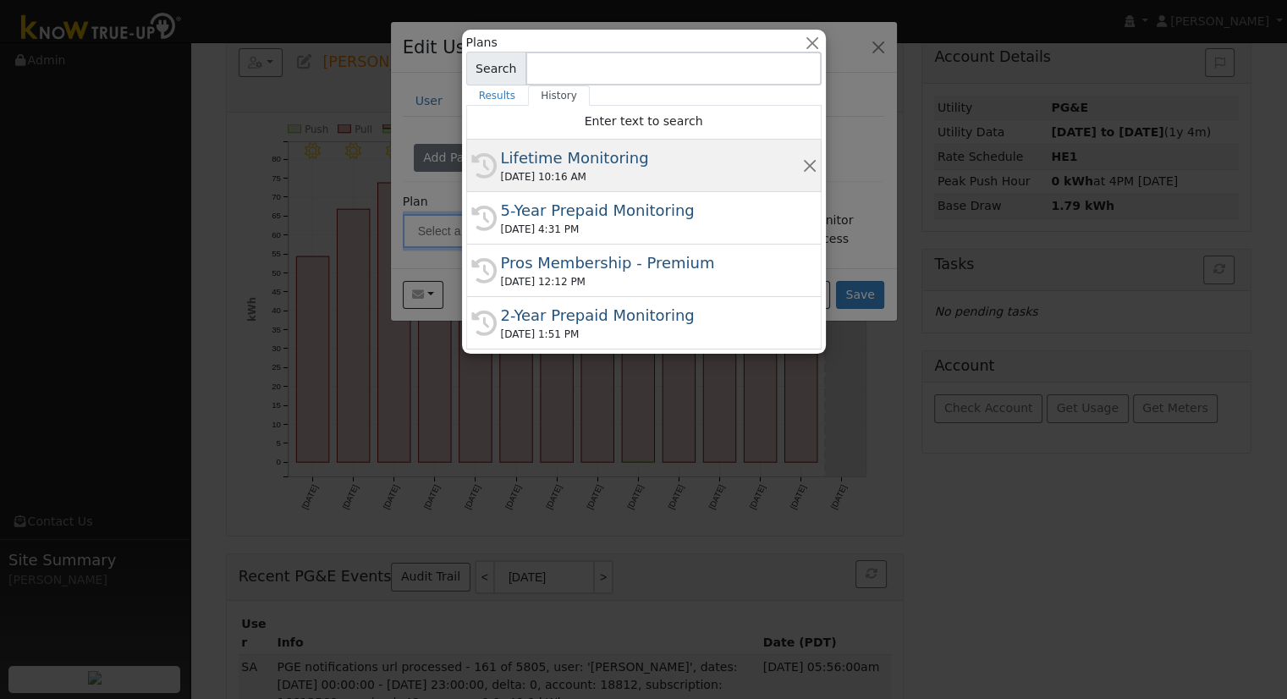
click at [588, 173] on div "[DATE] 10:16 AM" at bounding box center [651, 176] width 301 height 15
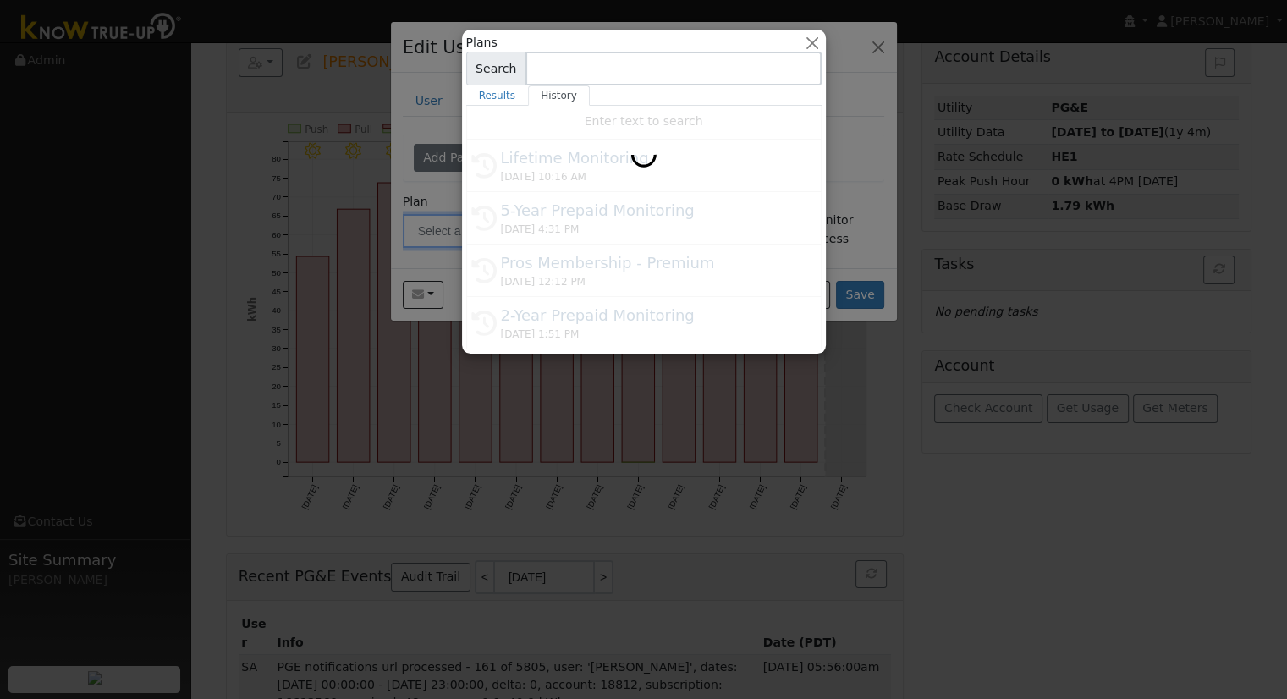
type input "Lifetime Monitoring"
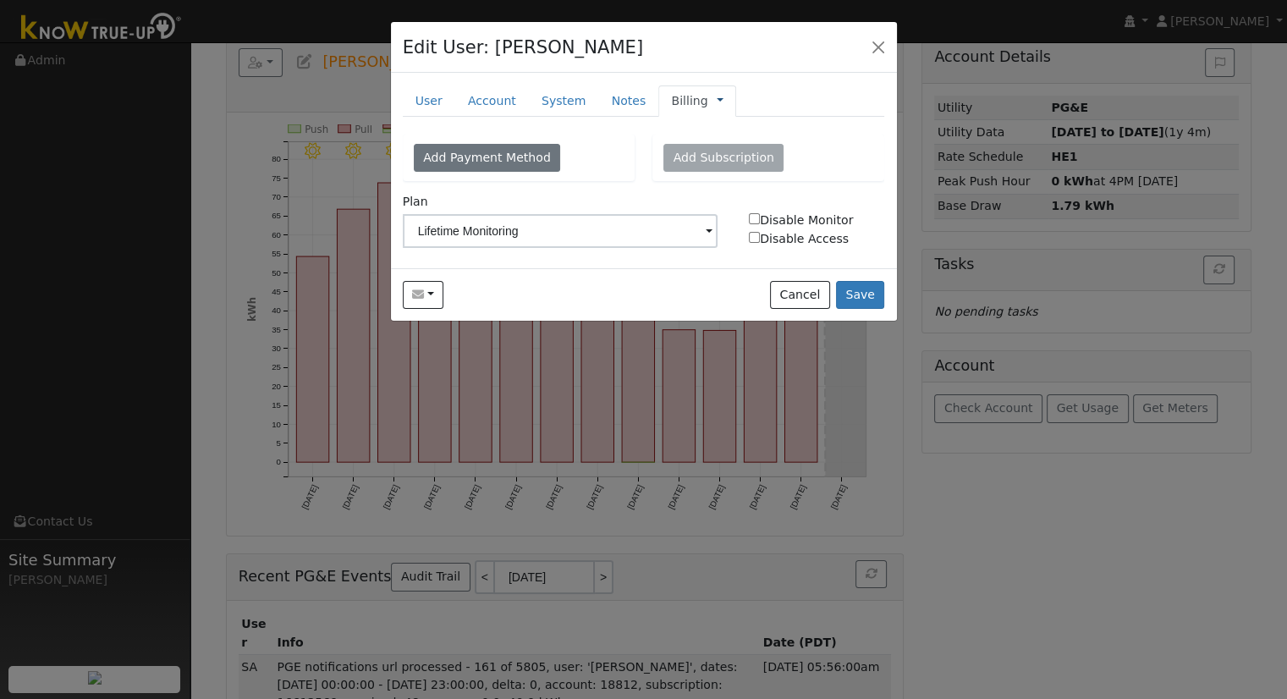
click at [717, 99] on link at bounding box center [720, 101] width 7 height 18
click at [733, 128] on link "Management" at bounding box center [777, 131] width 118 height 24
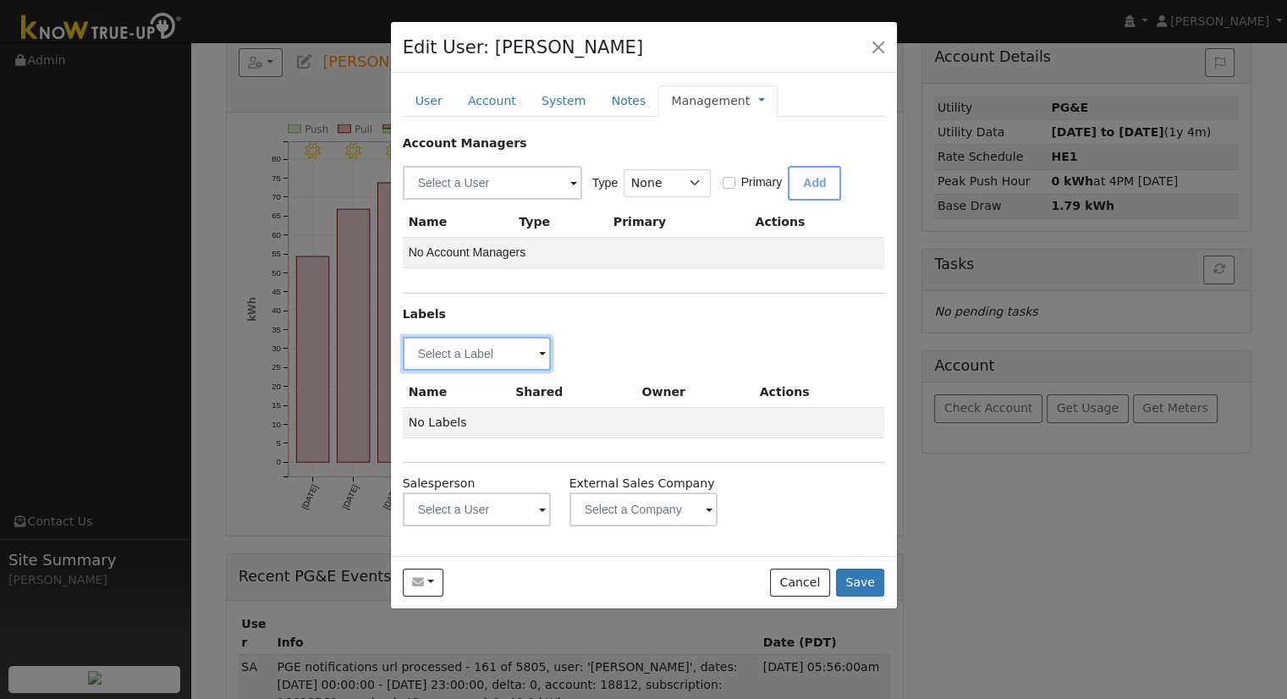
click at [514, 355] on input "text" at bounding box center [477, 354] width 149 height 34
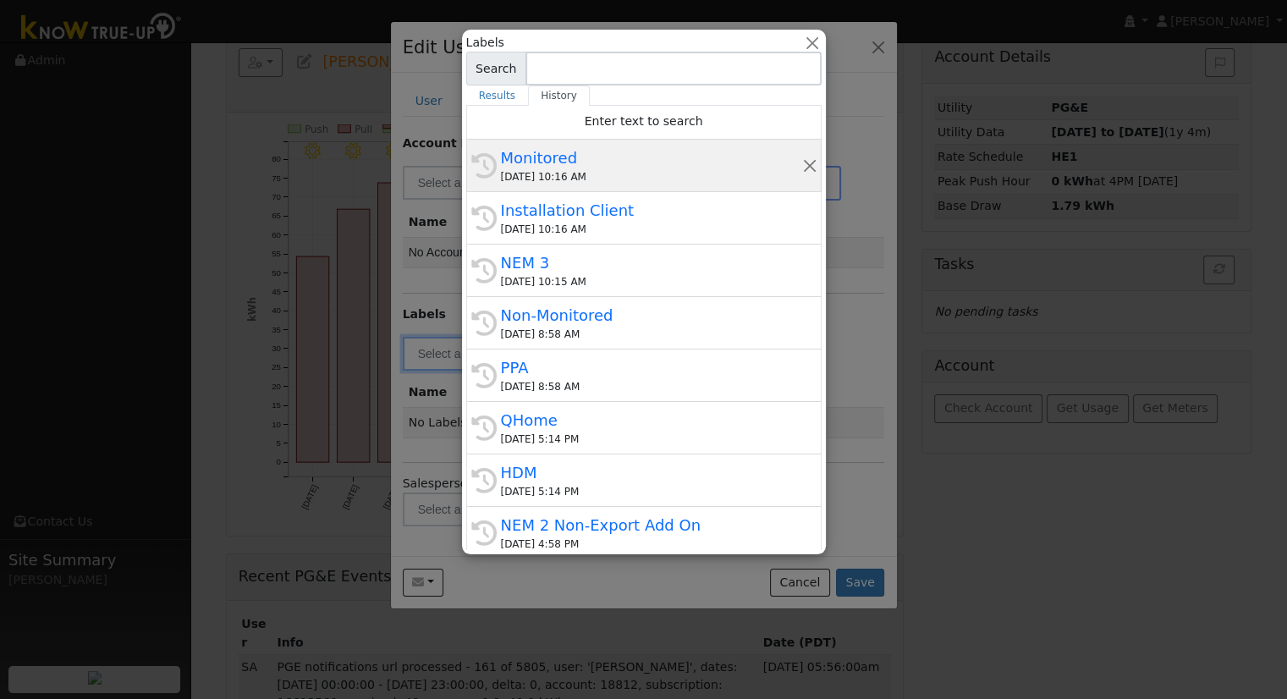
click at [608, 168] on div "Monitored" at bounding box center [651, 157] width 301 height 23
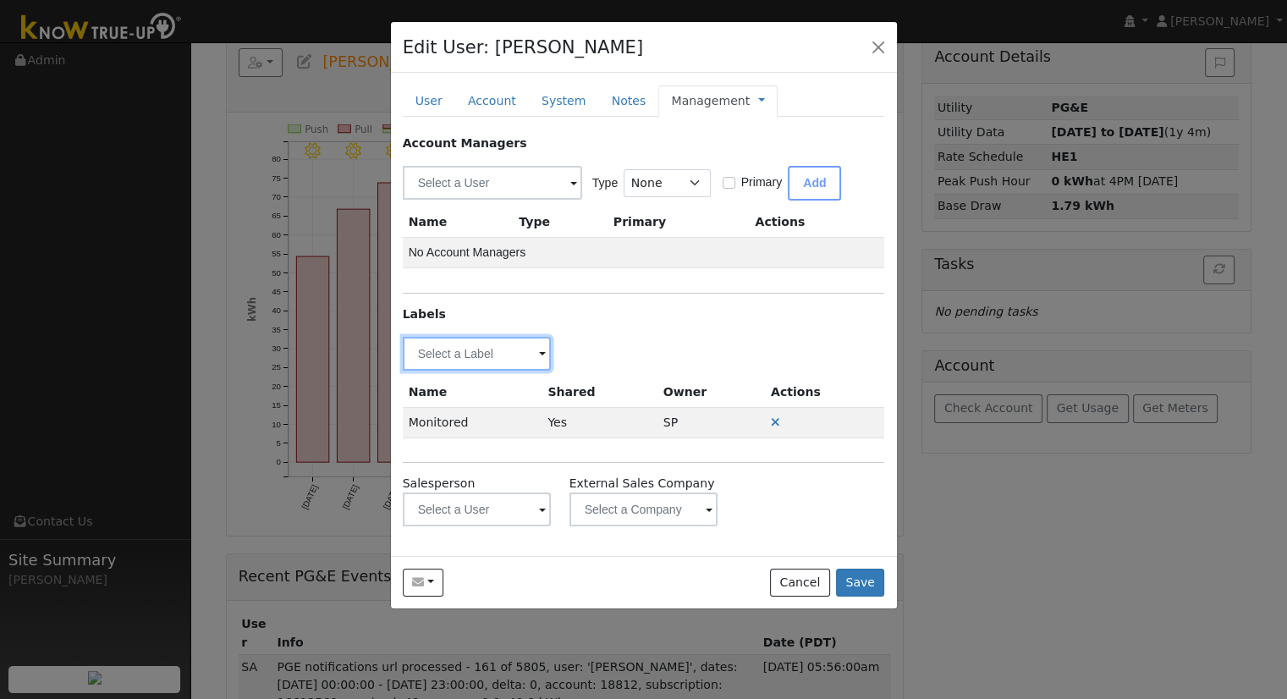
click at [521, 352] on input "text" at bounding box center [477, 354] width 149 height 34
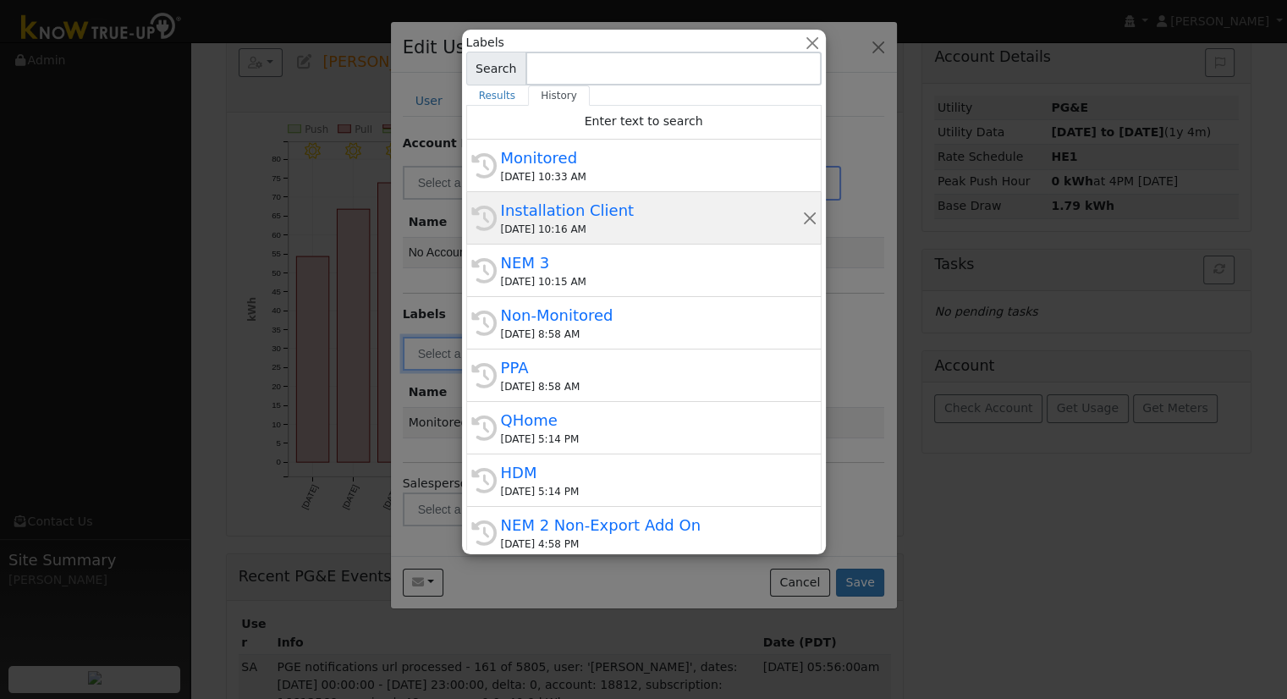
click at [605, 218] on div "Installation Client" at bounding box center [651, 210] width 301 height 23
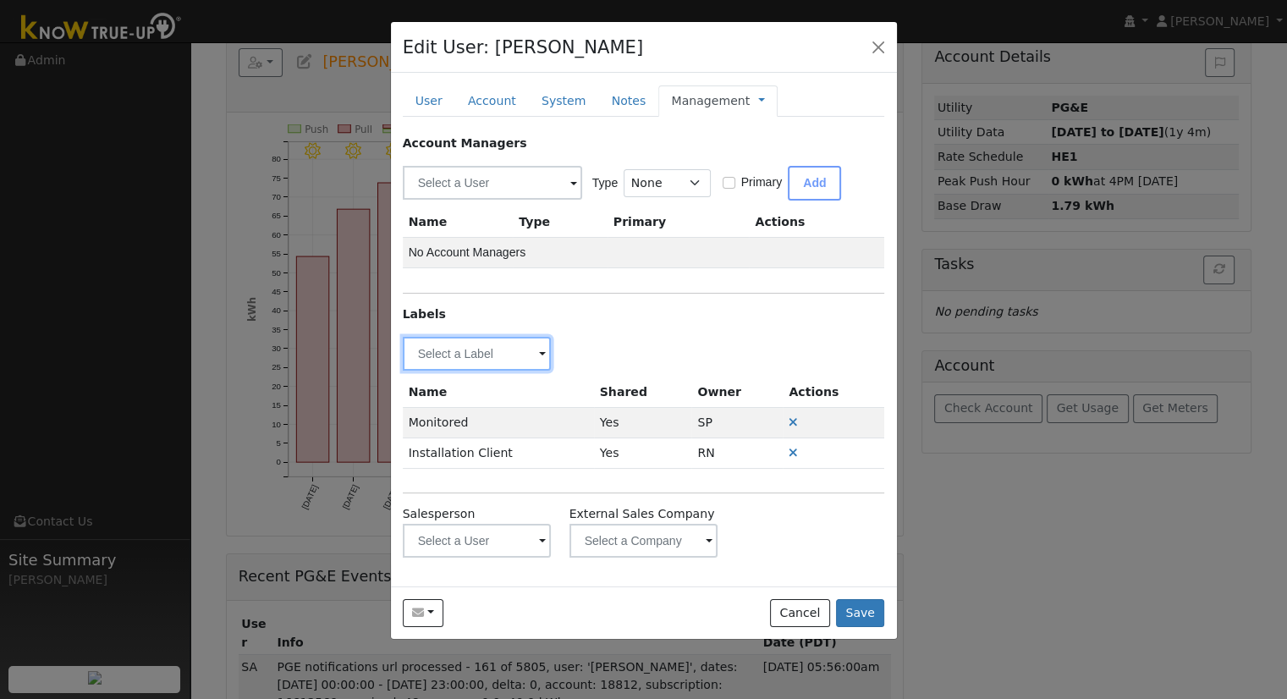
click at [525, 353] on input "text" at bounding box center [477, 354] width 149 height 34
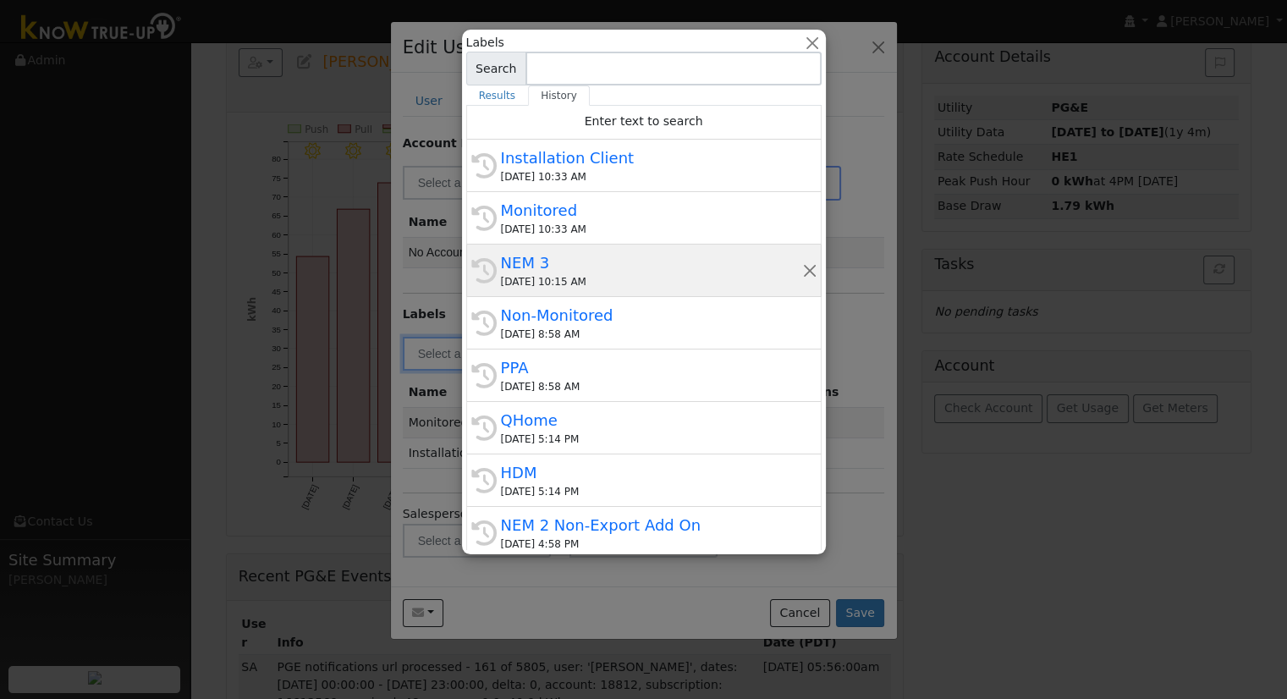
click at [571, 277] on div "[DATE] 10:15 AM" at bounding box center [651, 281] width 301 height 15
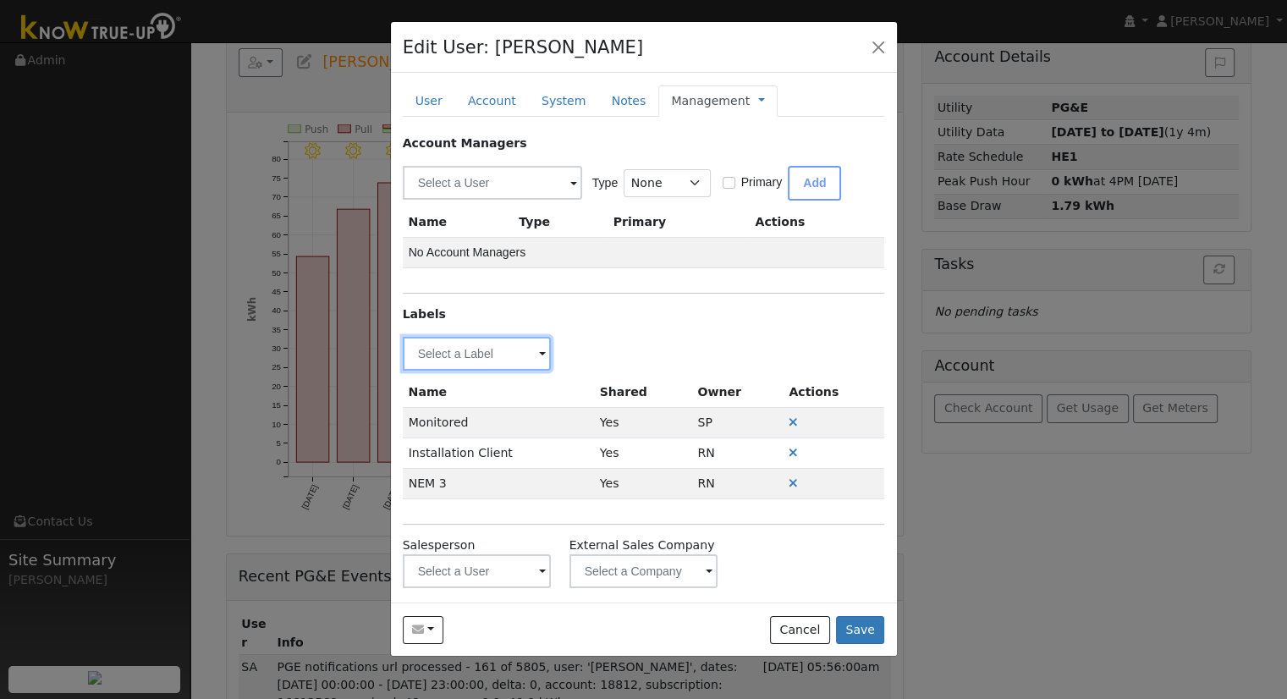
click at [529, 356] on input "text" at bounding box center [477, 354] width 149 height 34
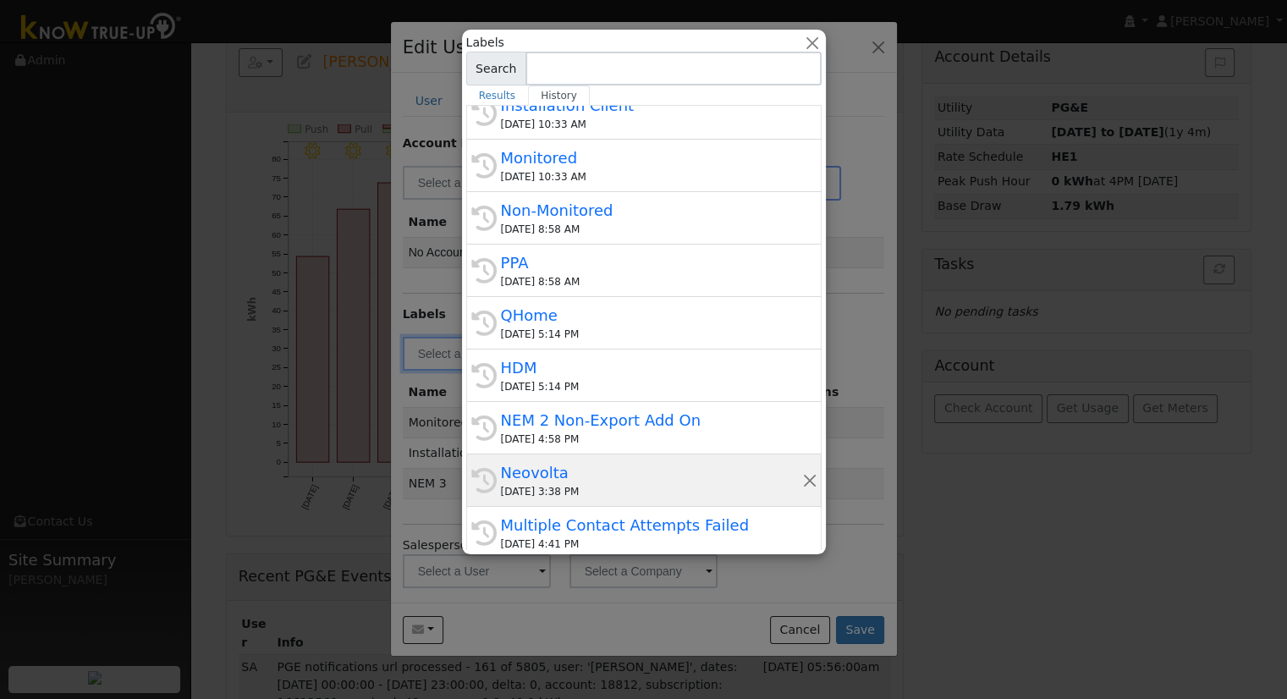
scroll to position [169, 0]
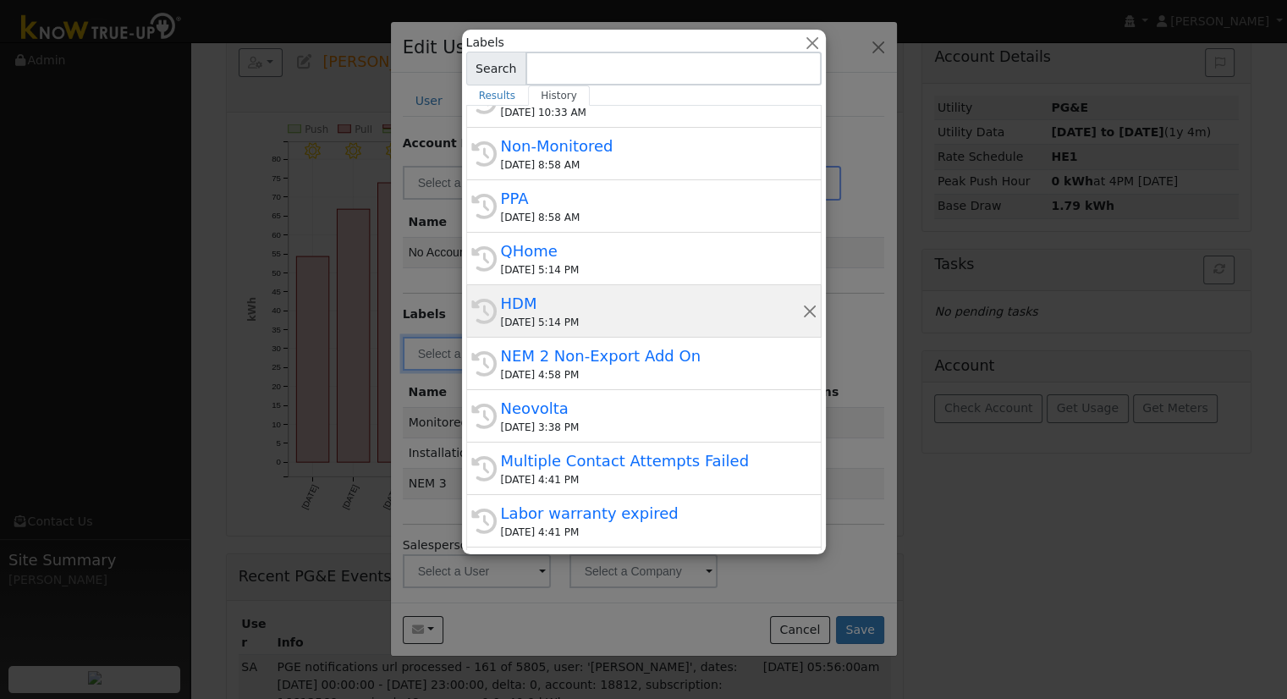
click at [576, 311] on div "HDM" at bounding box center [651, 303] width 301 height 23
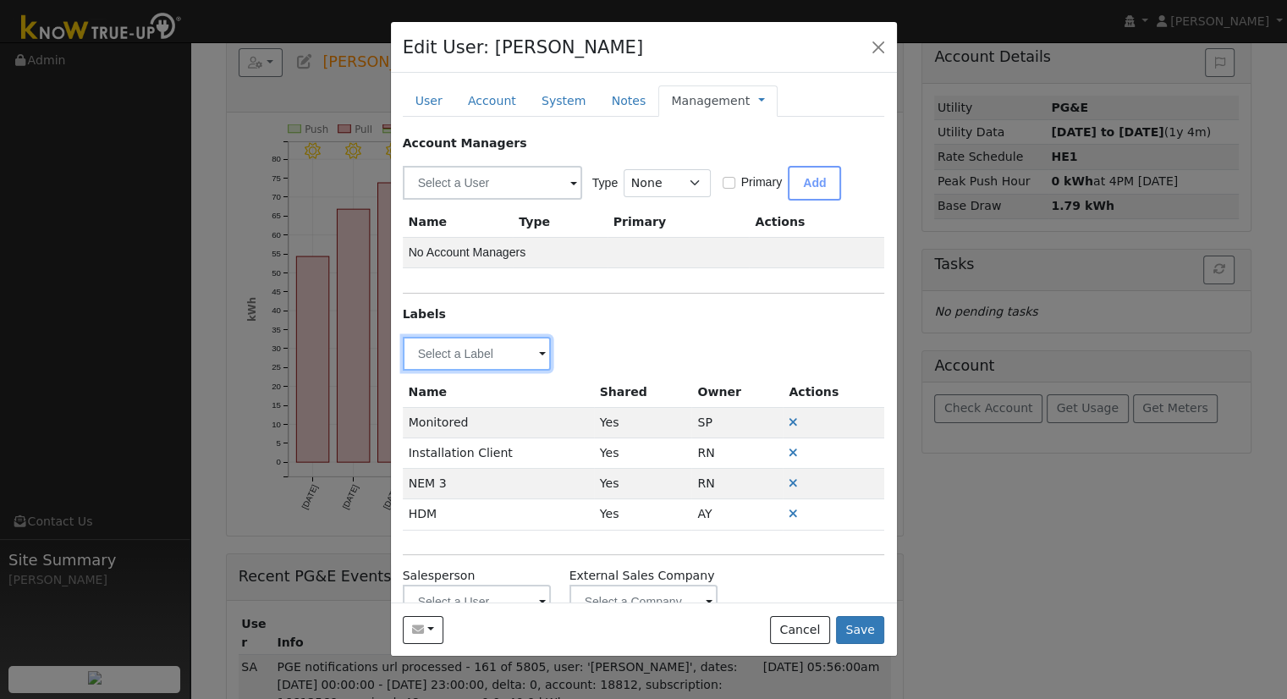
click at [485, 346] on input "text" at bounding box center [477, 354] width 149 height 34
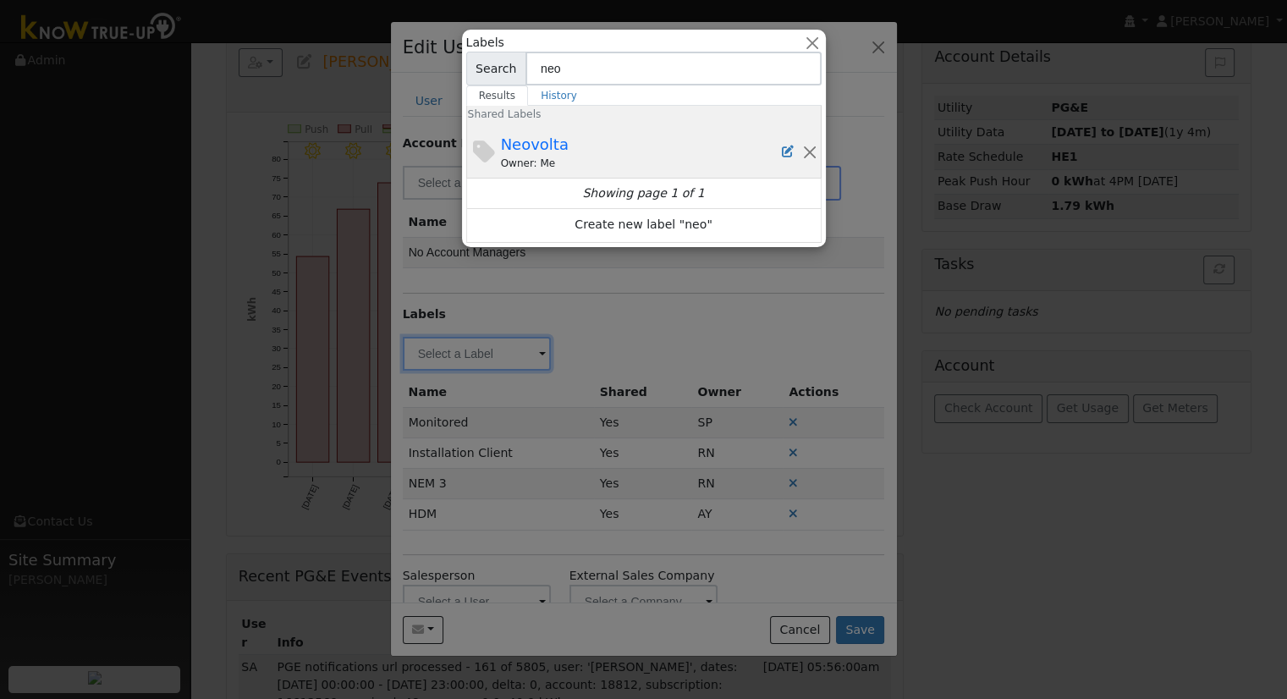
type input "neo"
click at [574, 146] on div "Neovolta Owner: Me" at bounding box center [642, 152] width 282 height 38
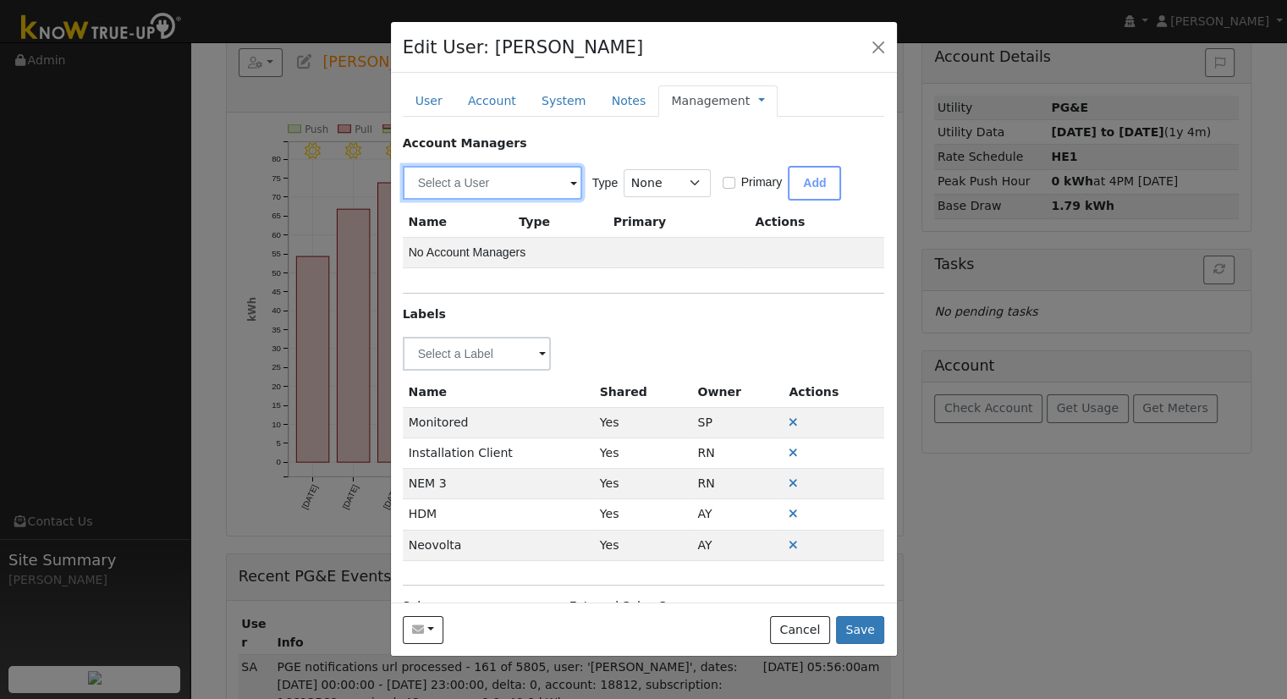
click at [470, 184] on input "text" at bounding box center [492, 183] width 179 height 34
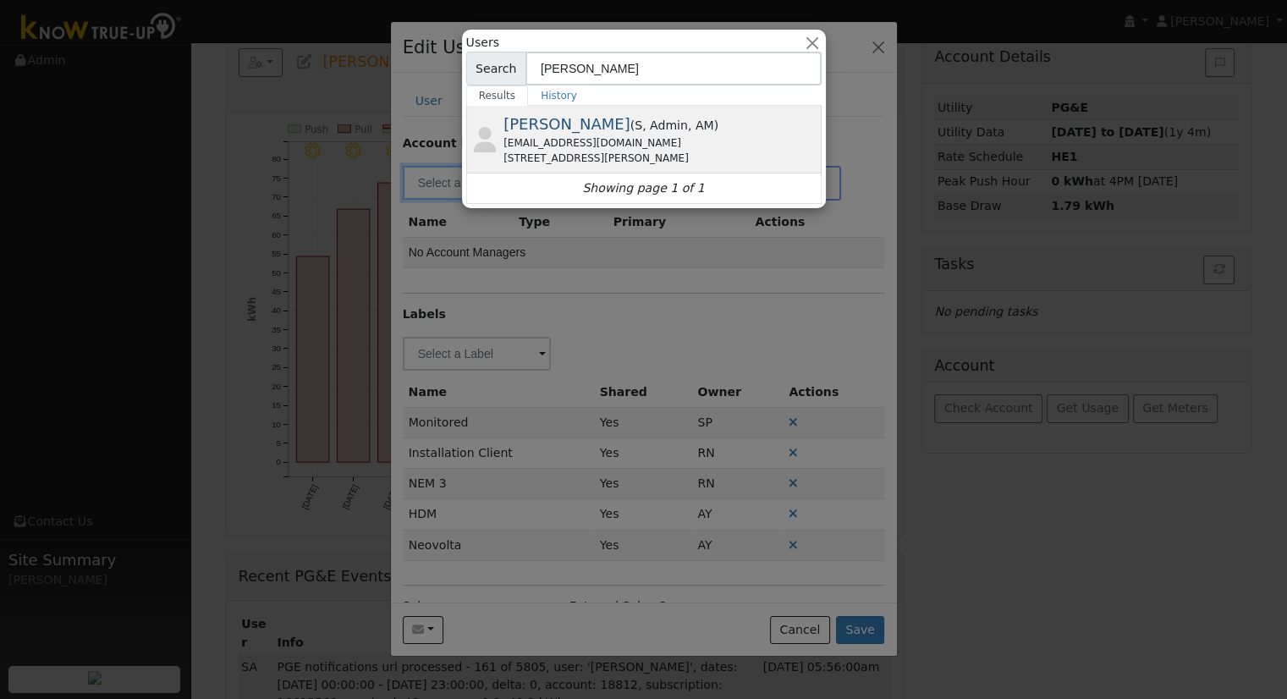
type input "[PERSON_NAME]"
click at [585, 147] on div "[EMAIL_ADDRESS][DOMAIN_NAME]" at bounding box center [660, 142] width 314 height 15
type input "[PERSON_NAME]"
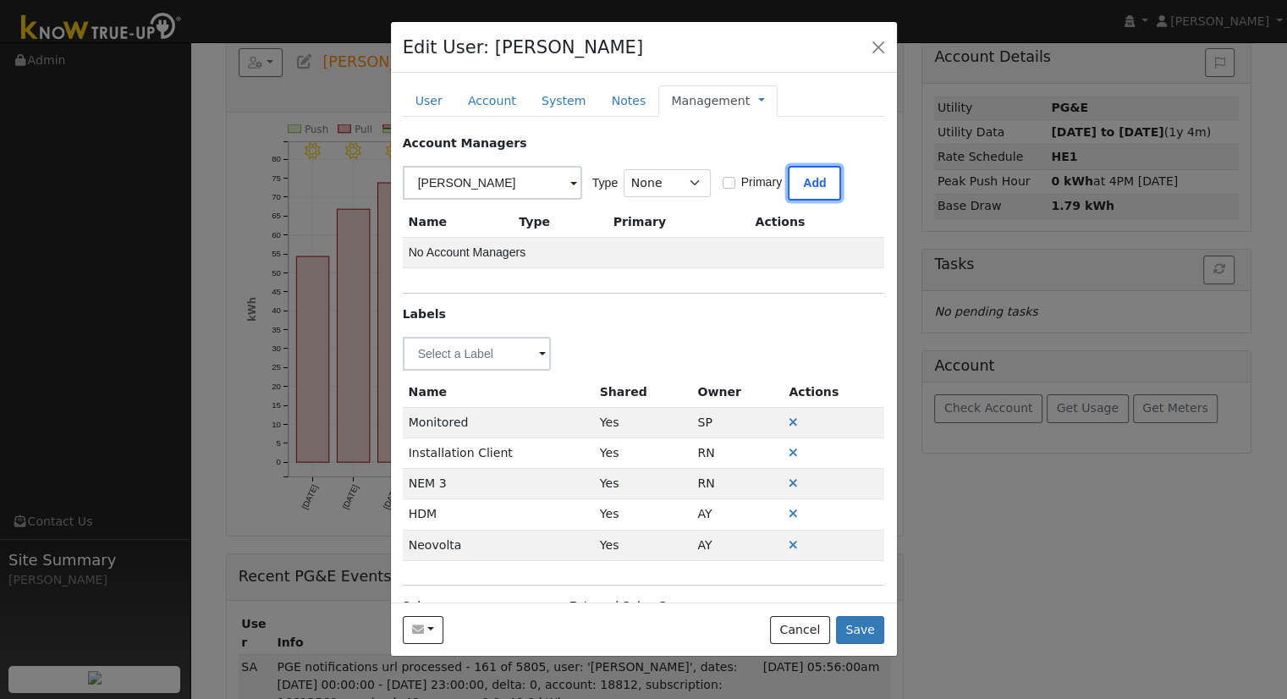
click at [792, 184] on button "Add" at bounding box center [814, 183] width 53 height 35
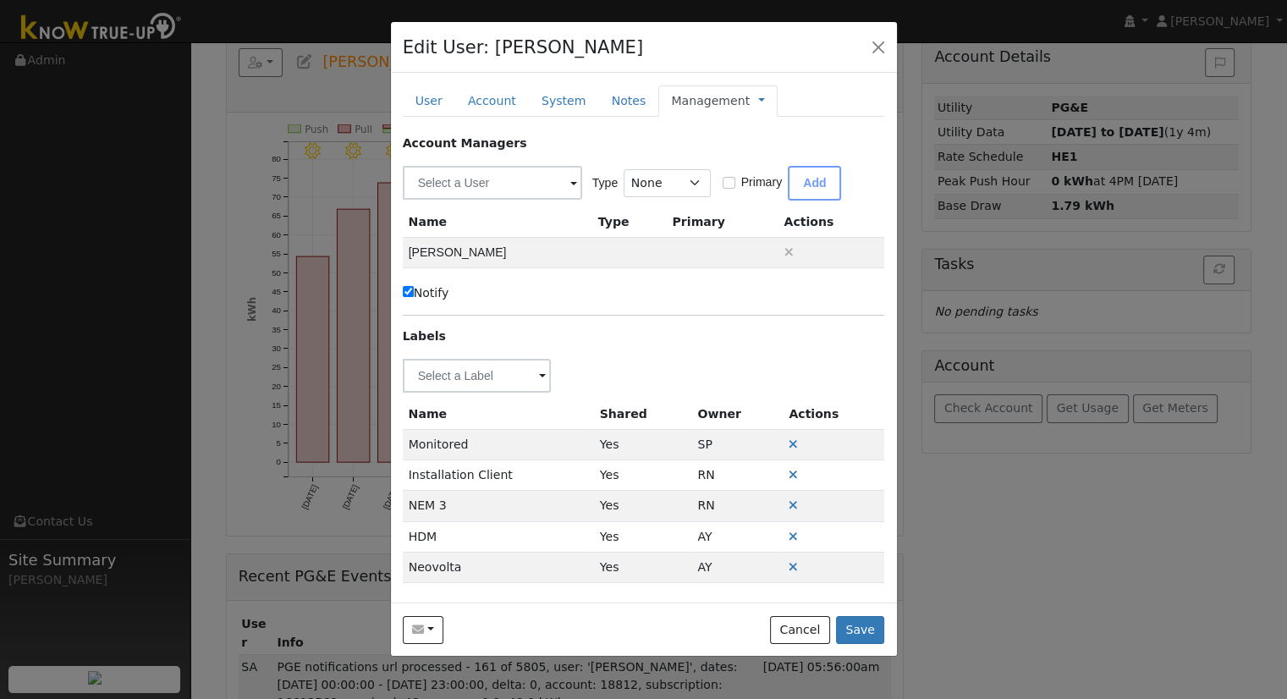
click at [409, 299] on label "Notify" at bounding box center [426, 293] width 47 height 18
click at [409, 297] on input "Notify" at bounding box center [408, 291] width 11 height 11
checkbox input "false"
click at [696, 88] on div "Management Management Billing Timeline" at bounding box center [717, 100] width 119 height 31
click at [697, 107] on link "Management" at bounding box center [710, 101] width 79 height 18
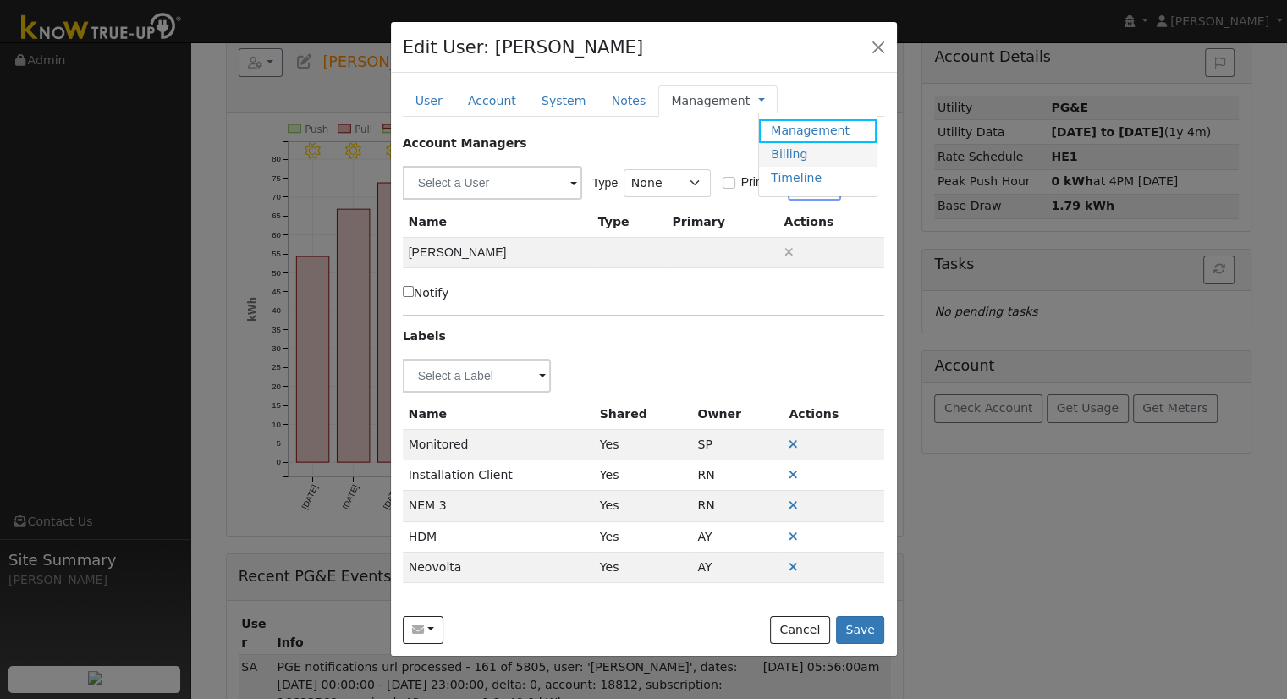
click at [770, 153] on link "Billing" at bounding box center [818, 155] width 118 height 24
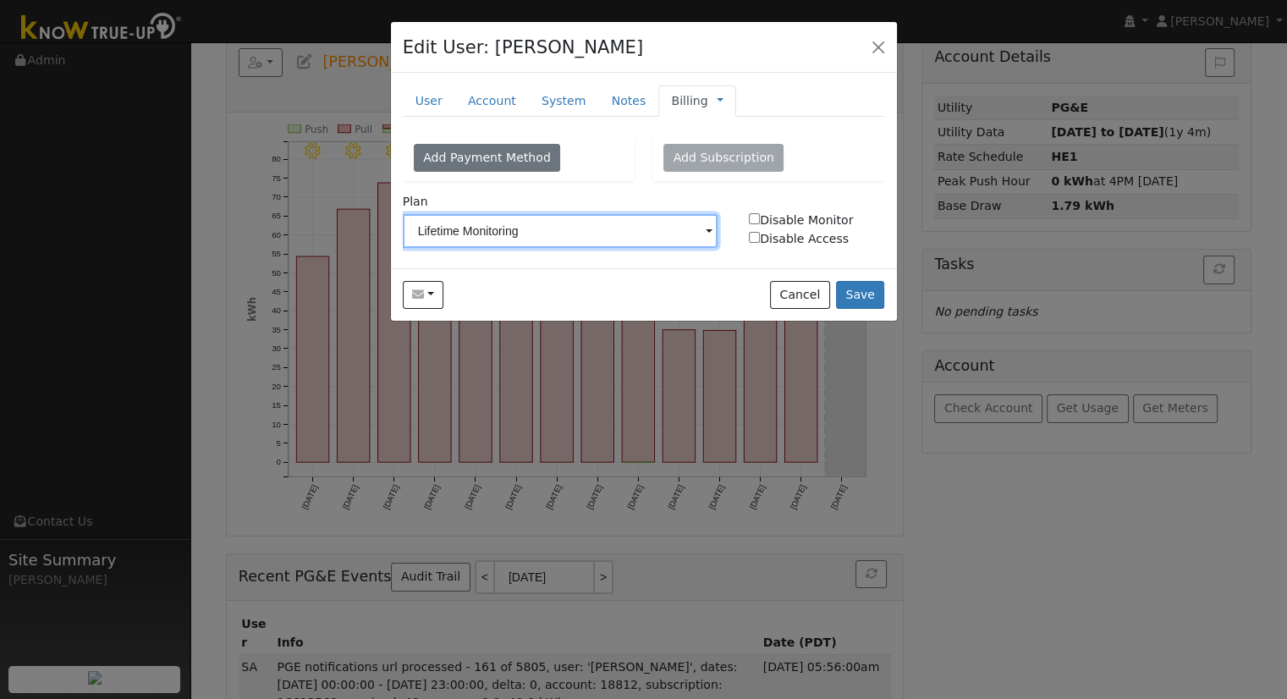
click at [535, 245] on input "Lifetime Monitoring" at bounding box center [561, 231] width 316 height 34
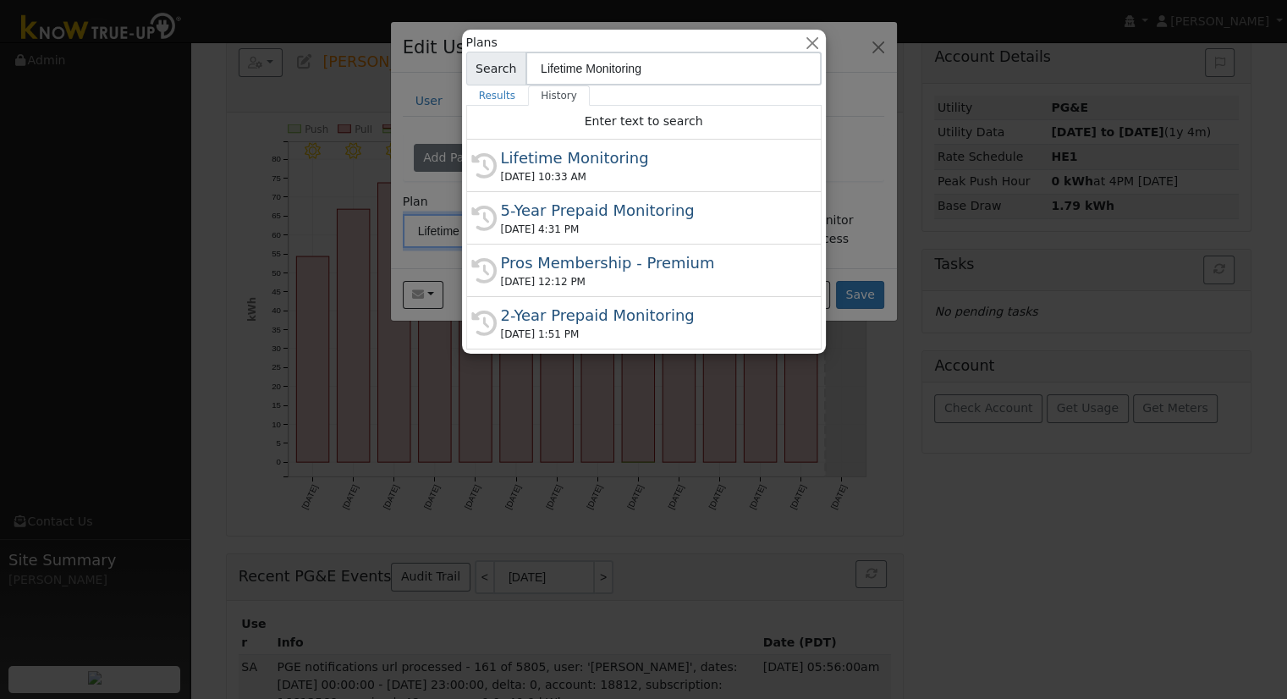
click at [873, 211] on div at bounding box center [643, 349] width 1287 height 699
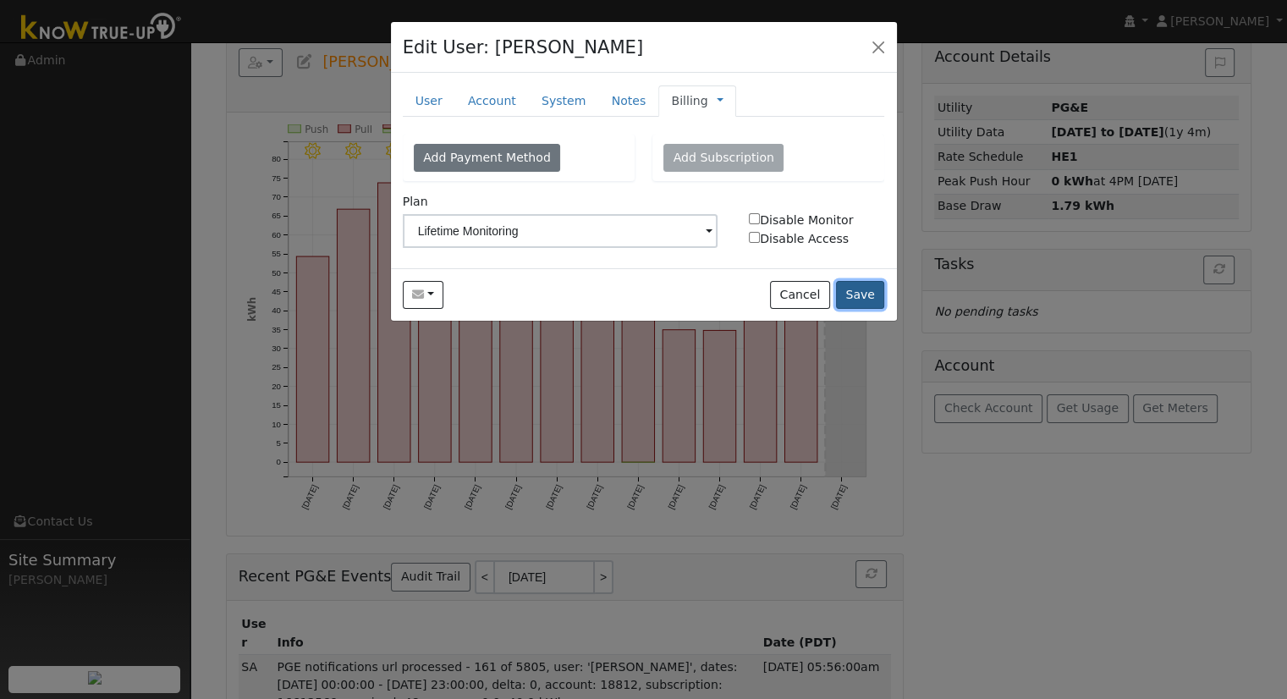
click at [873, 289] on button "Save" at bounding box center [860, 295] width 49 height 29
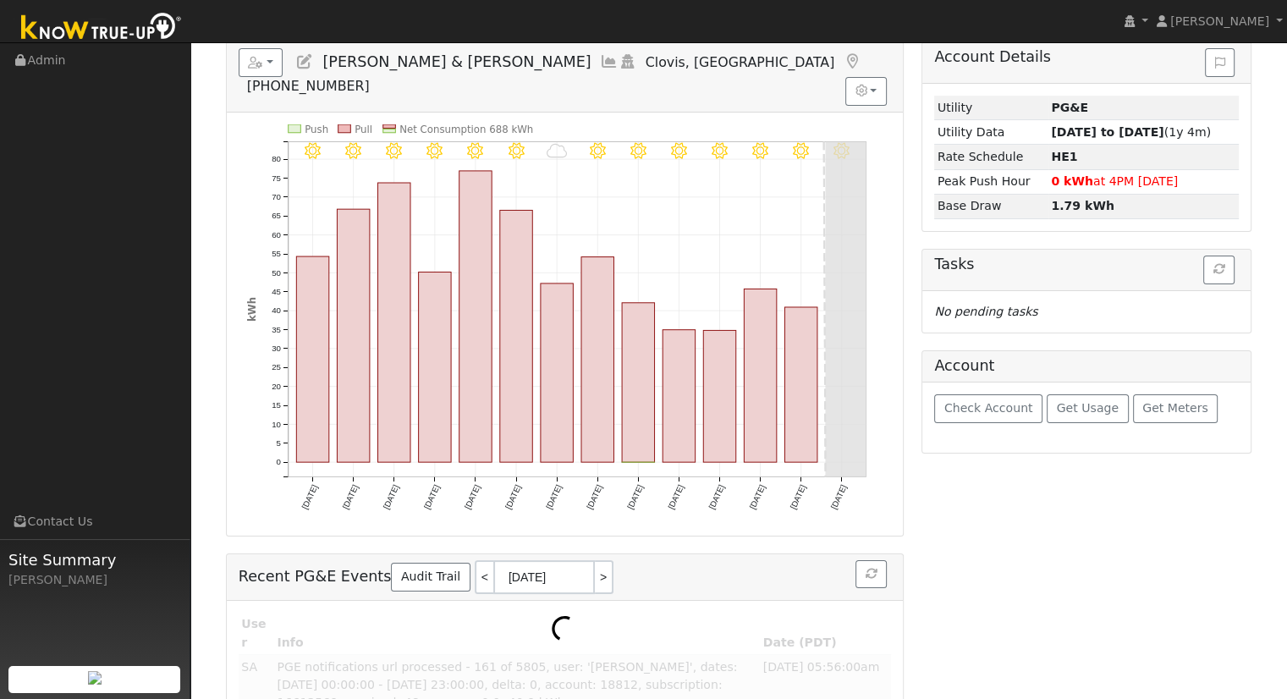
scroll to position [125, 0]
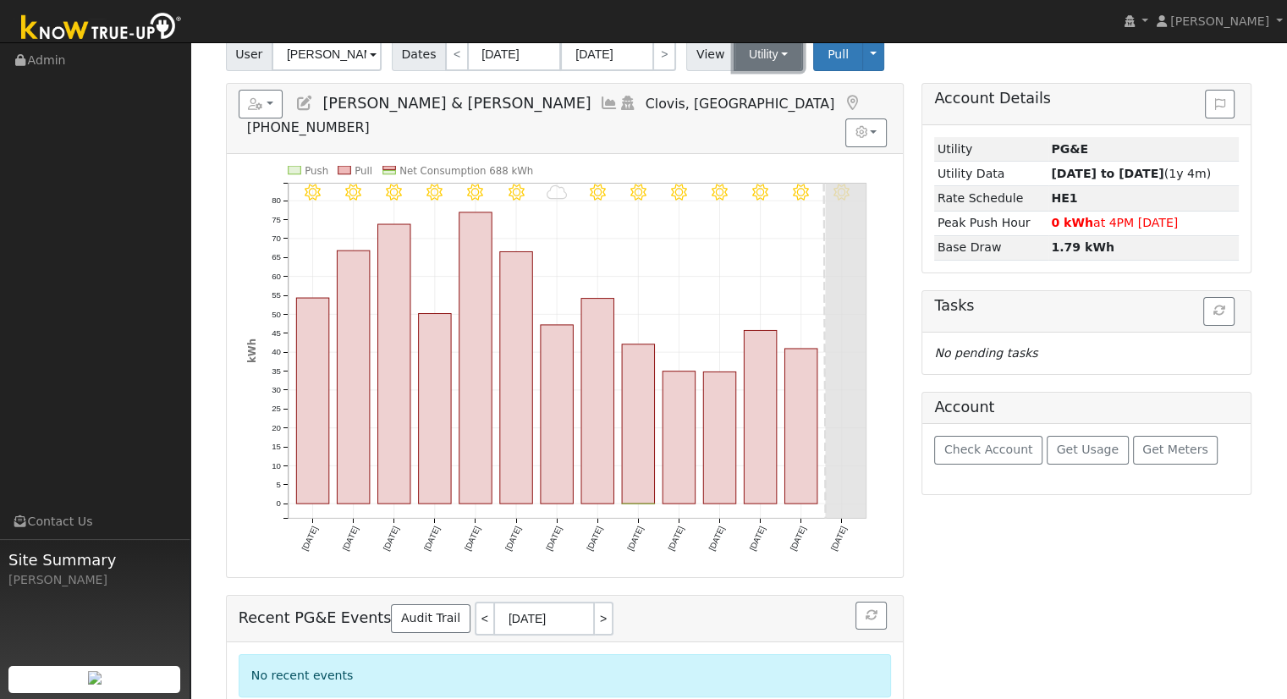
click at [771, 58] on button "Utility" at bounding box center [768, 54] width 69 height 34
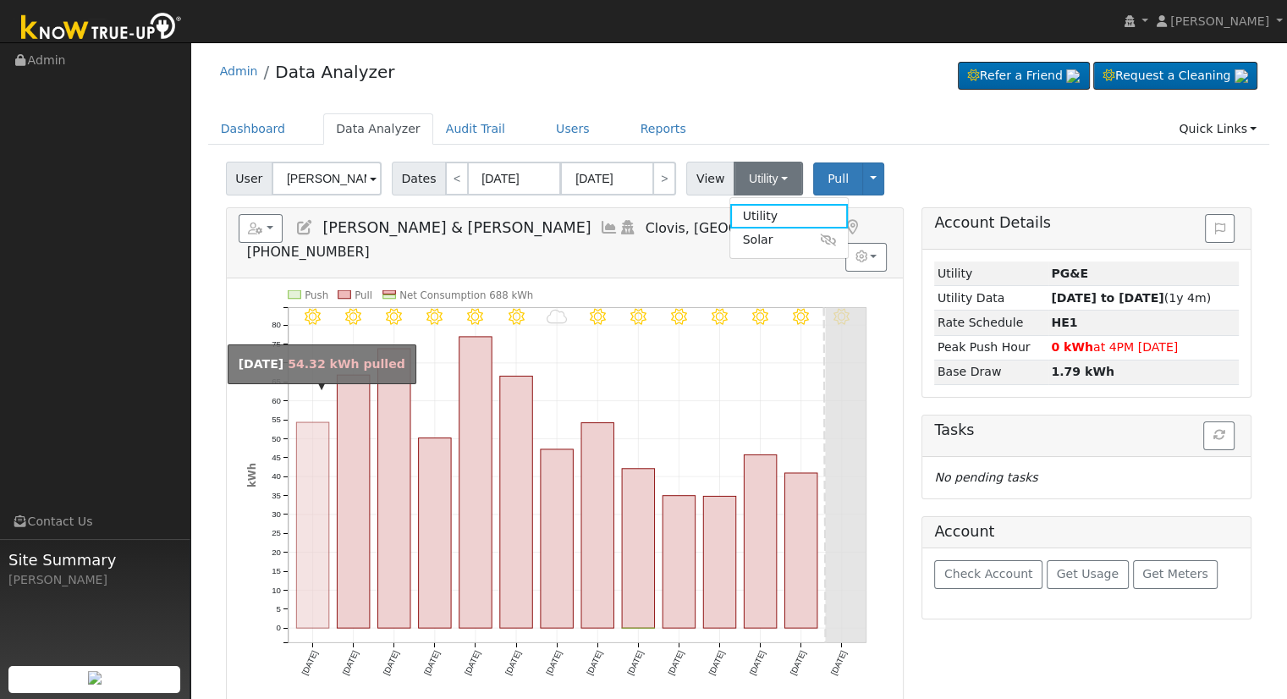
scroll to position [0, 0]
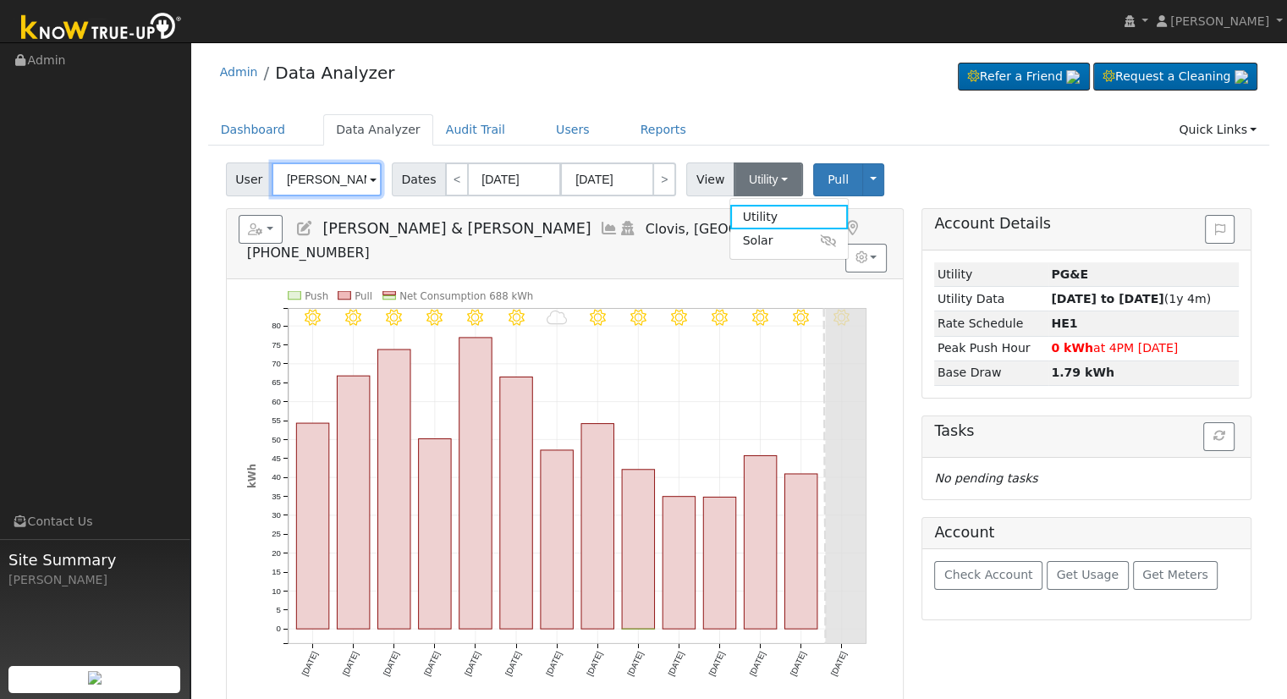
click at [330, 181] on input "[PERSON_NAME] & [PERSON_NAME]" at bounding box center [327, 179] width 110 height 34
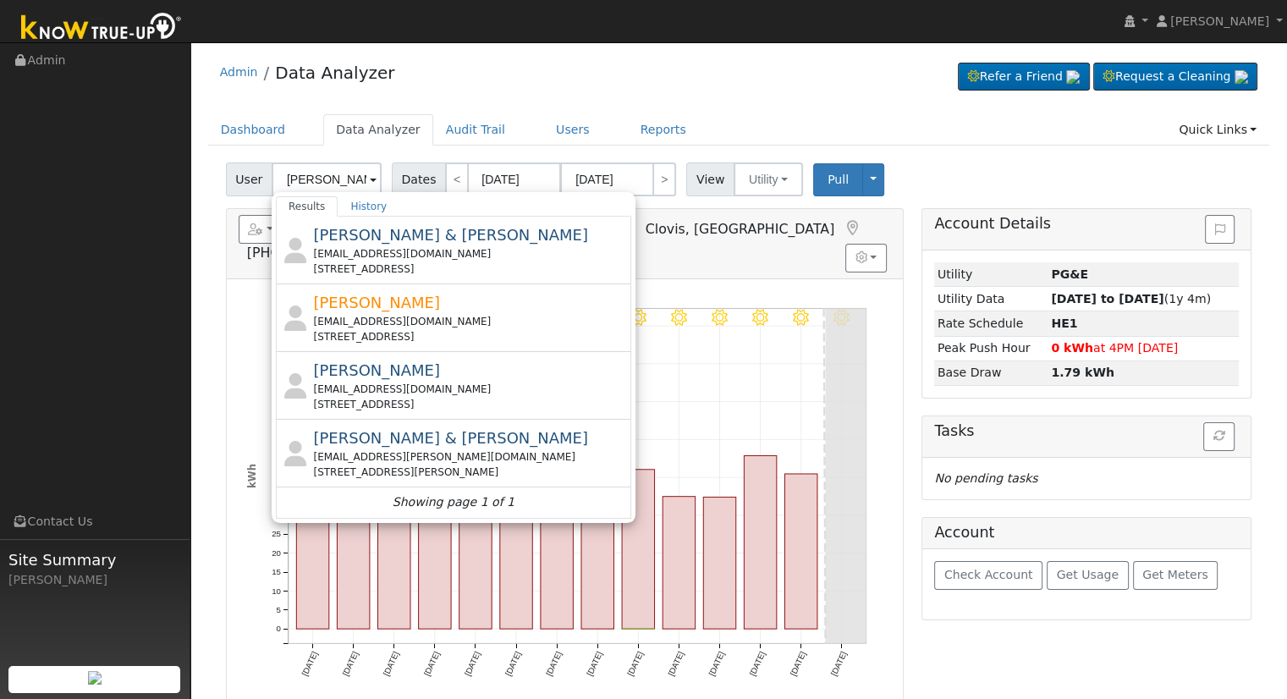
click at [468, 459] on div "[EMAIL_ADDRESS][PERSON_NAME][DOMAIN_NAME]" at bounding box center [470, 456] width 314 height 15
type input "[PERSON_NAME] & [PERSON_NAME]"
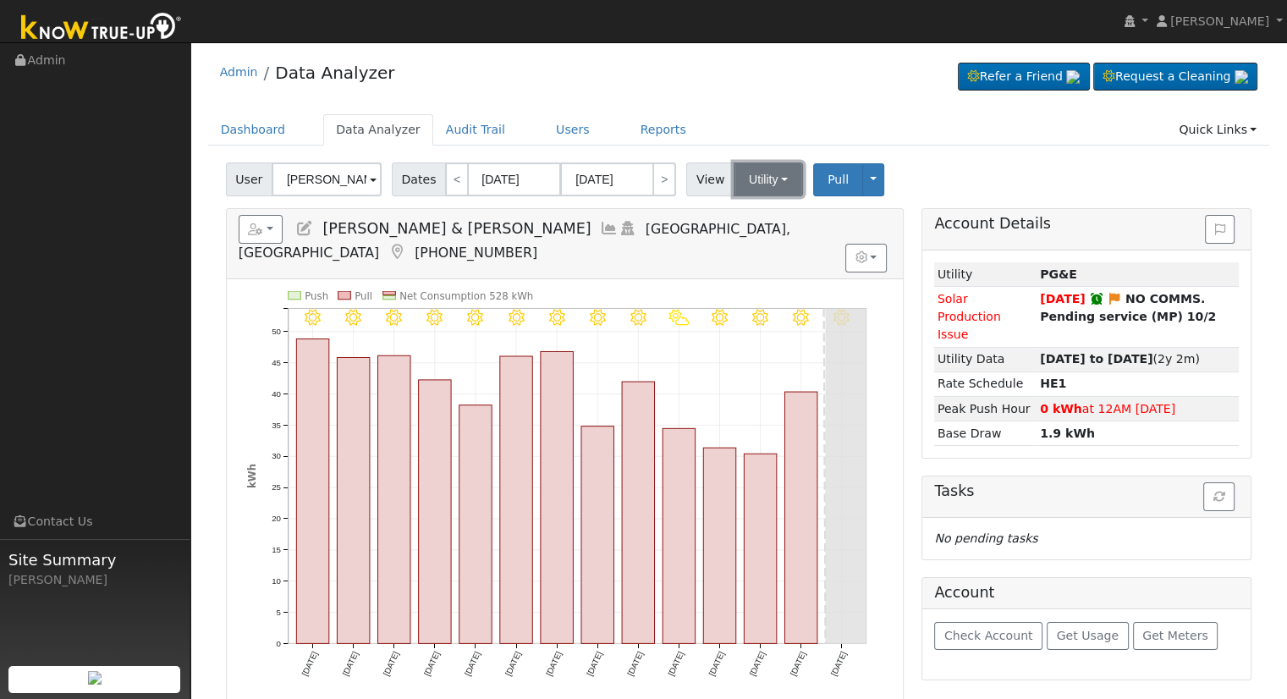
click at [761, 187] on button "Utility" at bounding box center [768, 179] width 69 height 34
click at [748, 217] on link "Utility" at bounding box center [789, 217] width 118 height 24
click at [757, 179] on button "Utility" at bounding box center [768, 179] width 69 height 34
click at [753, 231] on link "Solar" at bounding box center [789, 241] width 118 height 24
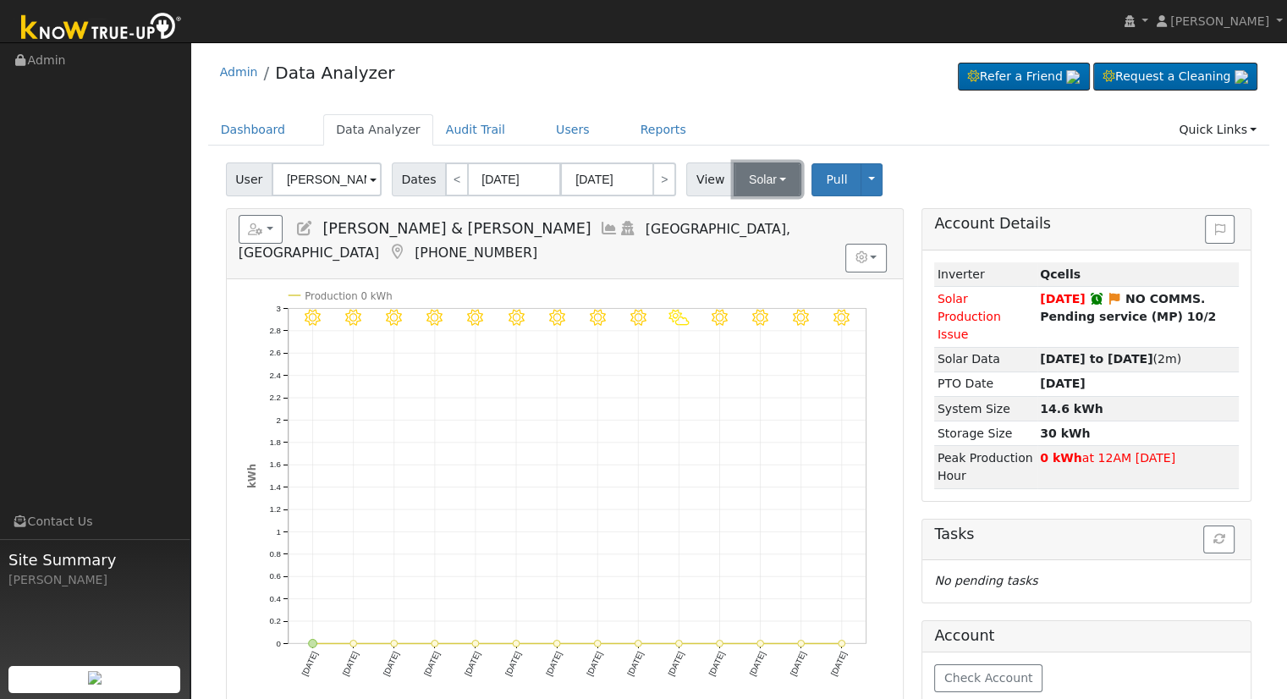
click at [763, 190] on button "Solar" at bounding box center [768, 179] width 68 height 34
click at [756, 219] on link "Utility" at bounding box center [789, 217] width 118 height 24
